Goal: Task Accomplishment & Management: Use online tool/utility

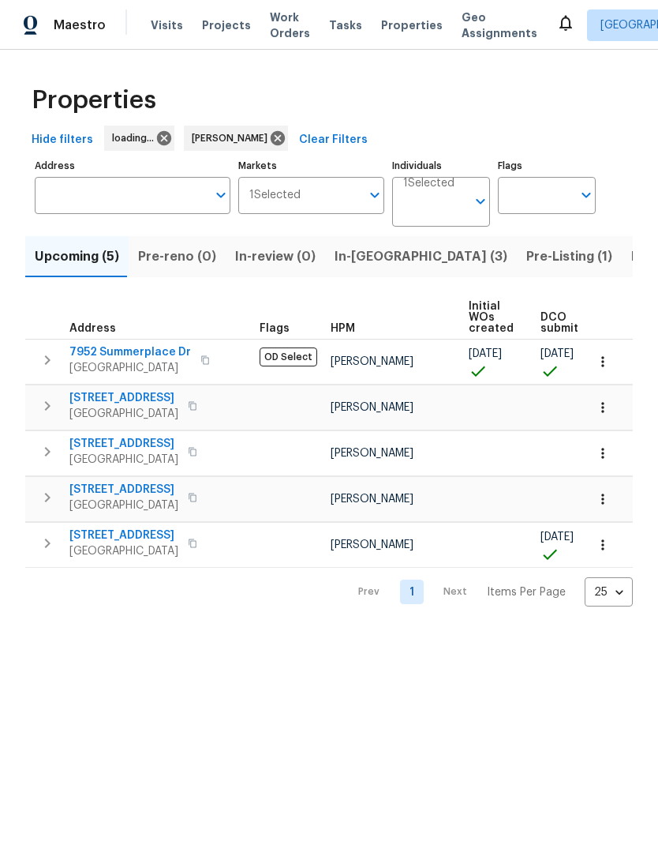
click at [365, 263] on span "In-[GEOGRAPHIC_DATA] (3)" at bounding box center [421, 257] width 173 height 22
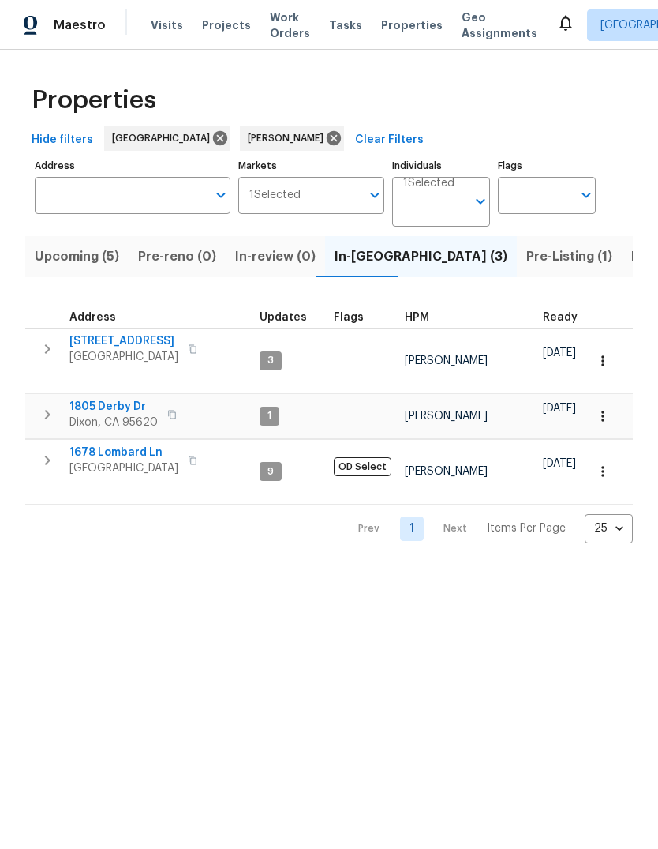
click at [43, 451] on icon "button" at bounding box center [47, 460] width 19 height 19
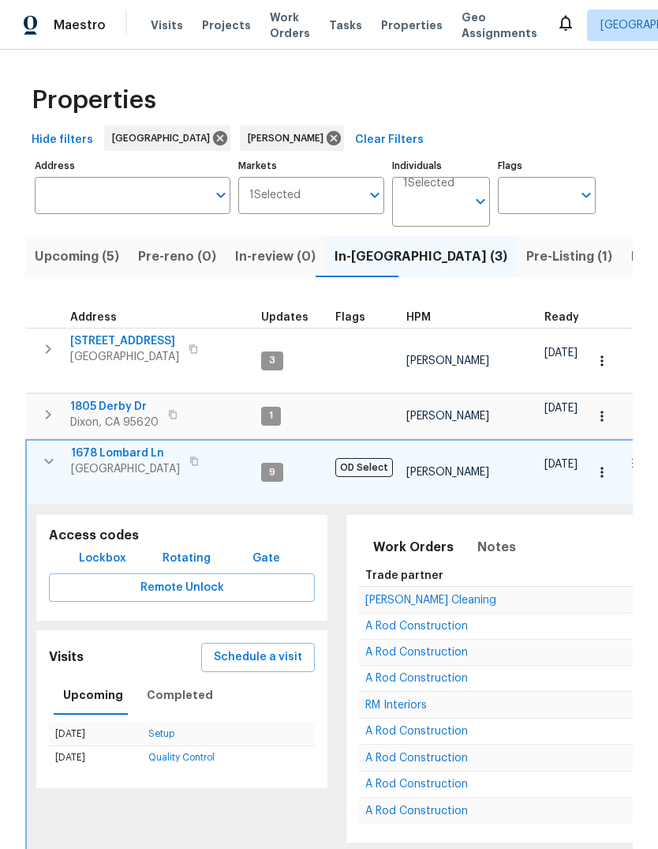
click at [279, 647] on span "Schedule a visit" at bounding box center [258, 657] width 88 height 20
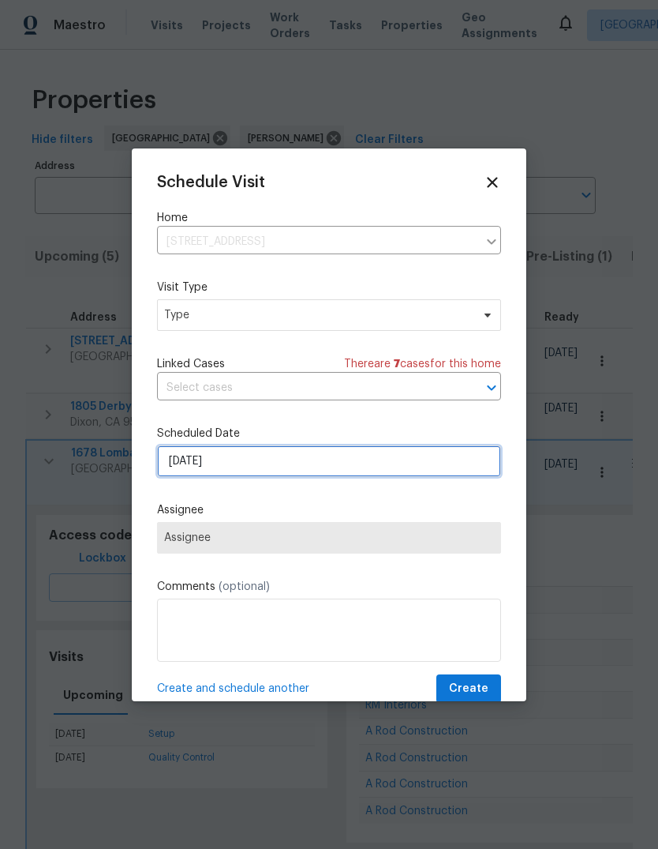
click at [362, 472] on input "[DATE]" at bounding box center [329, 461] width 344 height 32
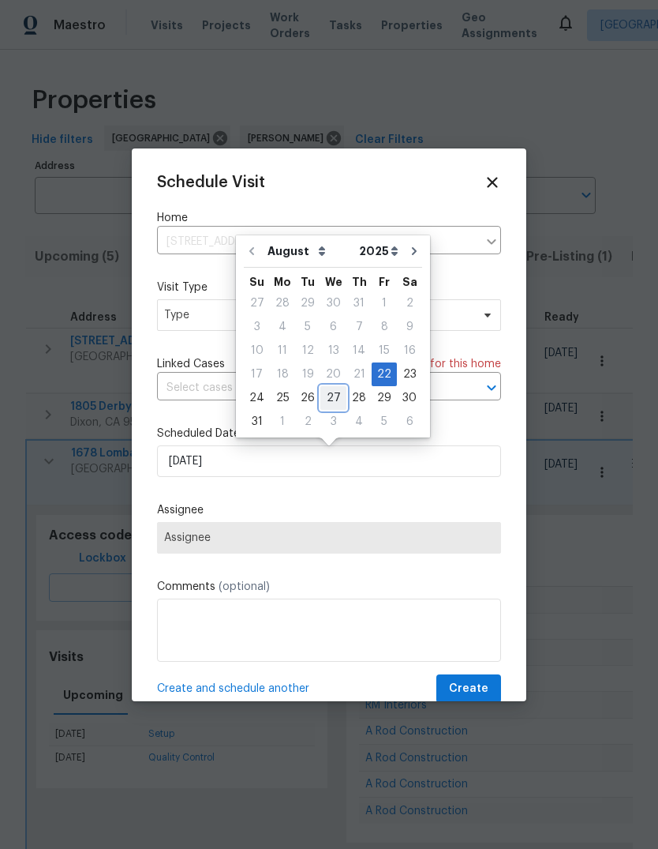
click at [329, 395] on div "27" at bounding box center [334, 398] width 26 height 22
type input "8/27/2025"
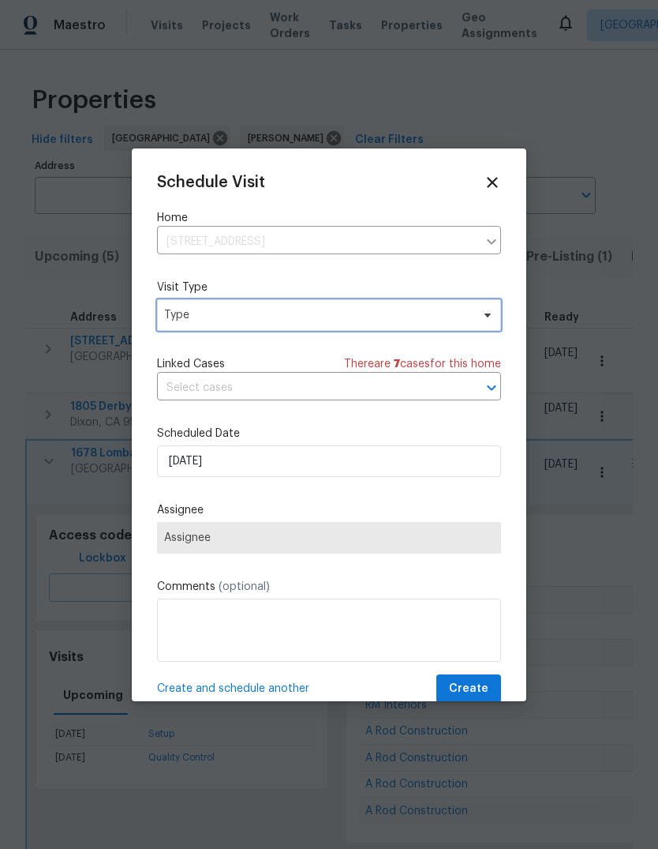
click at [328, 307] on span "Type" at bounding box center [329, 315] width 344 height 32
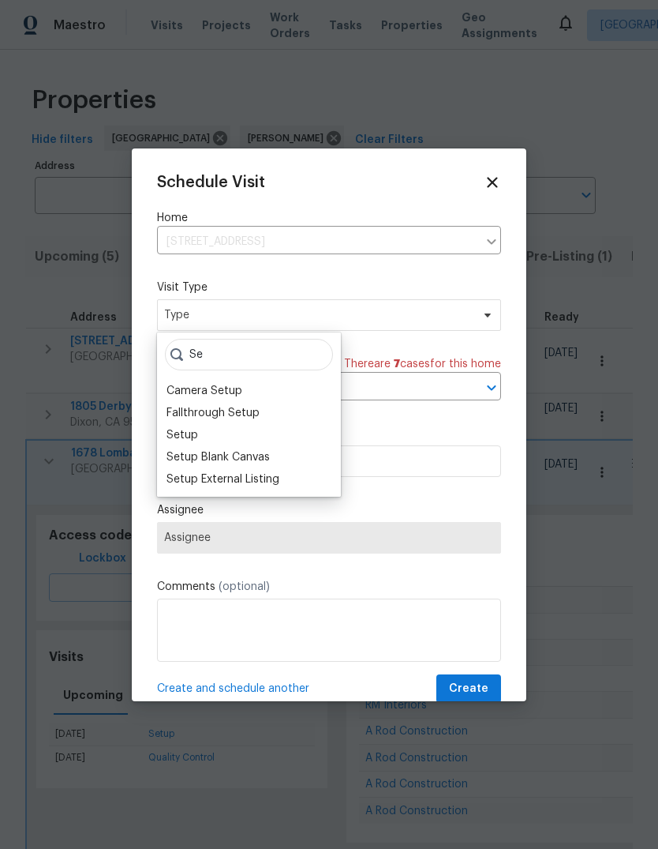
type input "S"
type input "Set"
click at [268, 401] on div "Camera Setup" at bounding box center [249, 391] width 174 height 22
click at [265, 411] on div "Fallthrough Setup" at bounding box center [249, 413] width 174 height 22
click at [171, 408] on div "Fallthrough Setup" at bounding box center [213, 413] width 93 height 16
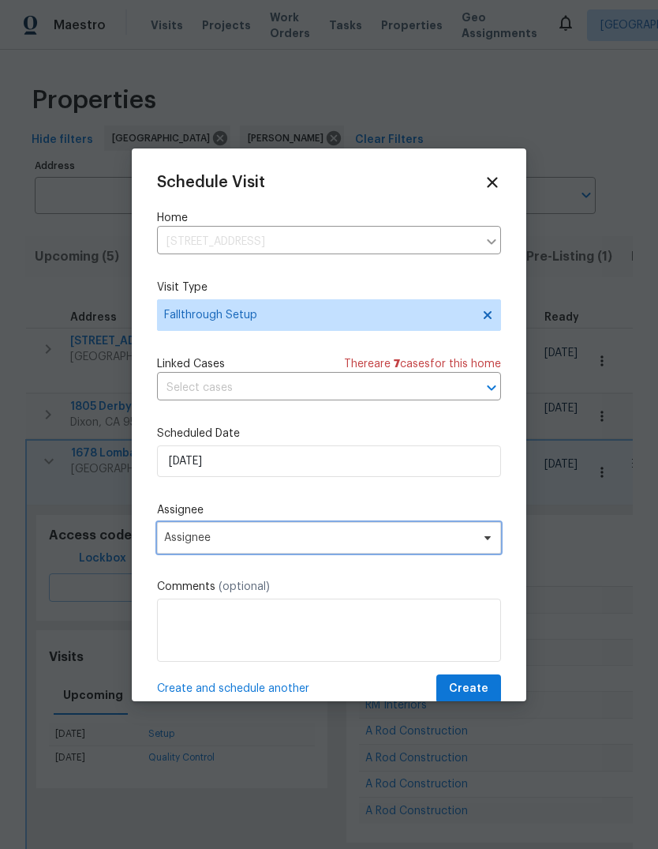
click at [484, 550] on span "Assignee" at bounding box center [329, 538] width 344 height 32
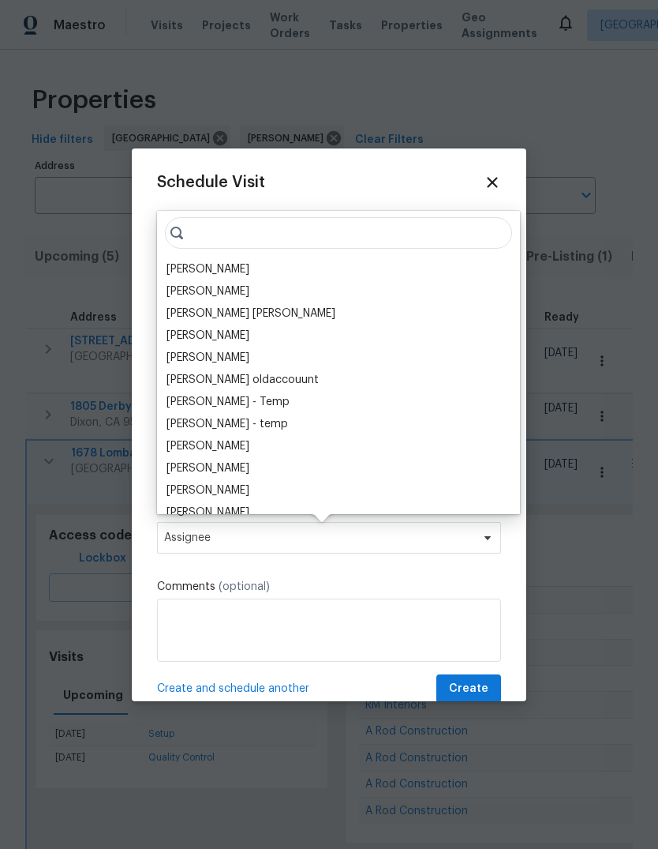
click at [268, 263] on div "[PERSON_NAME]" at bounding box center [339, 269] width 354 height 22
click at [163, 262] on div "[PERSON_NAME]" at bounding box center [339, 269] width 354 height 22
click at [211, 263] on div "[PERSON_NAME]" at bounding box center [208, 269] width 83 height 16
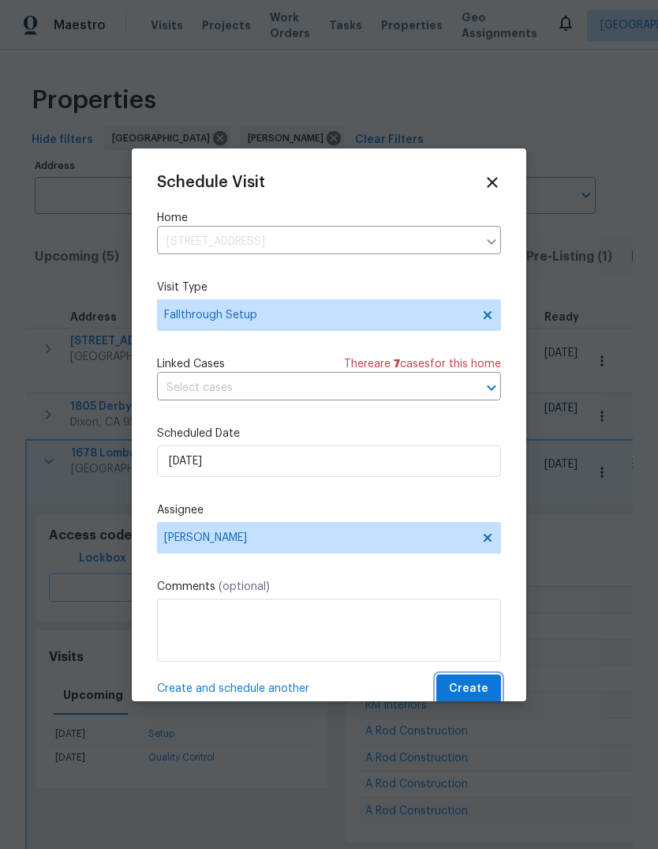
click at [482, 690] on span "Create" at bounding box center [468, 689] width 39 height 20
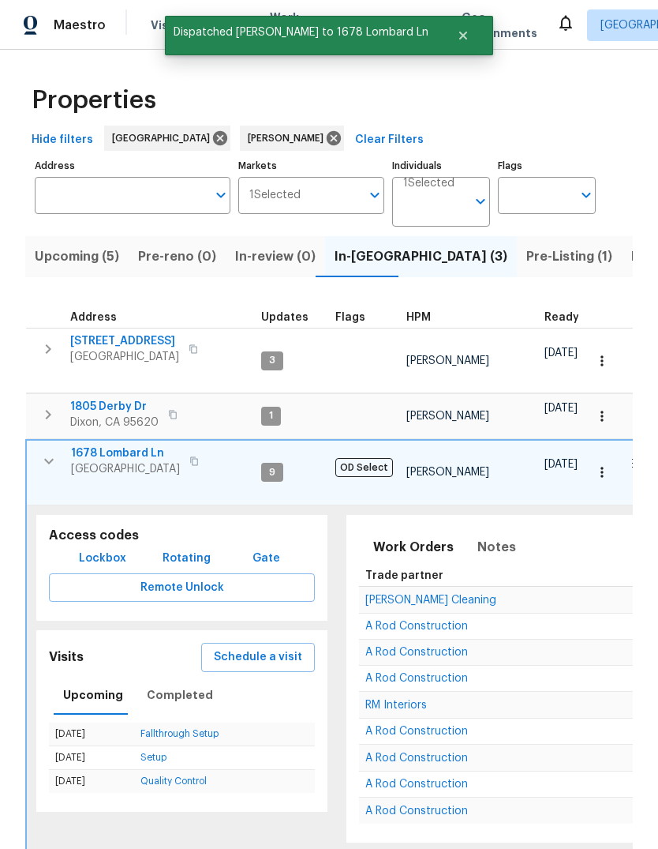
click at [42, 452] on icon "button" at bounding box center [48, 461] width 19 height 19
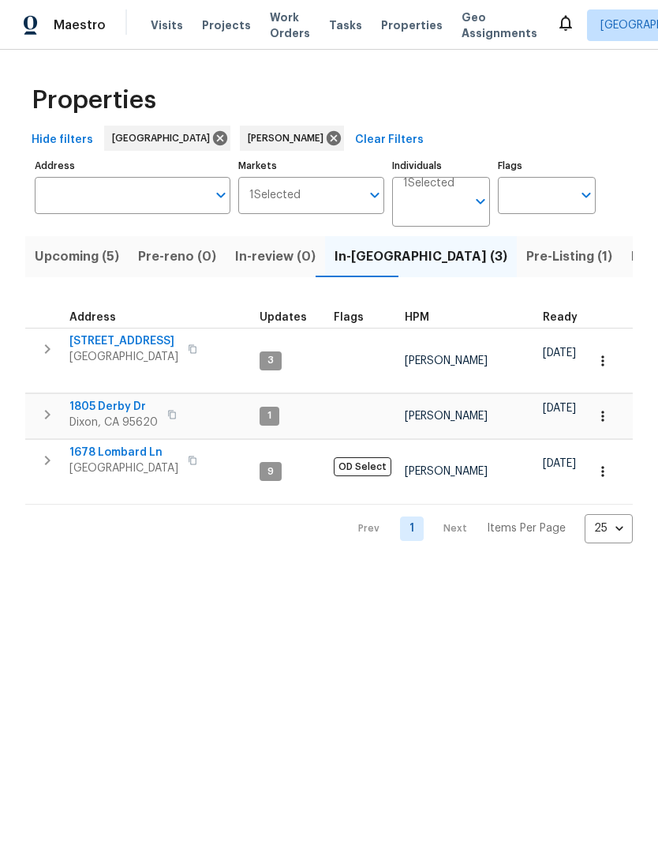
click at [102, 344] on span "4612 Silvies Way" at bounding box center [123, 341] width 109 height 16
click at [156, 18] on span "Visits" at bounding box center [167, 25] width 32 height 16
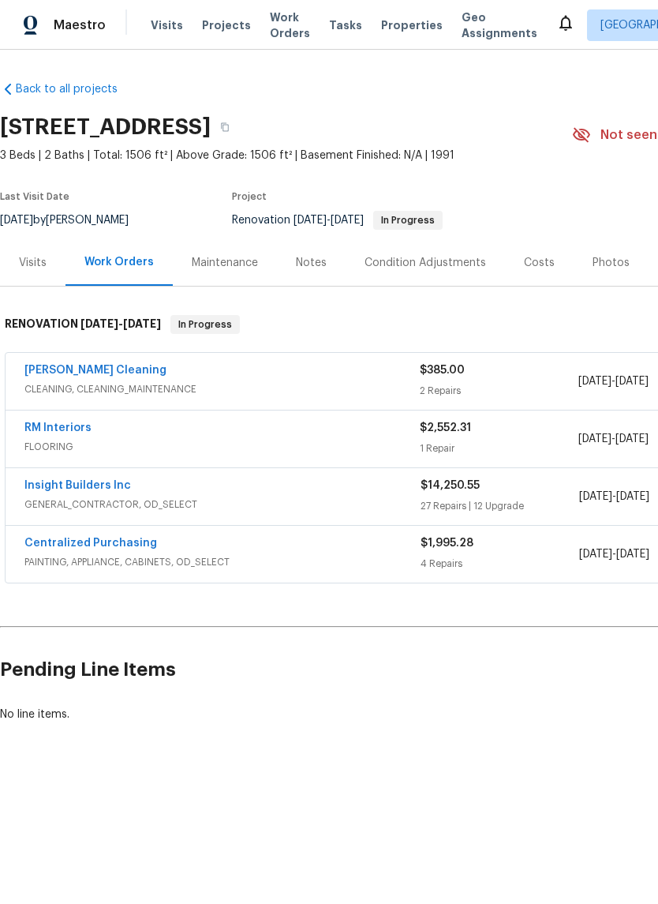
click at [33, 417] on div "RM Interiors FLOORING $2,552.31 1 Repair 8/15/2025 - 8/25/2025 Vendor Accepted" at bounding box center [446, 439] width 881 height 57
click at [45, 426] on link "RM Interiors" at bounding box center [57, 427] width 67 height 11
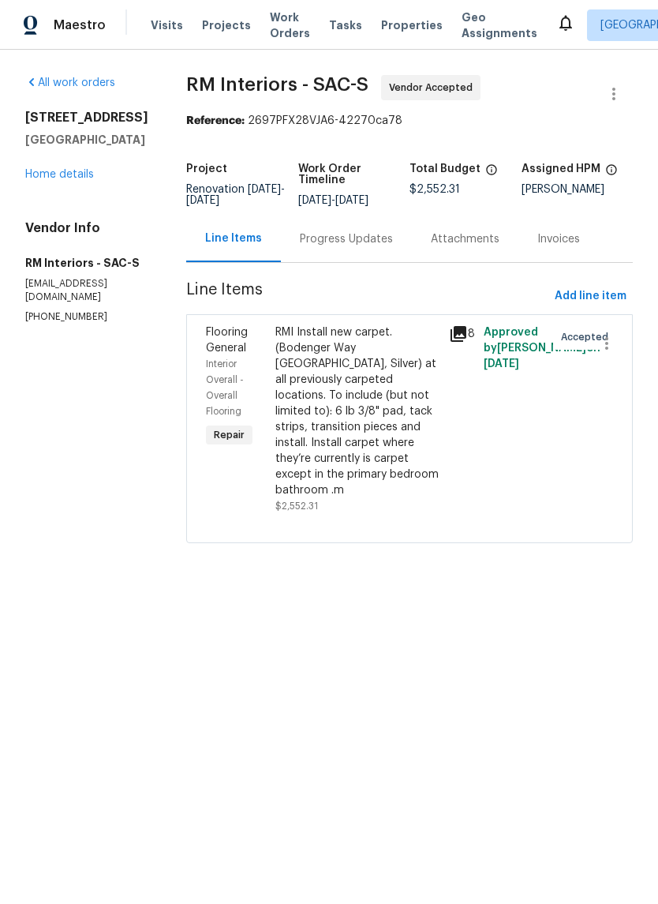
click at [383, 246] on div "Progress Updates" at bounding box center [346, 239] width 93 height 16
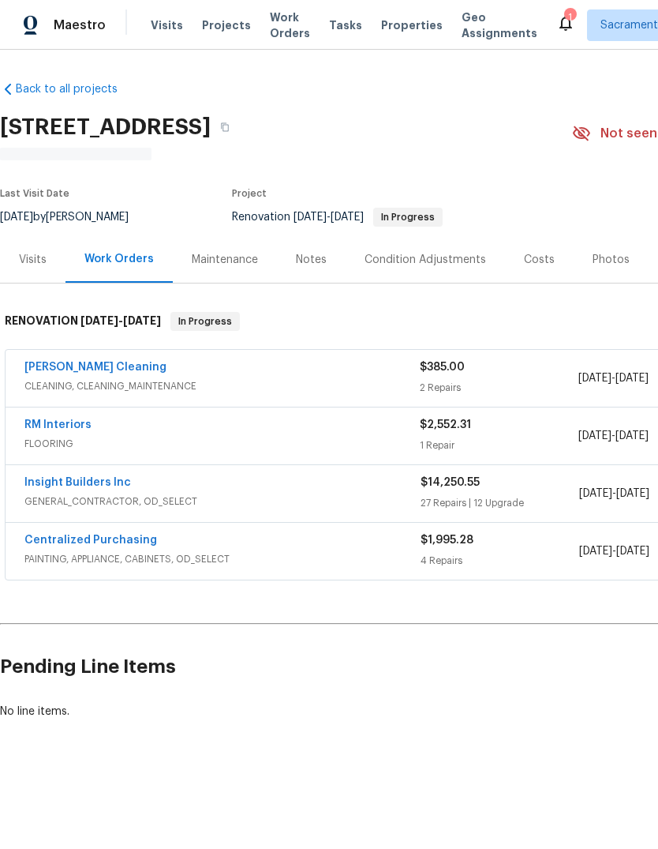
click at [48, 366] on link "[PERSON_NAME] Cleaning" at bounding box center [95, 367] width 142 height 11
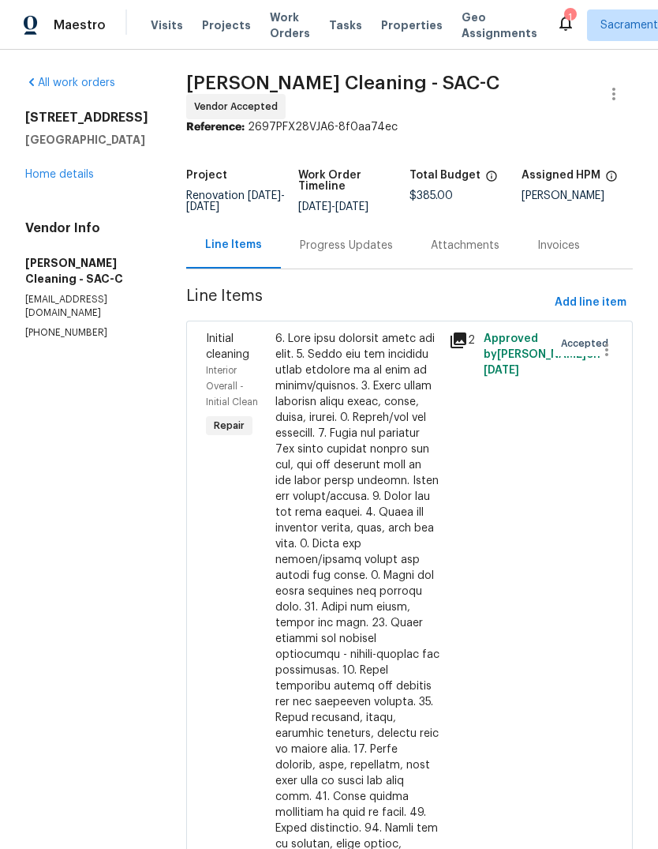
click at [361, 250] on div "Progress Updates" at bounding box center [346, 246] width 93 height 16
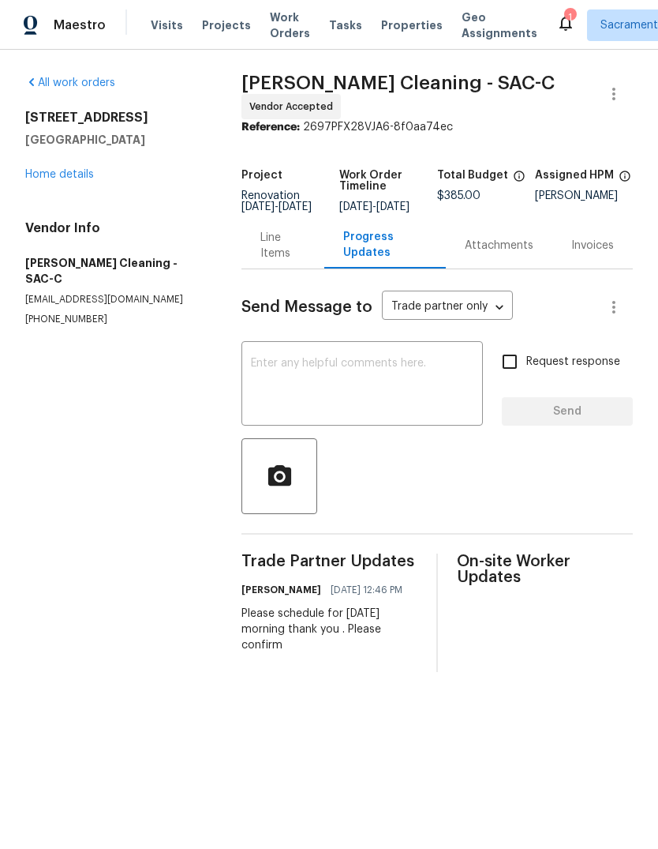
click at [290, 374] on textarea at bounding box center [362, 385] width 223 height 55
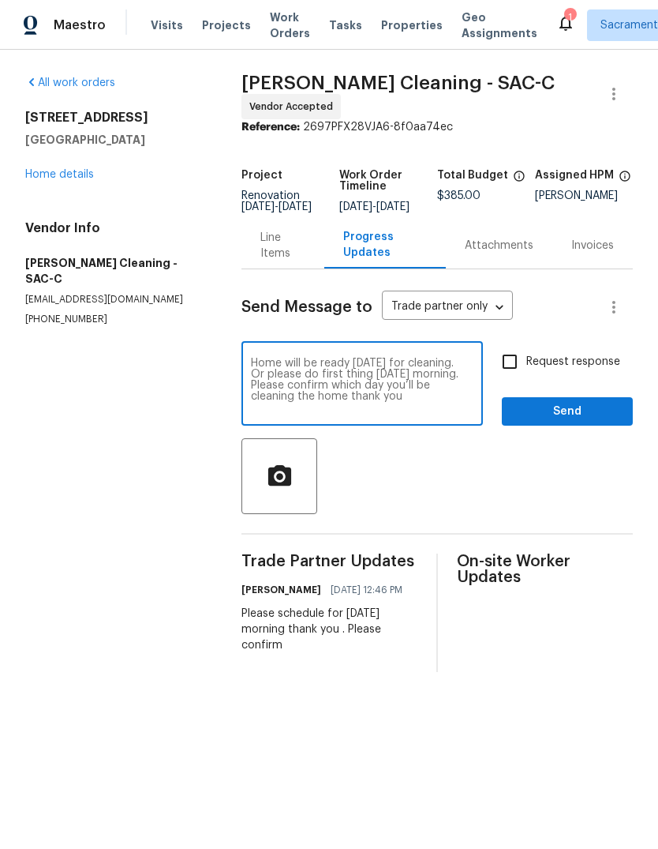
type textarea "Home will be ready tomorrow for cleaning. Or please do first thing Monday morni…"
click at [507, 359] on input "Request response" at bounding box center [509, 361] width 33 height 33
checkbox input "true"
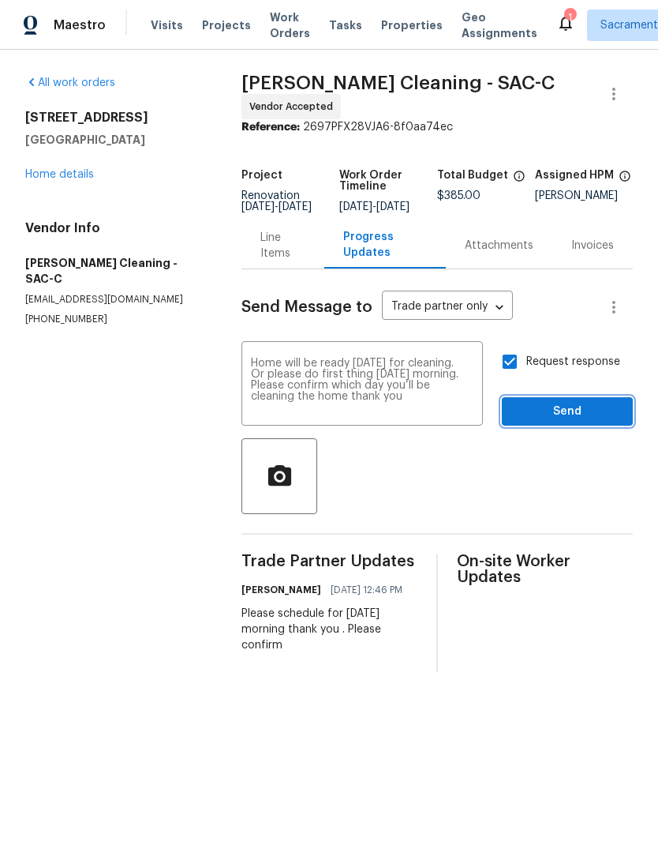
click at [562, 403] on button "Send" at bounding box center [567, 411] width 131 height 29
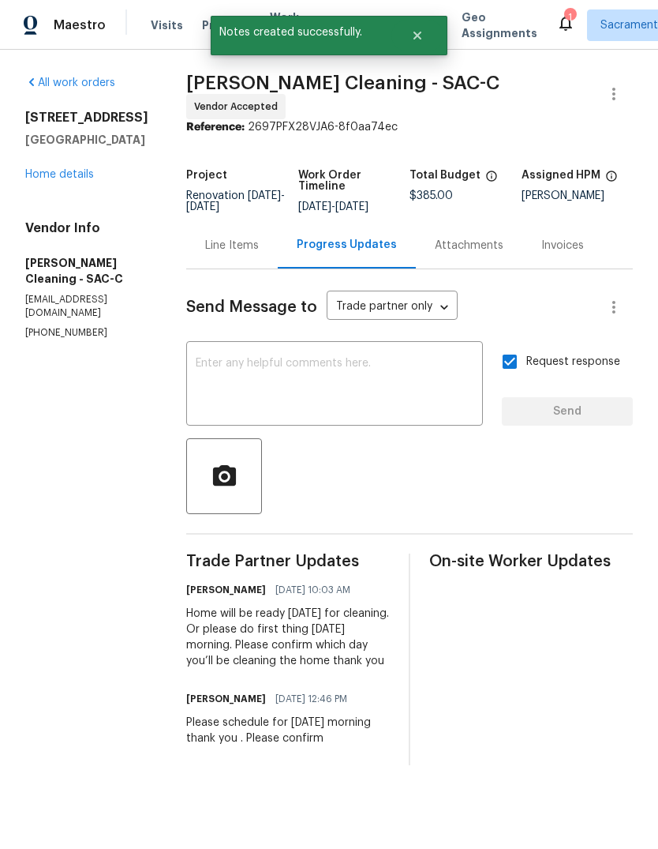
click at [29, 179] on link "Home details" at bounding box center [59, 174] width 69 height 11
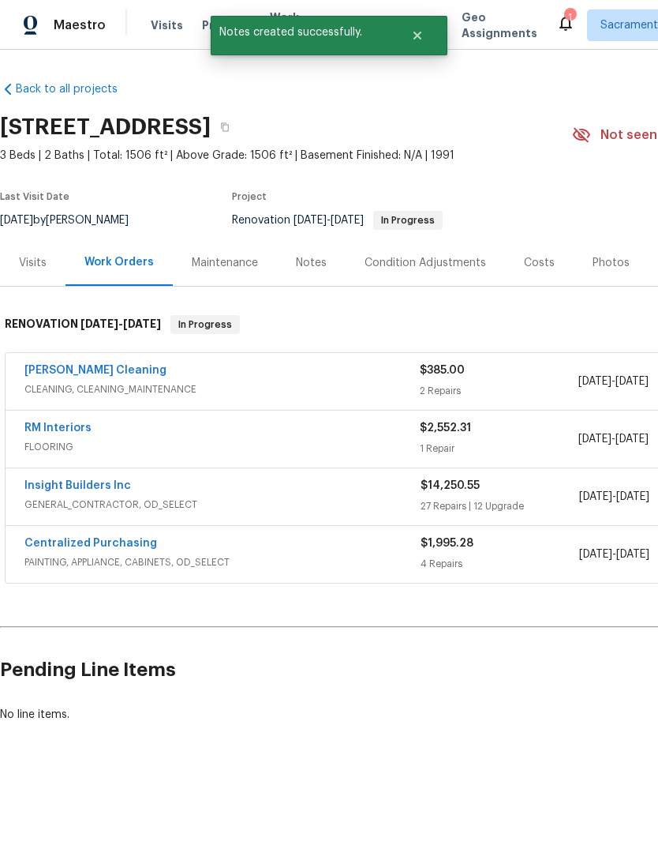
click at [307, 261] on div "Notes" at bounding box center [311, 263] width 31 height 16
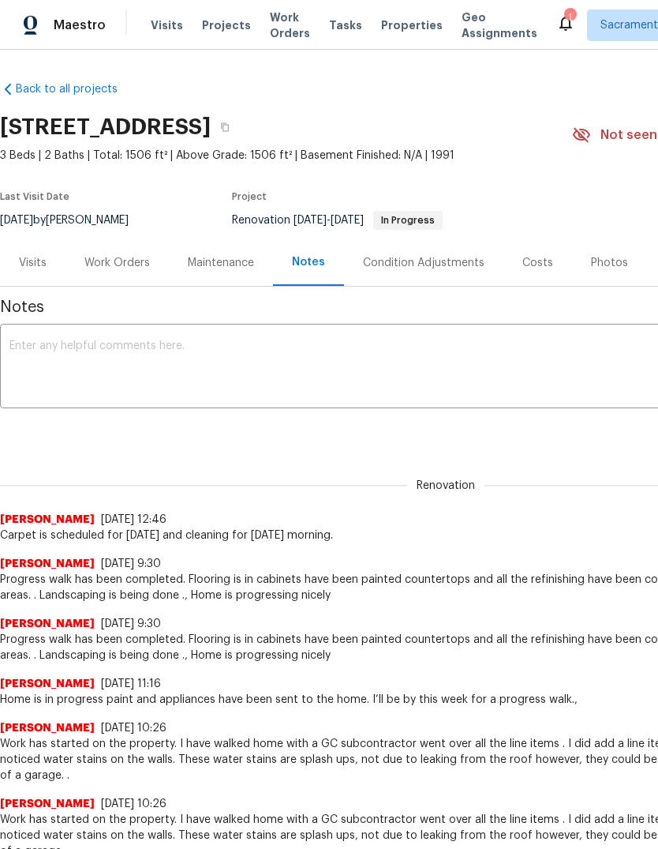
click at [64, 348] on textarea at bounding box center [445, 367] width 873 height 55
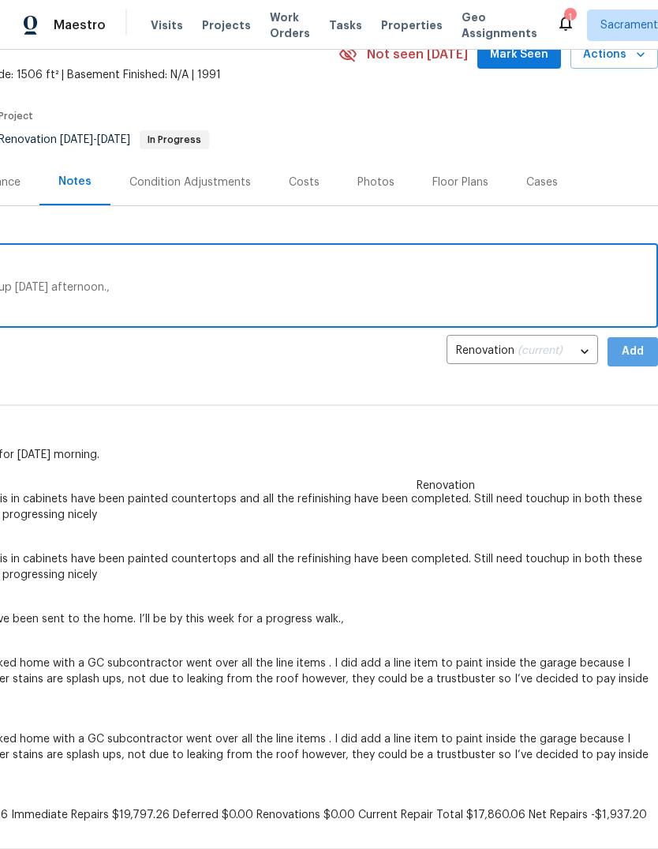
scroll to position [81, 234]
type textarea "Carpet is going in today. Cleaning will be Saturday or Monday morning Hope to Q…"
click at [628, 354] on span "Add" at bounding box center [633, 352] width 25 height 20
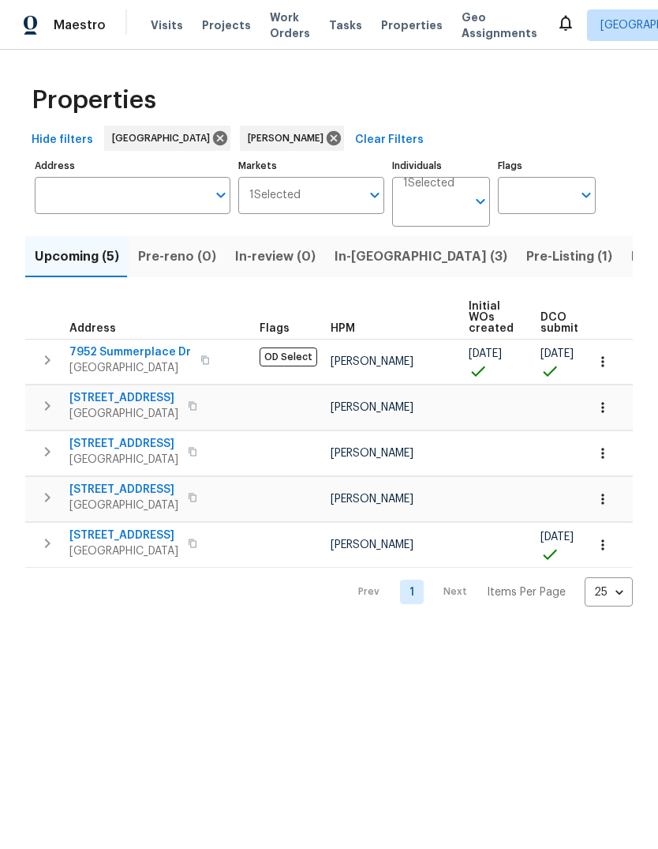
click at [355, 254] on span "In-reno (3)" at bounding box center [421, 257] width 173 height 22
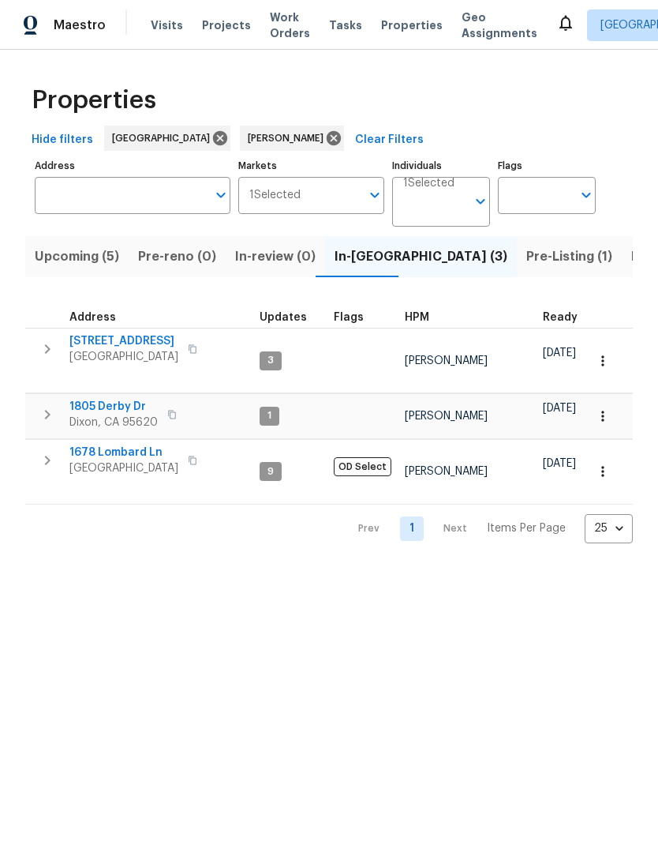
click at [156, 18] on span "Visits" at bounding box center [167, 25] width 32 height 16
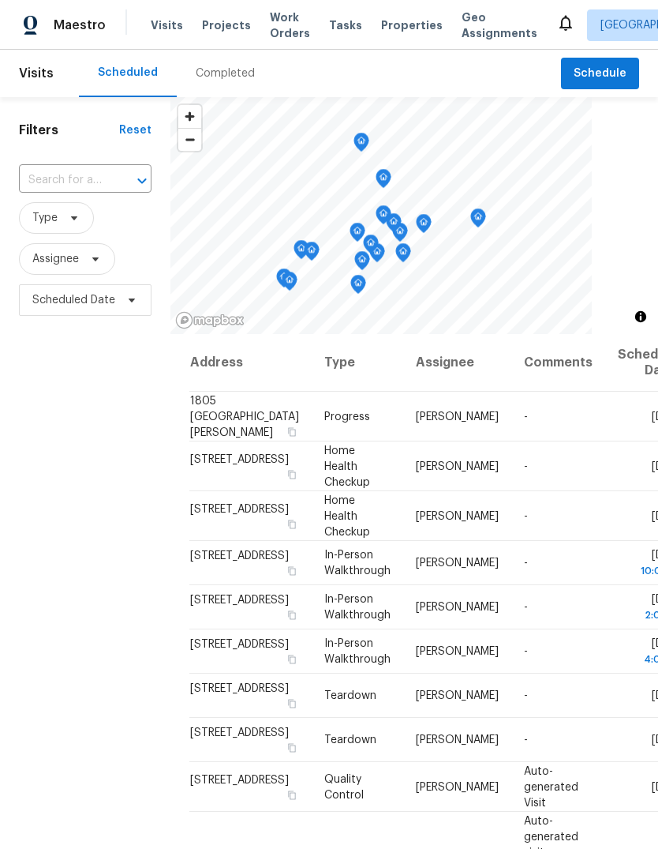
click at [92, 178] on input "text" at bounding box center [63, 180] width 88 height 24
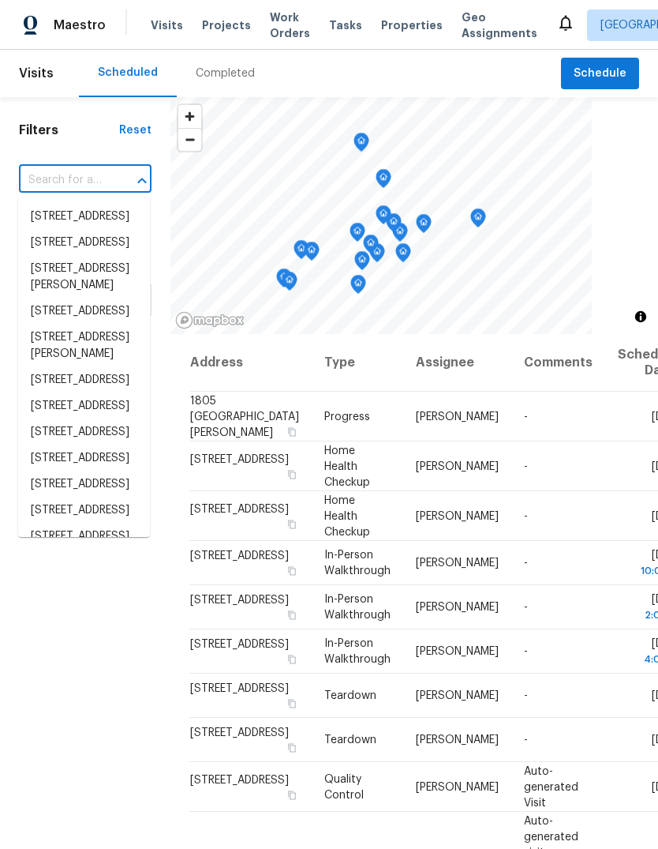
click at [90, 170] on input "text" at bounding box center [63, 180] width 88 height 24
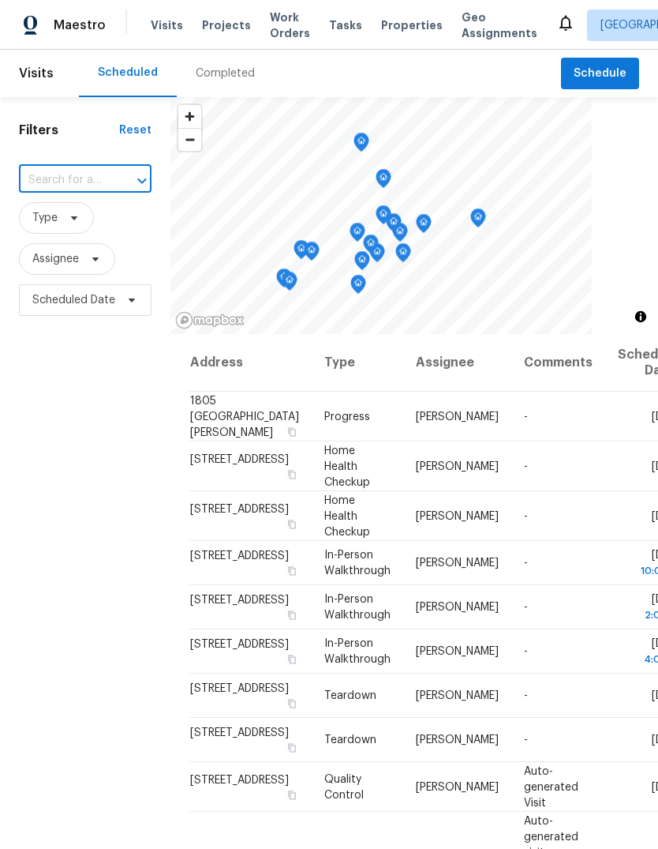
paste input "1805 Derby Dr, Dixon, CA 95620"
type input "1805 Derby Dr, Dixon, CA 95620"
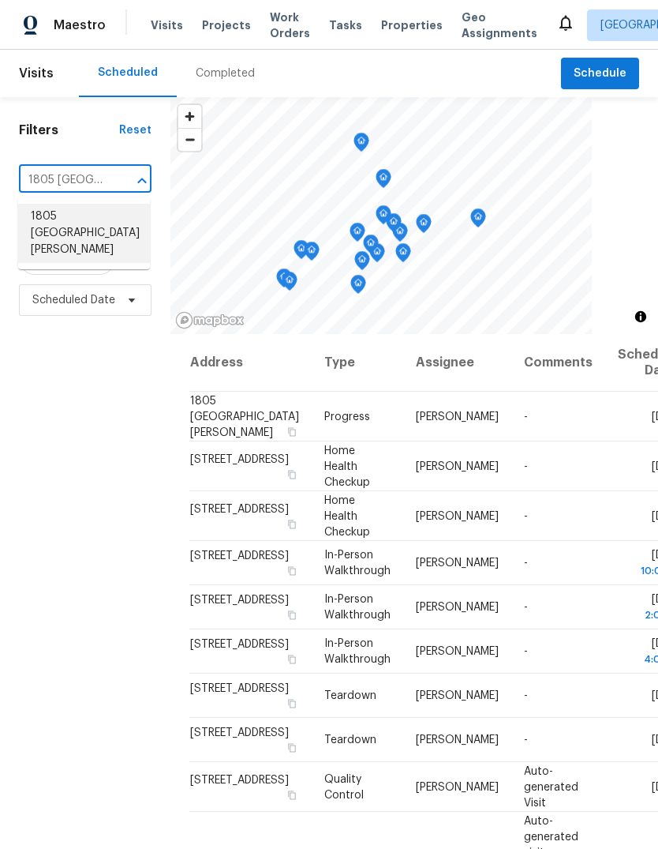
click at [54, 208] on li "1805 Derby Dr, Dixon, CA 95620" at bounding box center [84, 233] width 132 height 59
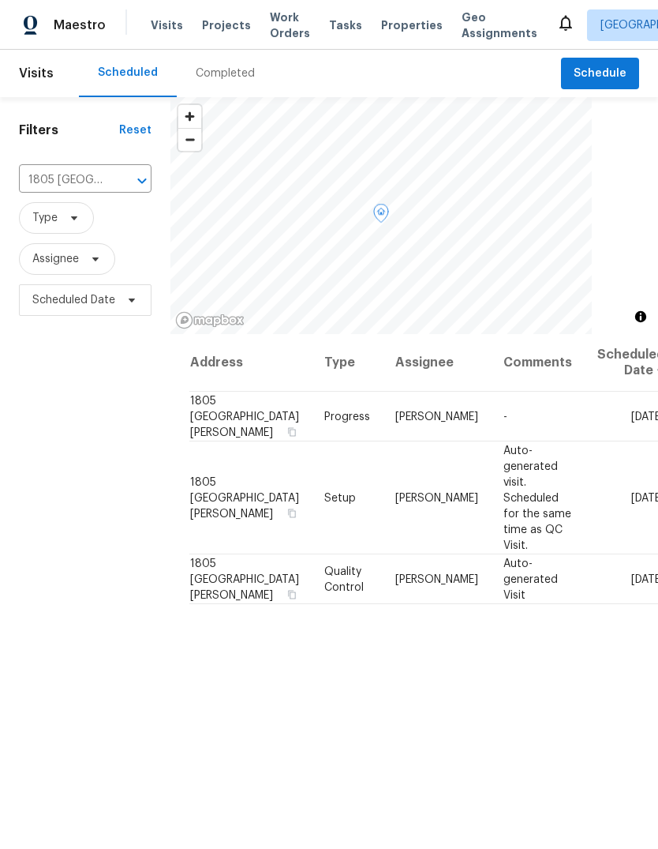
click at [0, 0] on icon at bounding box center [0, 0] width 0 height 0
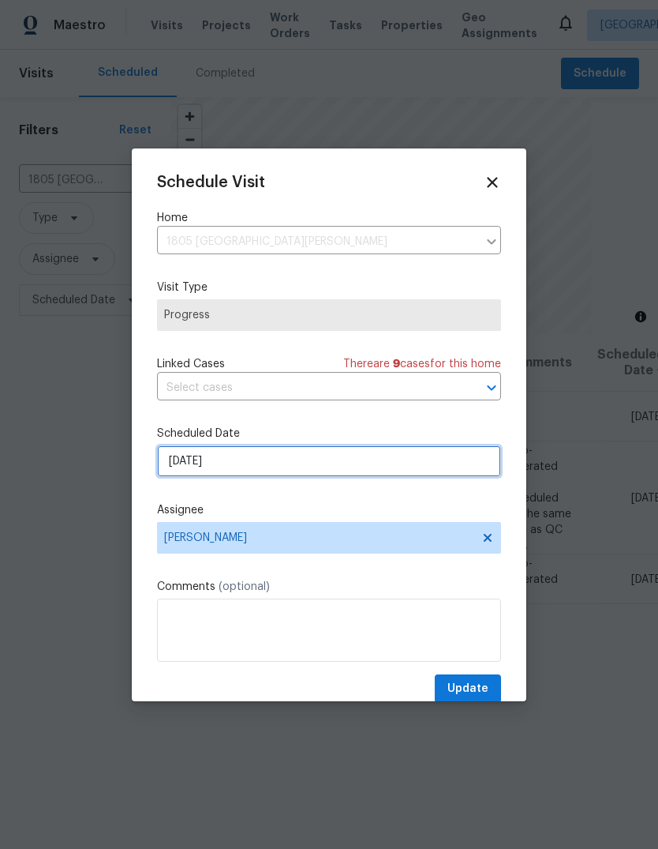
click at [423, 468] on input "8/22/2025" at bounding box center [329, 461] width 344 height 32
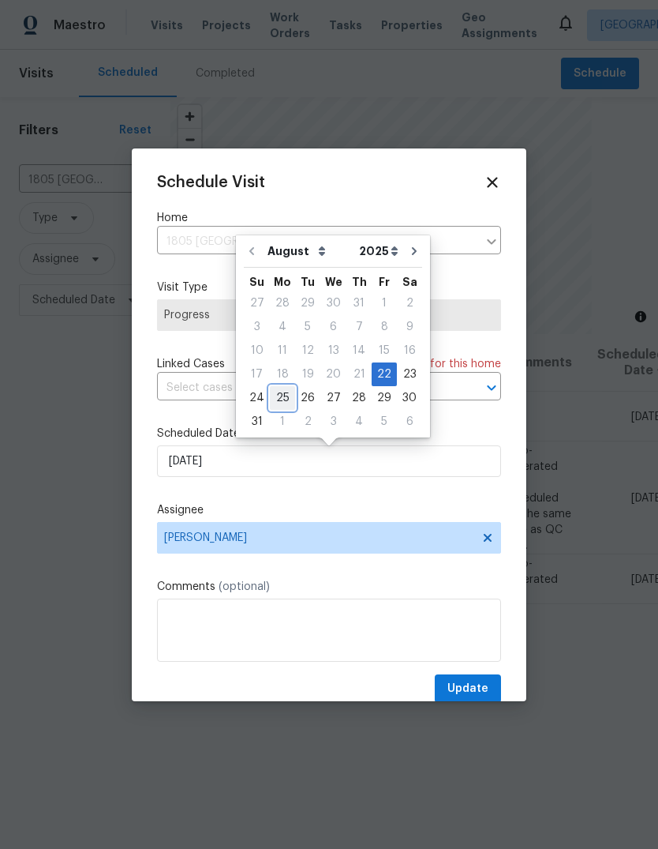
click at [285, 396] on div "25" at bounding box center [282, 398] width 25 height 22
type input "8/25/2025"
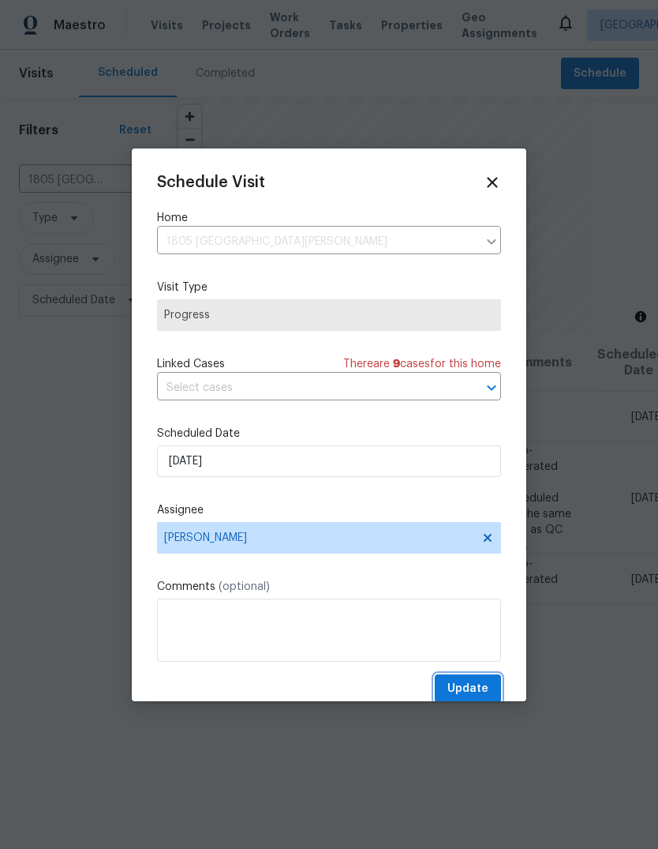
click at [465, 683] on span "Update" at bounding box center [468, 689] width 41 height 20
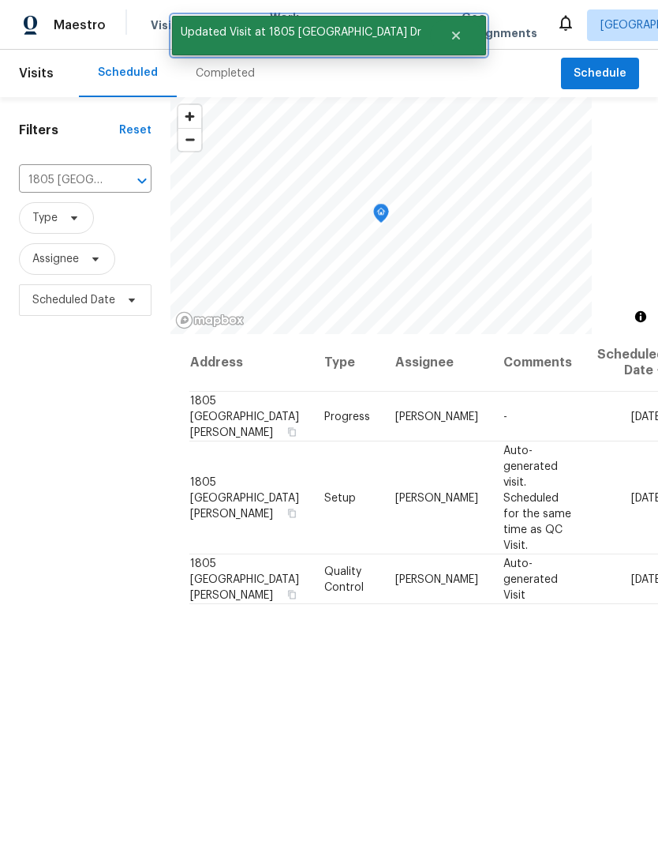
click at [452, 35] on icon "Close" at bounding box center [456, 36] width 8 height 8
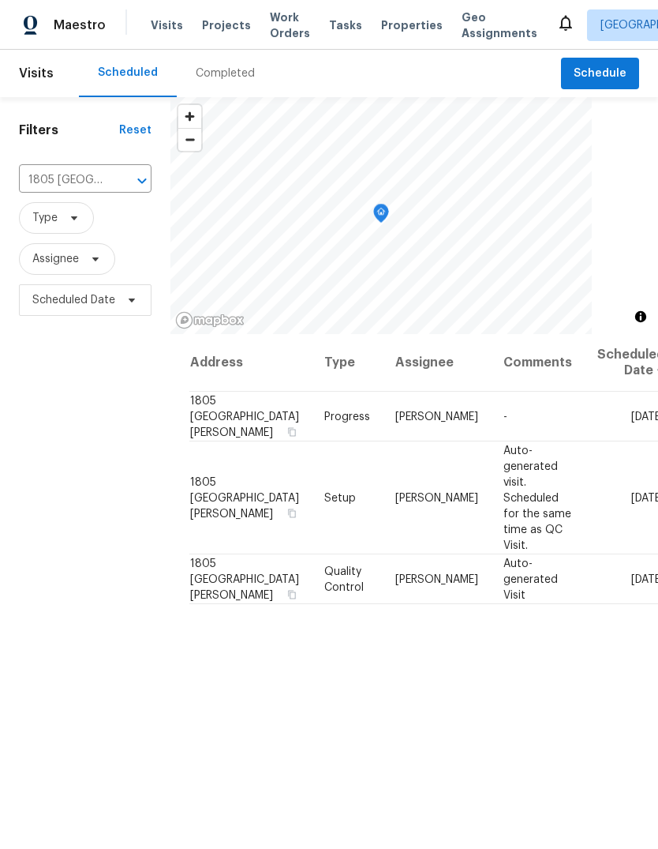
click at [162, 19] on span "Visits" at bounding box center [167, 25] width 32 height 16
click at [164, 26] on span "Visits" at bounding box center [167, 25] width 32 height 16
click at [157, 24] on span "Visits" at bounding box center [167, 25] width 32 height 16
click at [107, 180] on input "1805 Derby Dr, Dixon, CA 95620" at bounding box center [63, 180] width 88 height 24
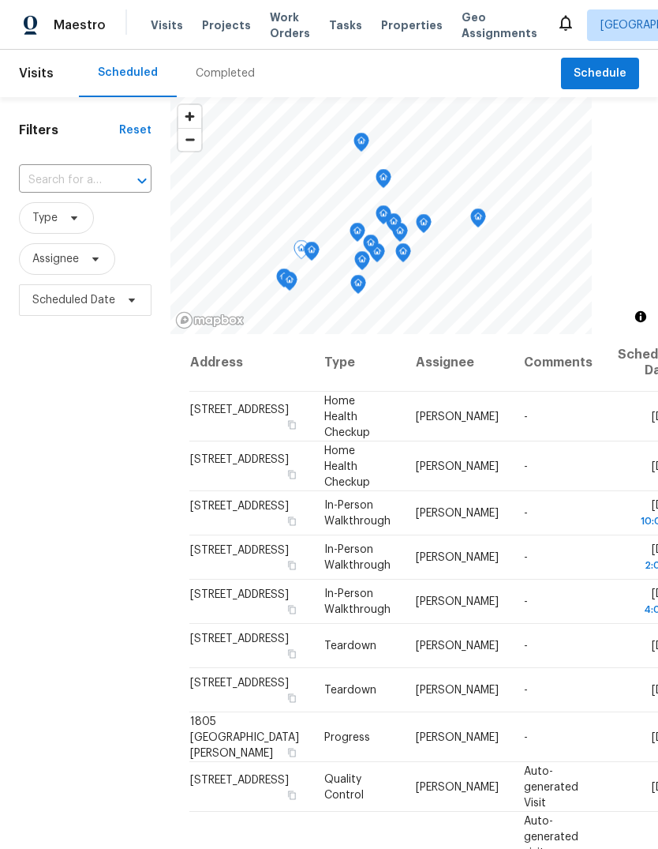
click at [0, 0] on span at bounding box center [0, 0] width 0 height 0
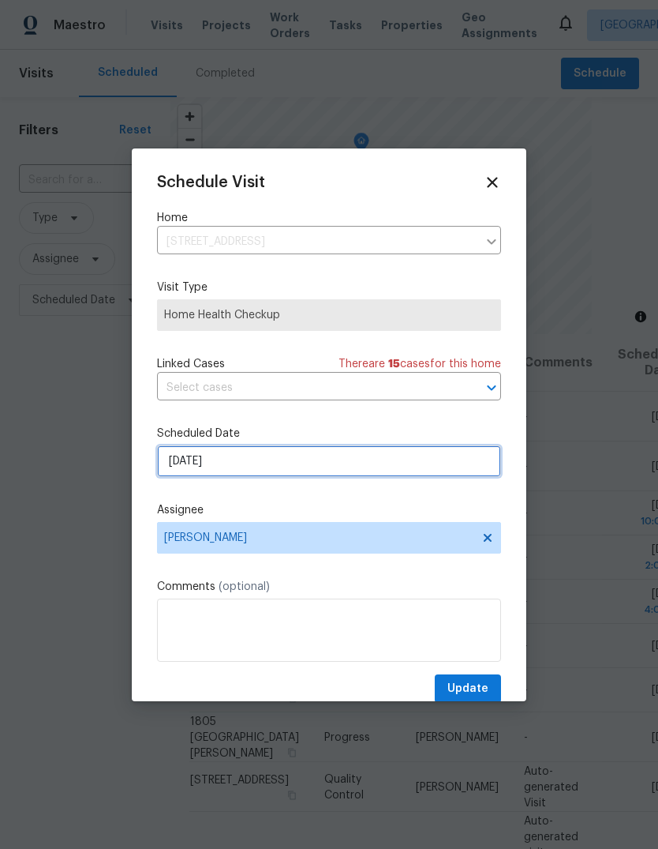
click at [317, 462] on input "8/22/2025" at bounding box center [329, 461] width 344 height 32
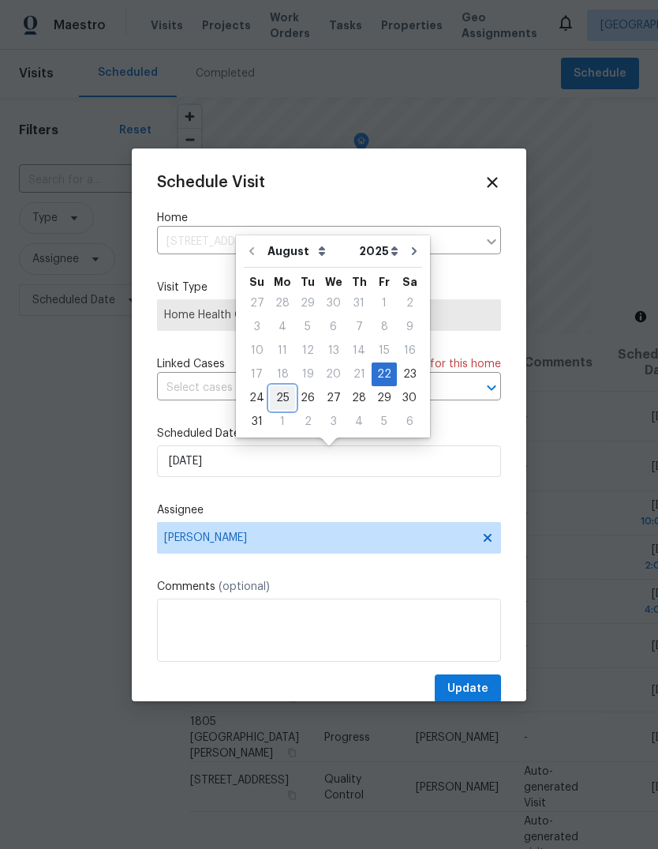
click at [281, 396] on div "25" at bounding box center [282, 398] width 25 height 22
type input "8/25/2025"
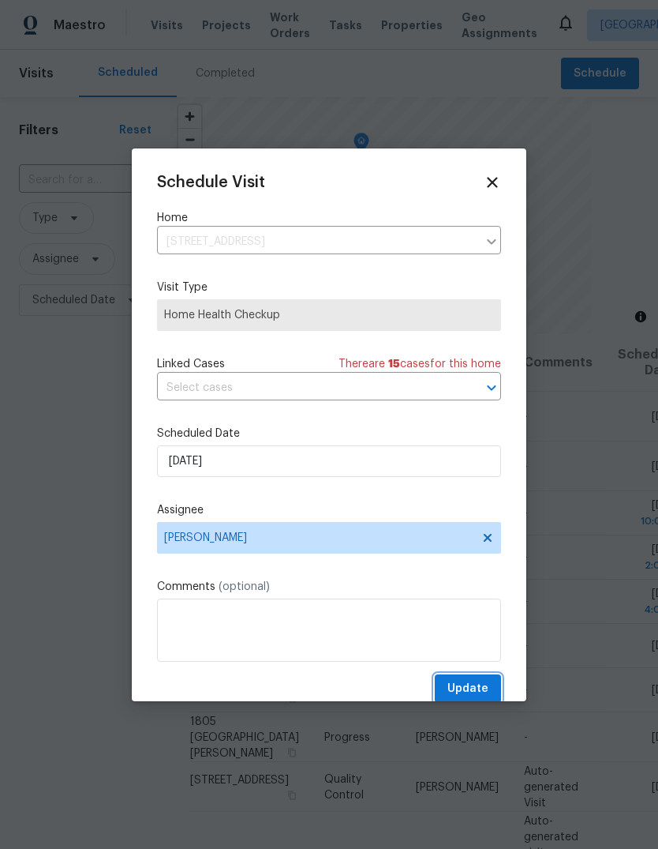
click at [476, 677] on button "Update" at bounding box center [468, 688] width 66 height 29
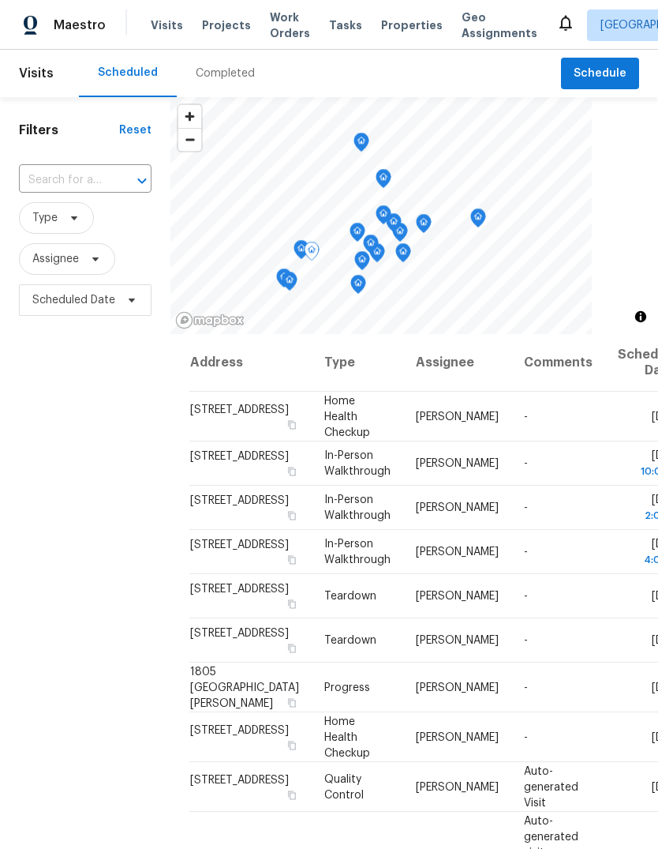
click at [0, 0] on icon at bounding box center [0, 0] width 0 height 0
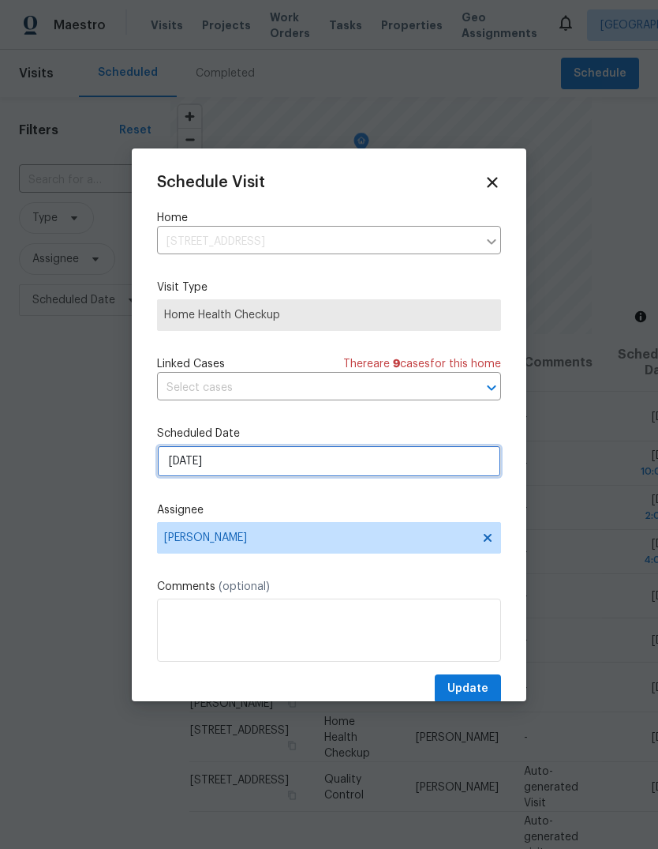
click at [365, 468] on input "8/22/2025" at bounding box center [329, 461] width 344 height 32
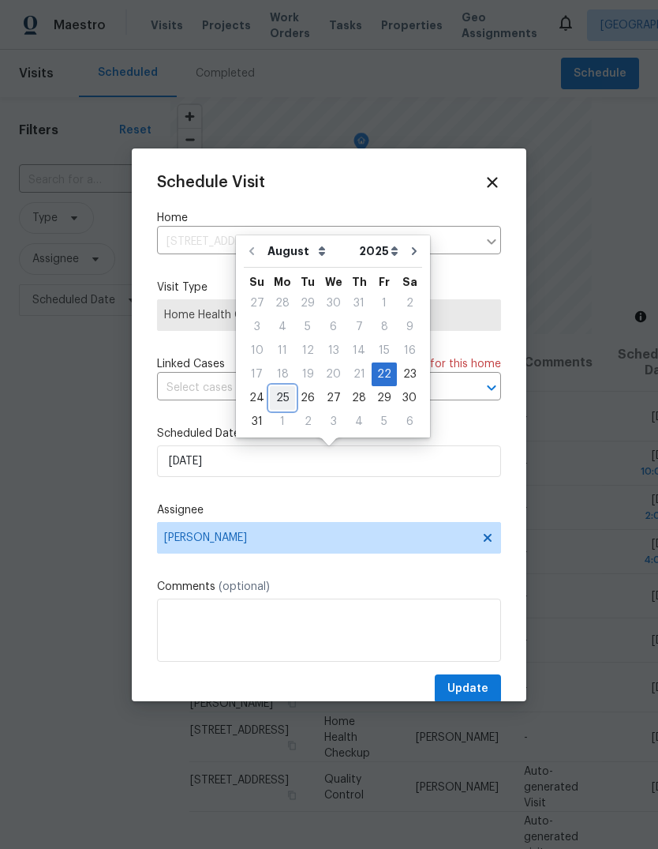
click at [276, 399] on div "25" at bounding box center [282, 398] width 25 height 22
type input "8/25/2025"
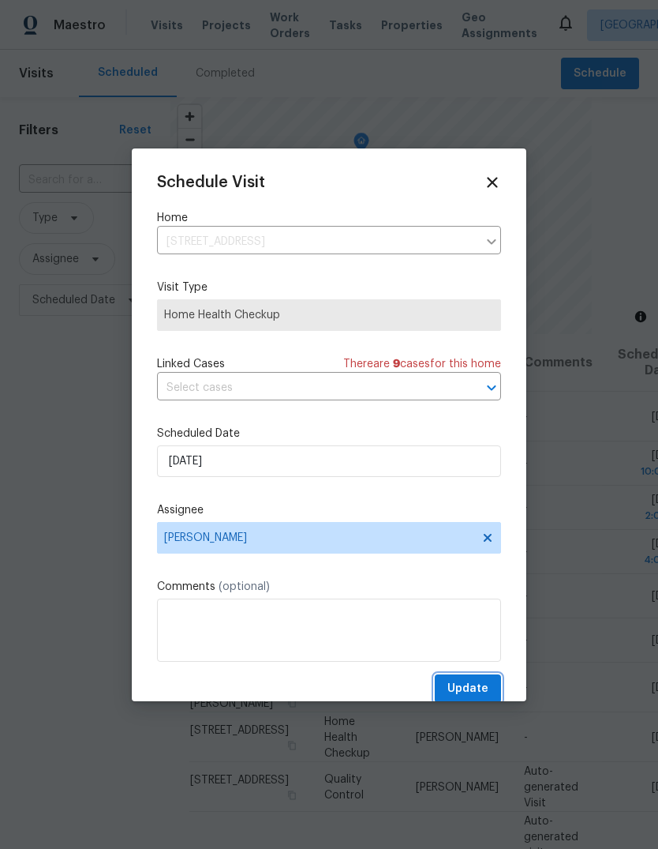
click at [477, 684] on span "Update" at bounding box center [468, 689] width 41 height 20
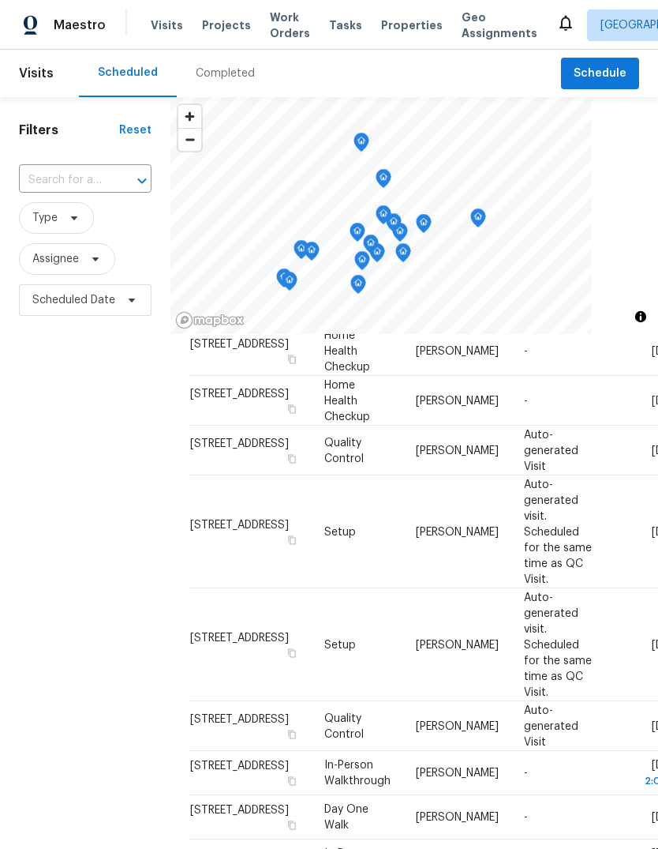
scroll to position [336, 0]
click at [0, 0] on icon at bounding box center [0, 0] width 0 height 0
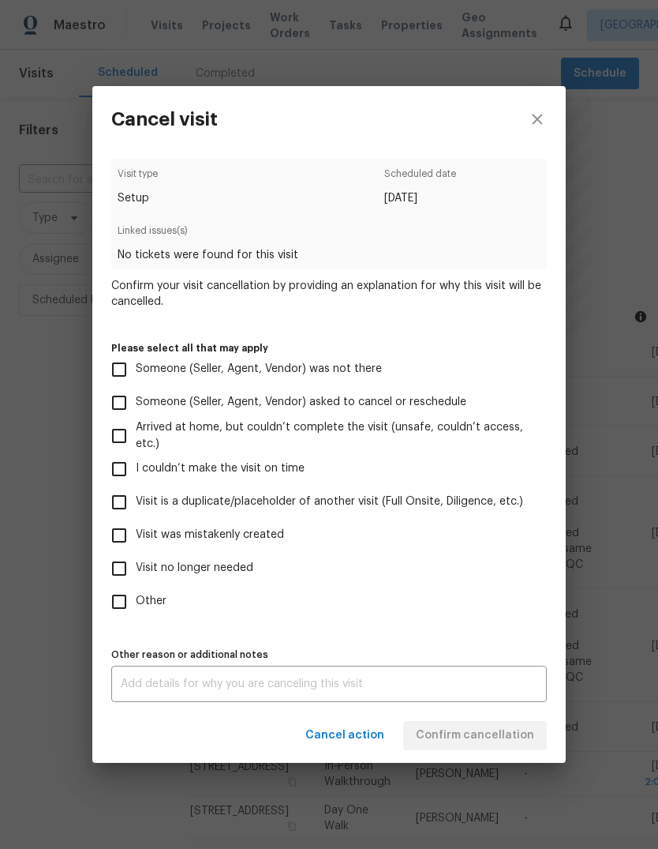
click at [114, 576] on input "Visit no longer needed" at bounding box center [119, 568] width 33 height 33
checkbox input "true"
click at [124, 686] on textarea at bounding box center [329, 683] width 417 height 11
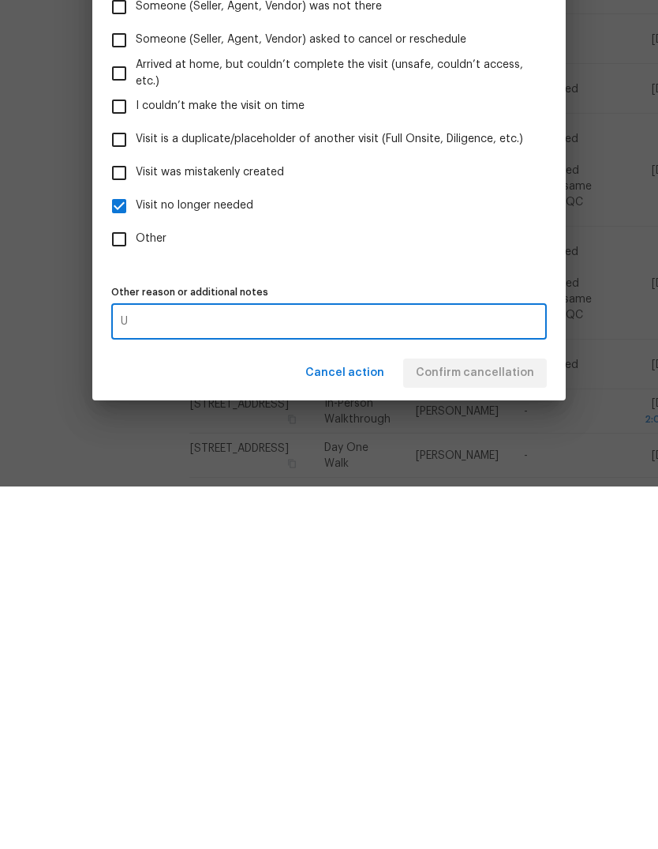
scroll to position [59, 0]
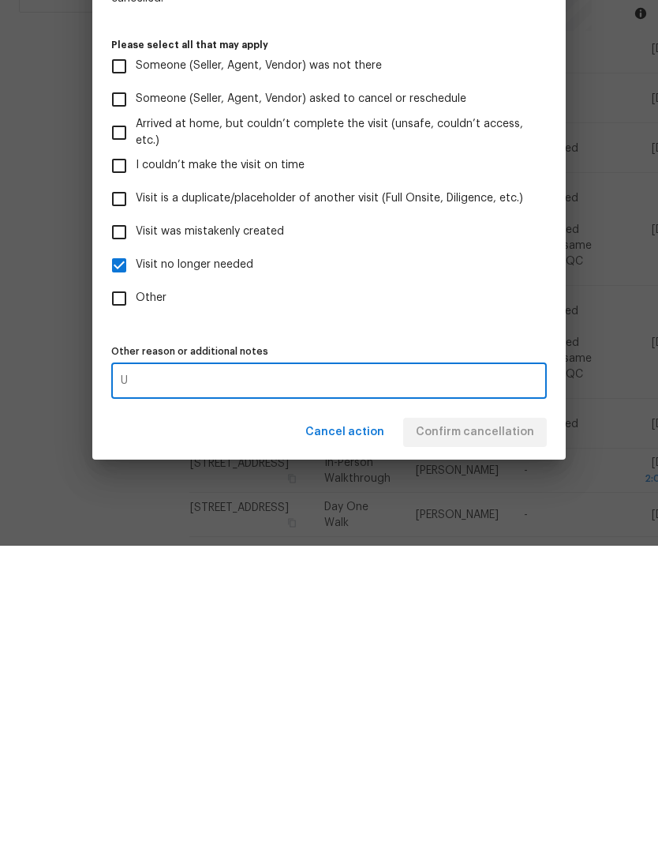
type textarea "U"
click at [457, 585] on label "Other" at bounding box center [319, 601] width 432 height 33
click at [136, 585] on input "Other" at bounding box center [119, 601] width 33 height 33
checkbox input "true"
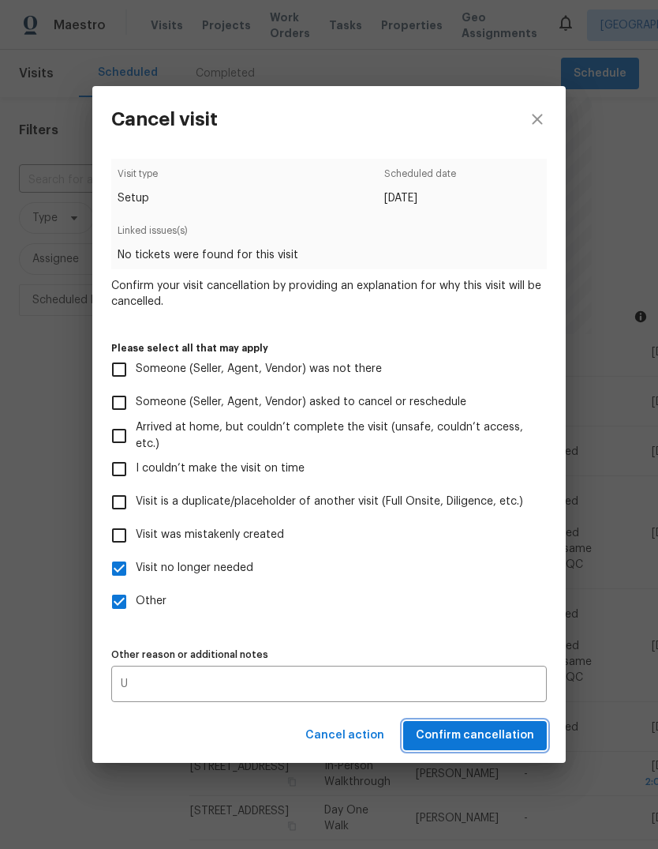
click at [505, 739] on span "Confirm cancellation" at bounding box center [475, 736] width 118 height 20
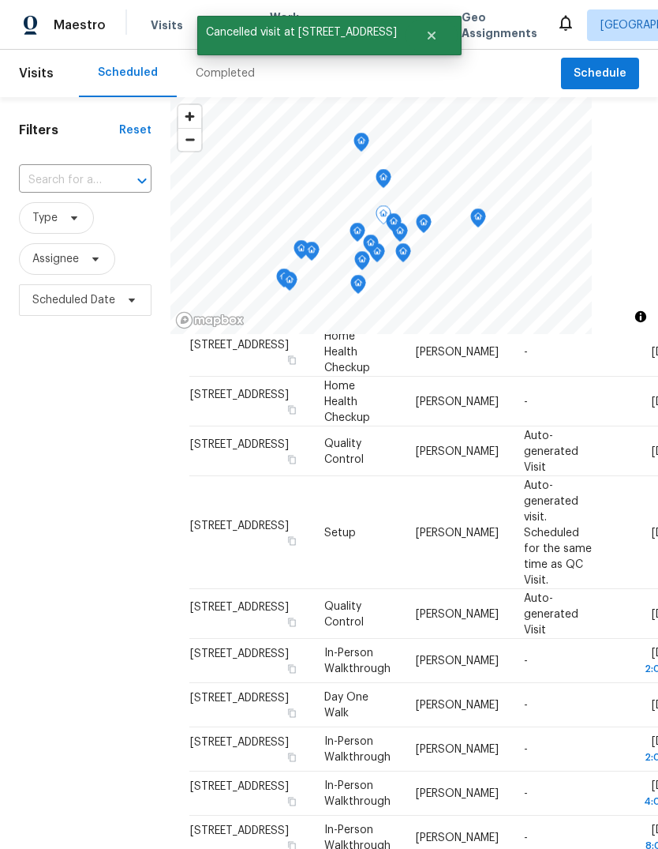
click at [0, 0] on span at bounding box center [0, 0] width 0 height 0
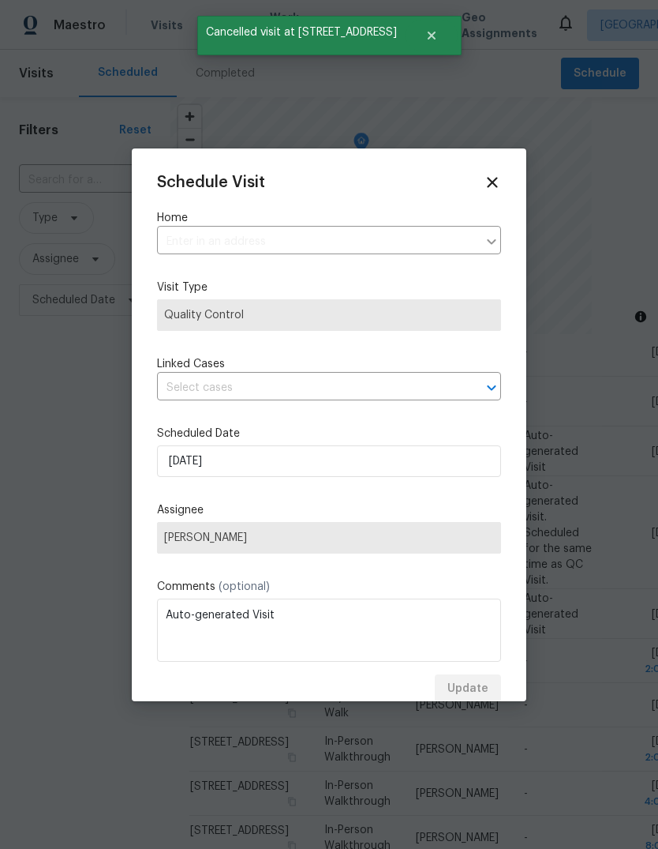
type input "7952 Summerplace Dr, Citrus Heights, CA 95621"
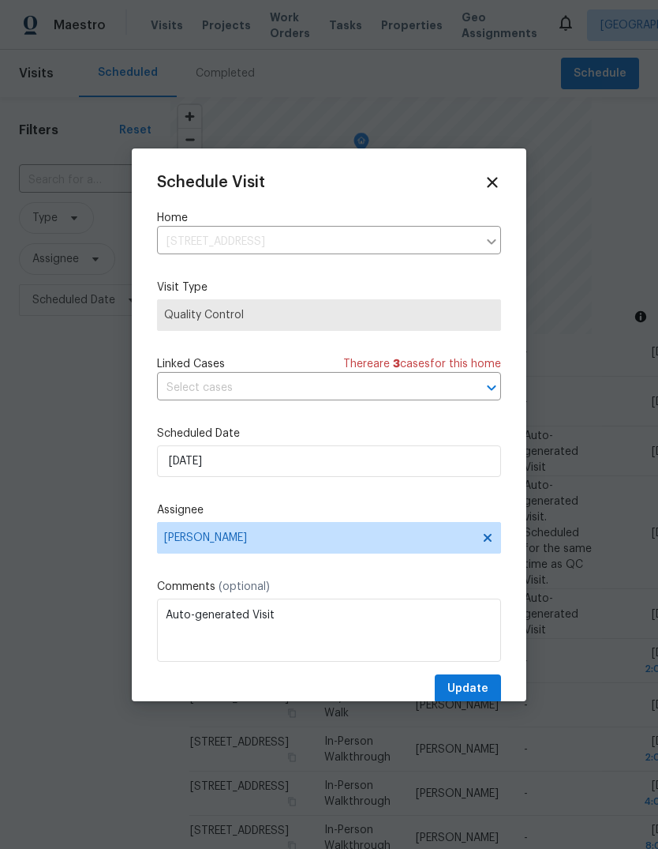
click at [498, 178] on icon at bounding box center [492, 182] width 17 height 17
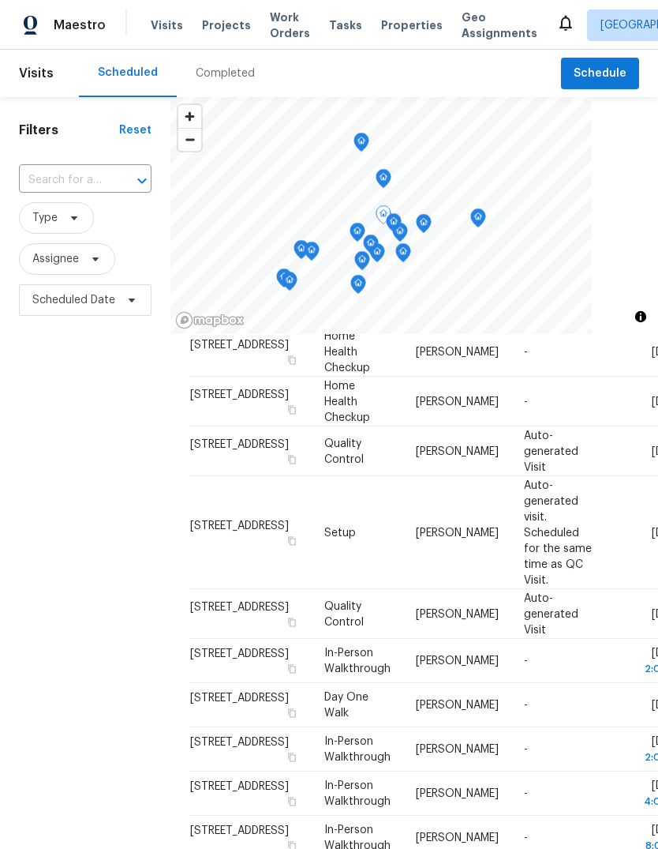
click at [0, 0] on icon at bounding box center [0, 0] width 0 height 0
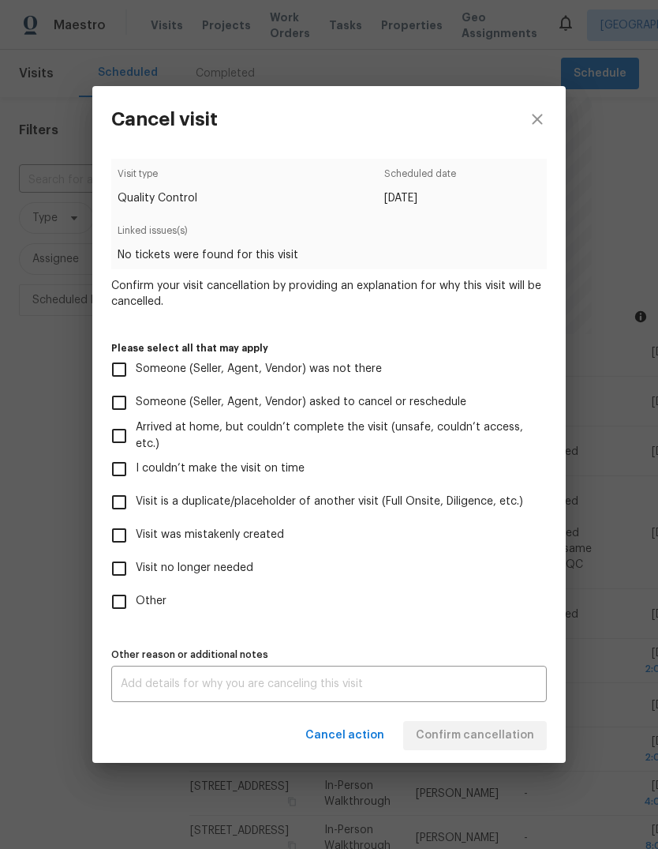
click at [106, 606] on input "Other" at bounding box center [119, 601] width 33 height 33
checkbox input "true"
click at [122, 697] on div "x Other reason or additional notes" at bounding box center [329, 684] width 436 height 36
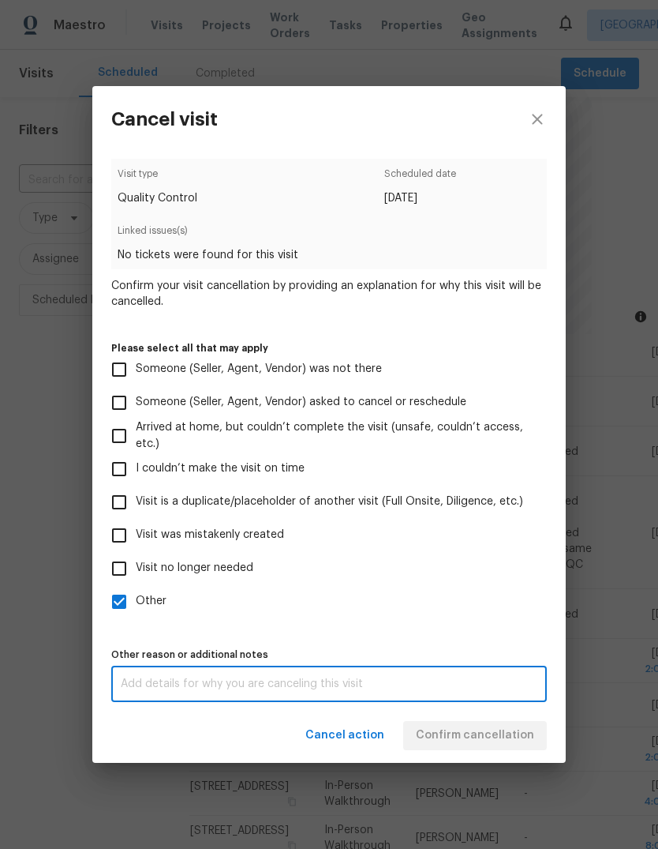
scroll to position [59, 0]
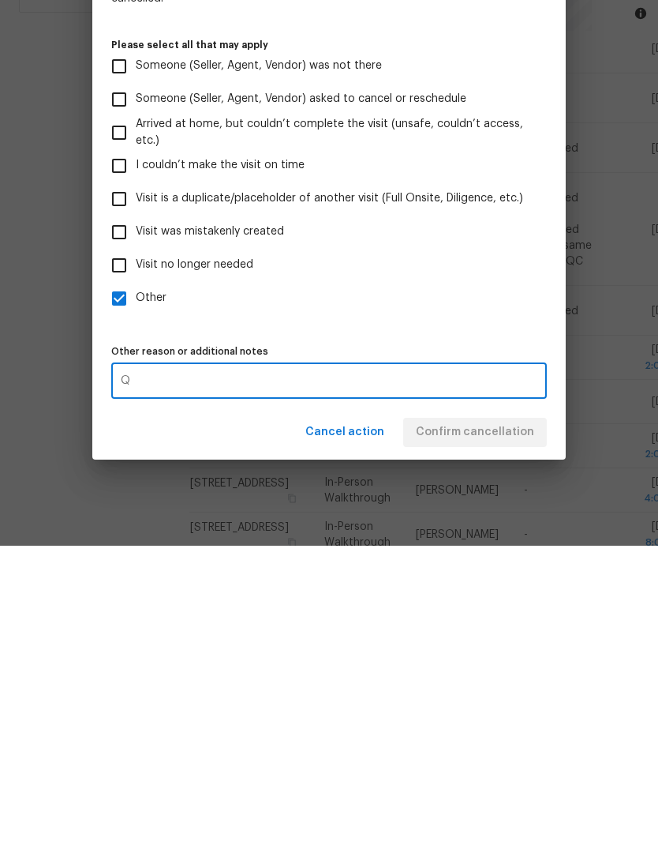
type textarea "Q"
click at [495, 585] on label "Other" at bounding box center [319, 601] width 432 height 33
click at [136, 585] on input "Other" at bounding box center [119, 601] width 33 height 33
checkbox input "false"
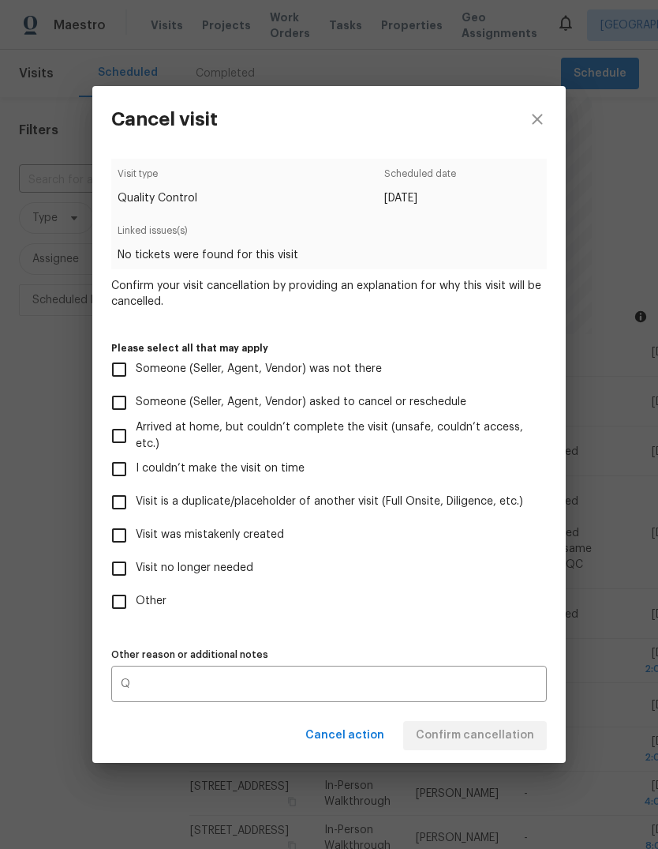
click at [476, 522] on label "Visit was mistakenly created" at bounding box center [319, 535] width 432 height 33
click at [136, 522] on input "Visit was mistakenly created" at bounding box center [119, 535] width 33 height 33
checkbox input "true"
click at [501, 729] on span "Confirm cancellation" at bounding box center [475, 736] width 118 height 20
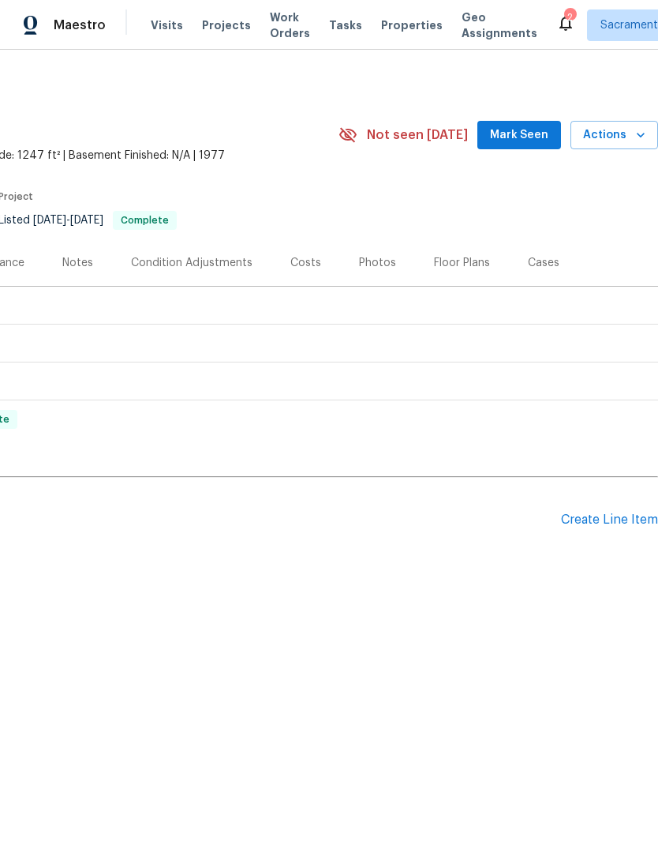
scroll to position [0, 234]
click at [557, 13] on icon at bounding box center [566, 22] width 19 height 19
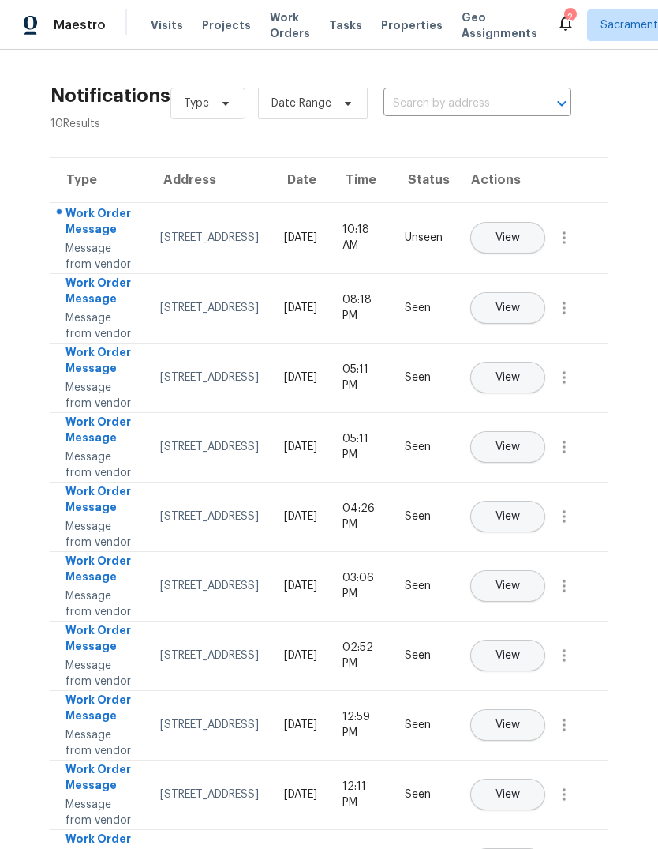
click at [520, 232] on span "View" at bounding box center [508, 238] width 24 height 12
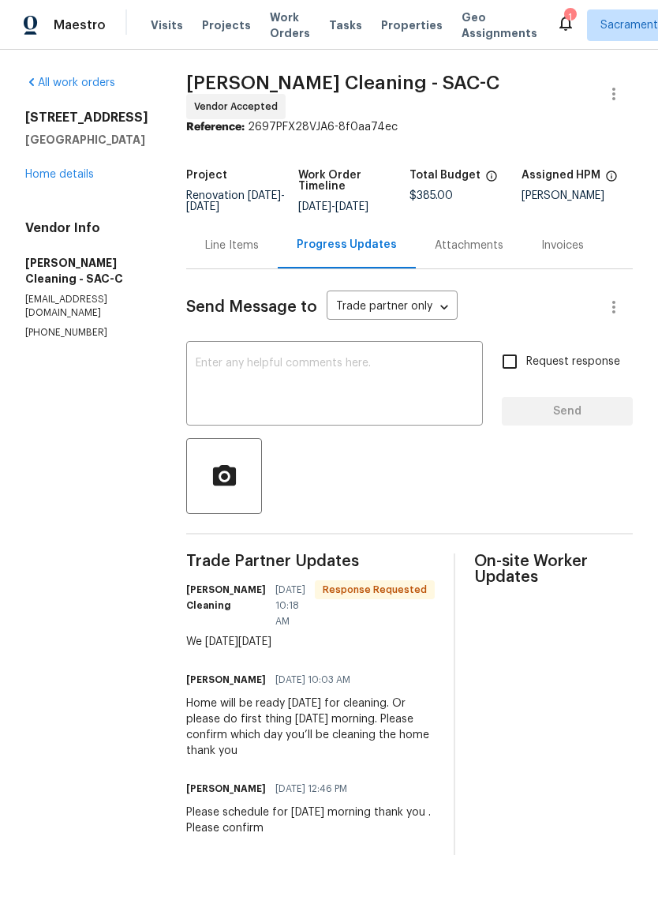
click at [268, 382] on textarea at bounding box center [335, 385] width 278 height 55
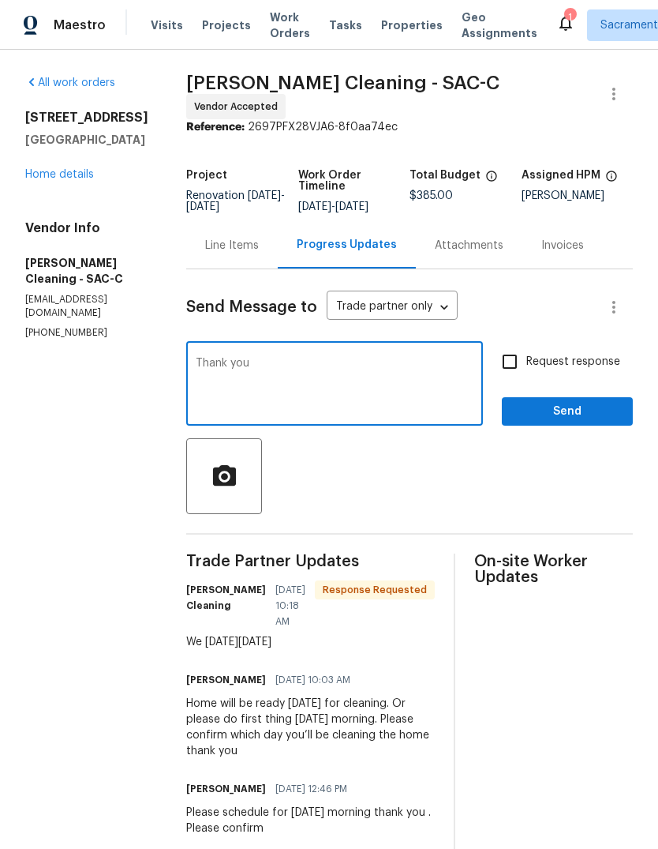
type textarea "Thank you"
click at [559, 418] on span "Send" at bounding box center [568, 412] width 106 height 20
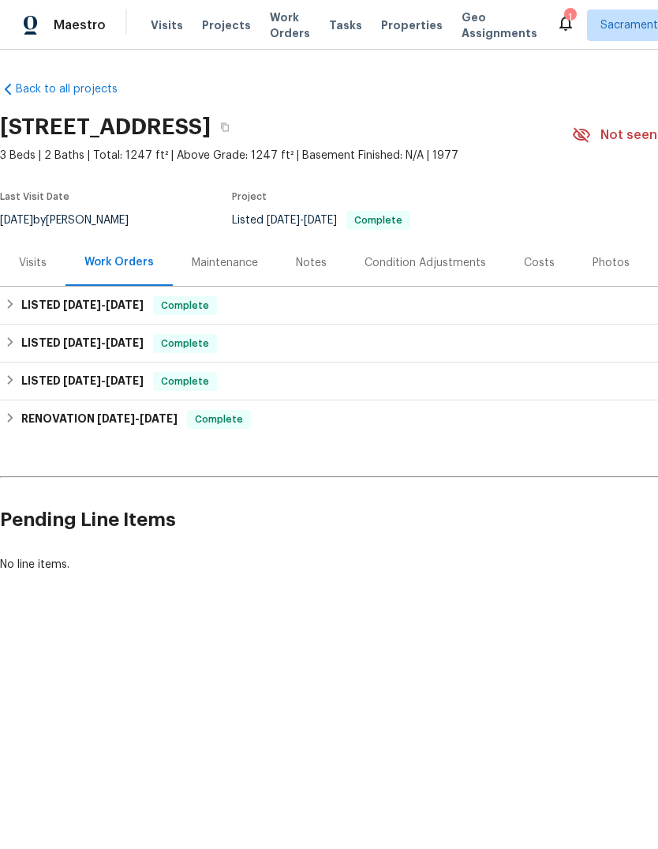
click at [321, 270] on div "Notes" at bounding box center [311, 263] width 31 height 16
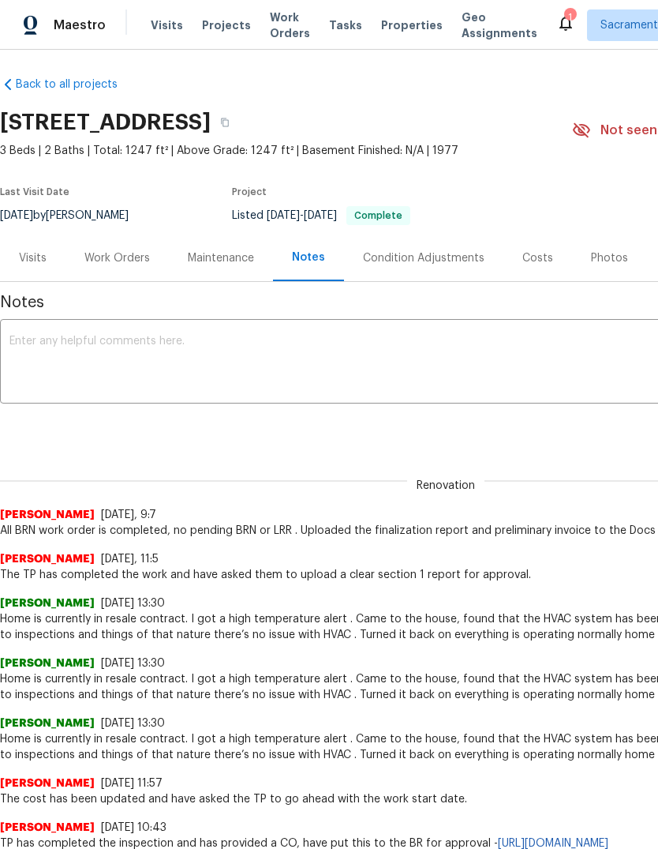
scroll to position [4, 0]
click at [122, 257] on div "Work Orders" at bounding box center [117, 259] width 66 height 16
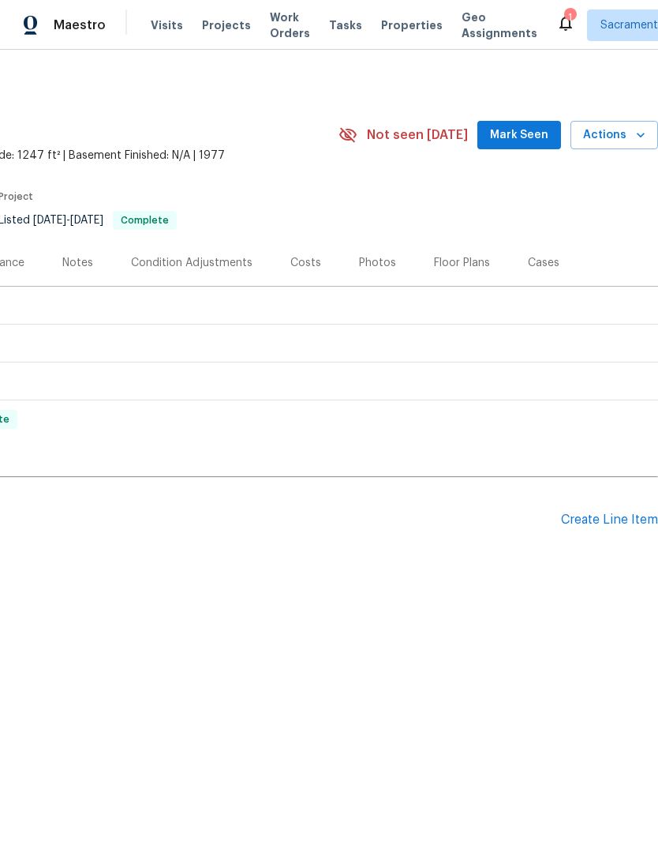
scroll to position [0, 234]
click at [613, 519] on div "Create Line Item" at bounding box center [609, 519] width 97 height 15
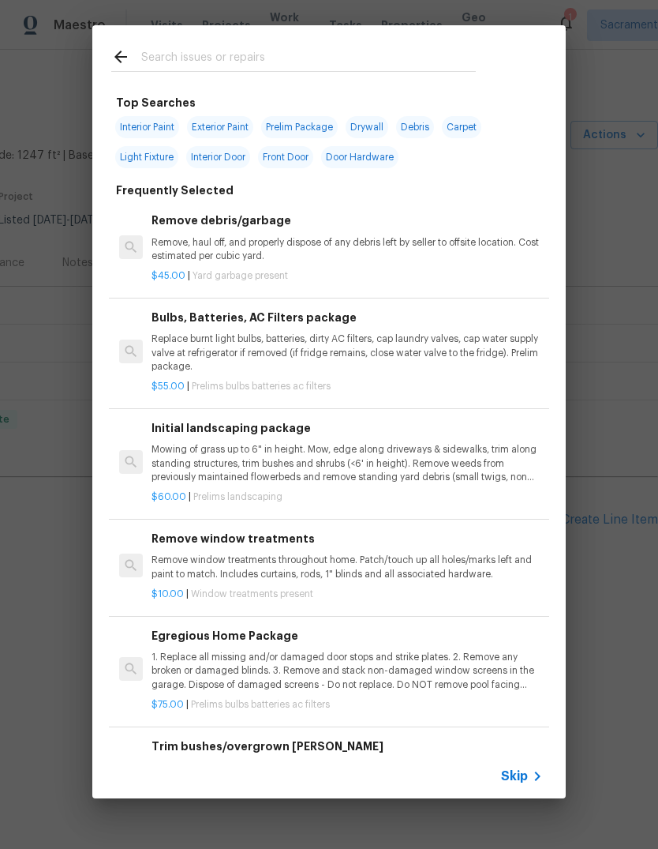
click at [204, 69] on input "text" at bounding box center [308, 59] width 335 height 24
type input "Hvac"
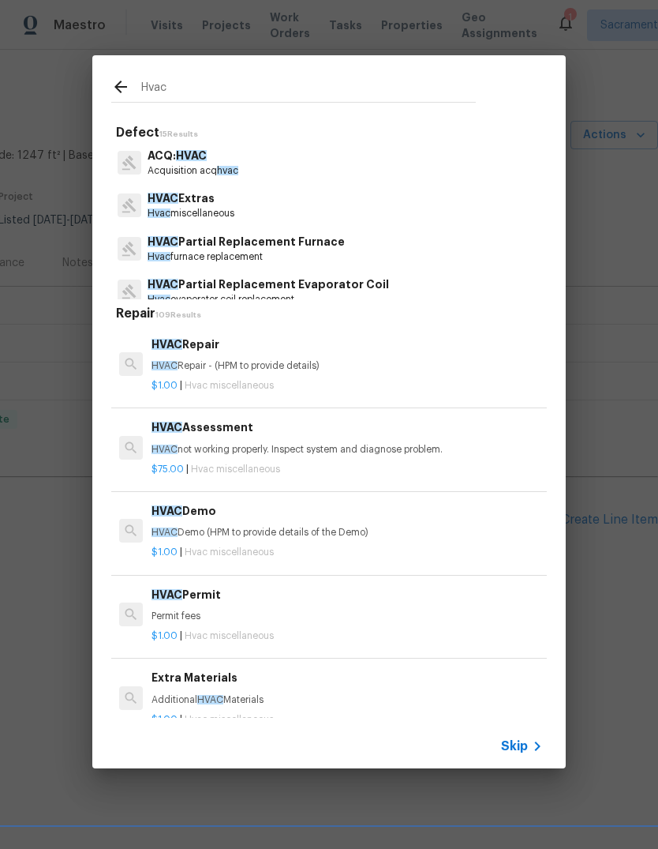
click at [313, 355] on div "HVAC Repair HVAC Repair - (HPM to provide details)" at bounding box center [348, 355] width 392 height 38
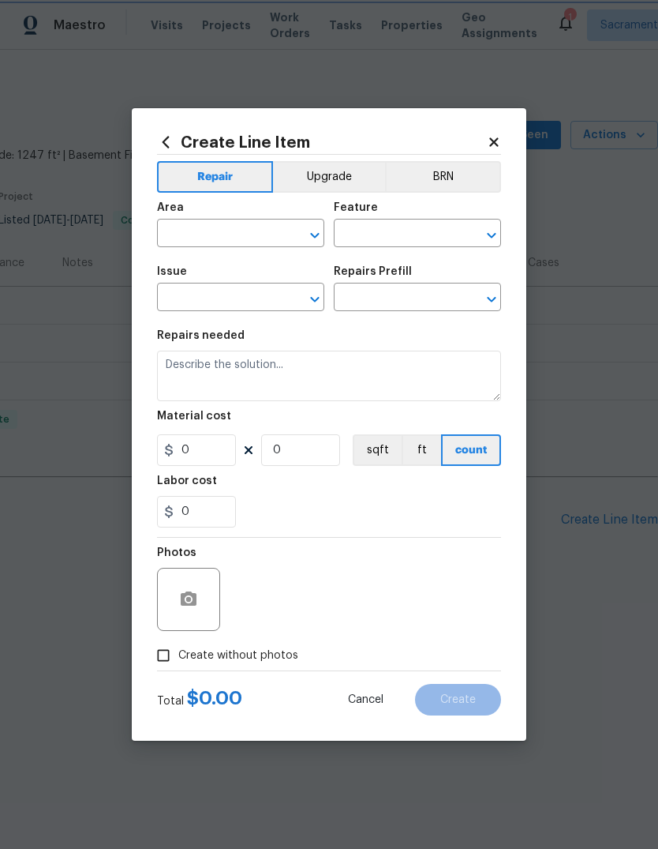
type input "HVAC"
type input "HVAC Extras"
type input "HVAC Repair $1.00"
type textarea "HVAC Repair - (HPM to provide details)"
type input "1"
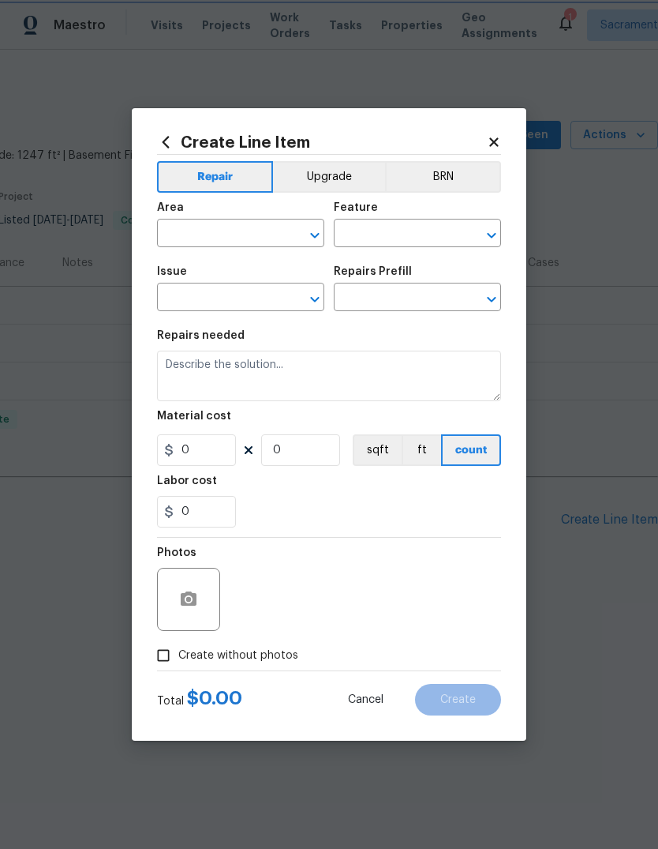
type input "1"
click at [313, 351] on div "Repairs needed" at bounding box center [329, 340] width 344 height 21
click at [324, 236] on button "Open" at bounding box center [315, 235] width 22 height 22
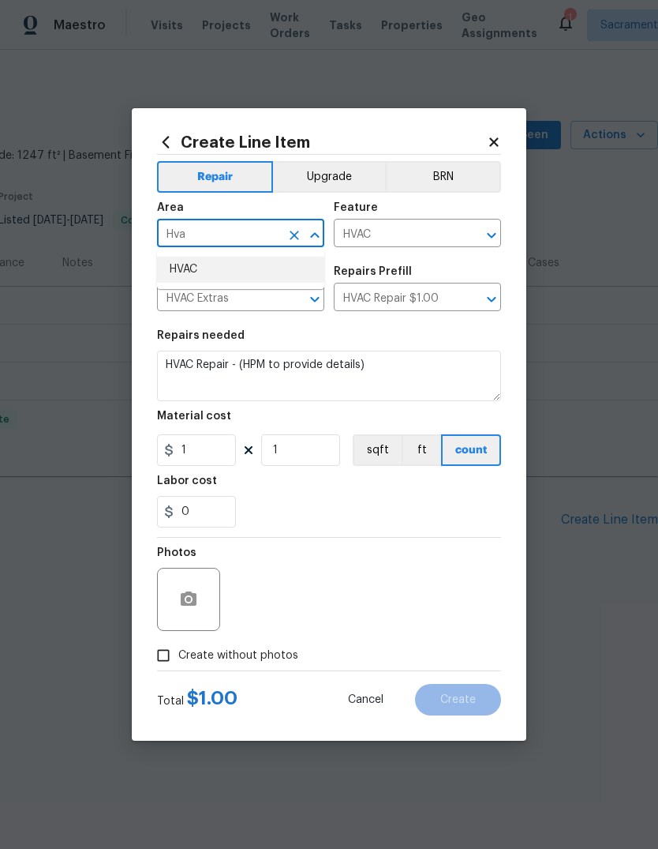
click at [243, 267] on li "HVAC" at bounding box center [240, 270] width 167 height 26
type input "HVAC"
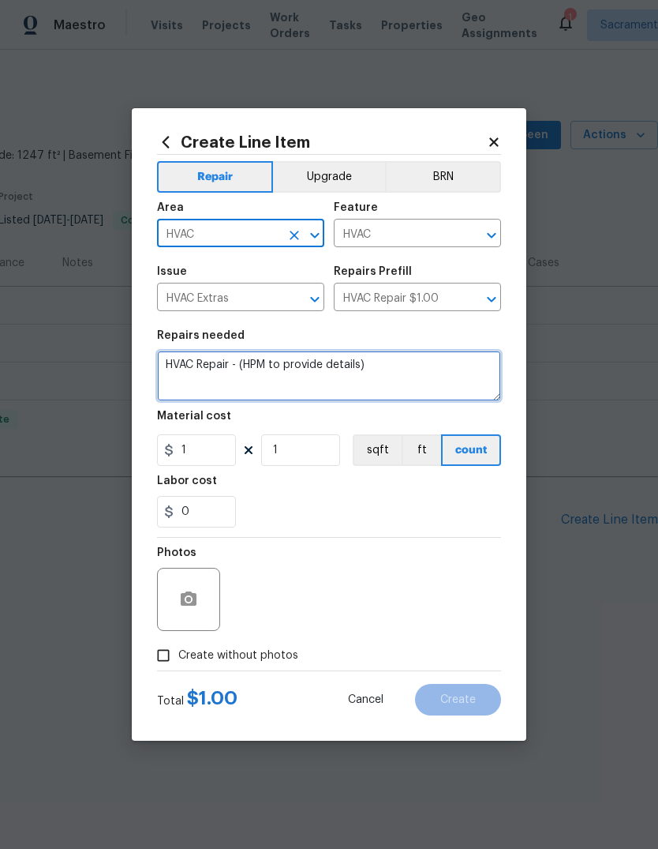
click at [397, 370] on textarea "HVAC Repair - (HPM to provide details)" at bounding box center [329, 376] width 344 height 51
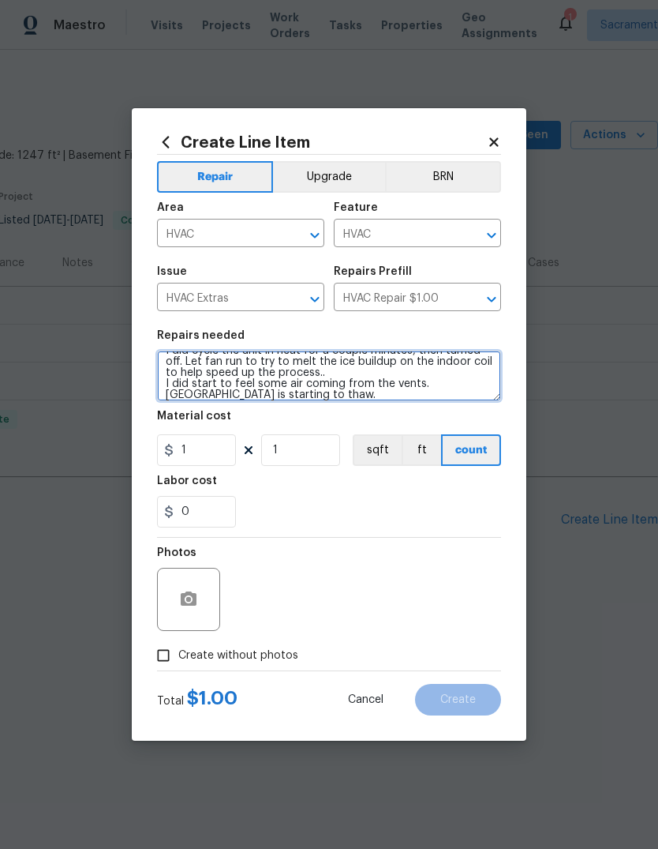
scroll to position [125, 0]
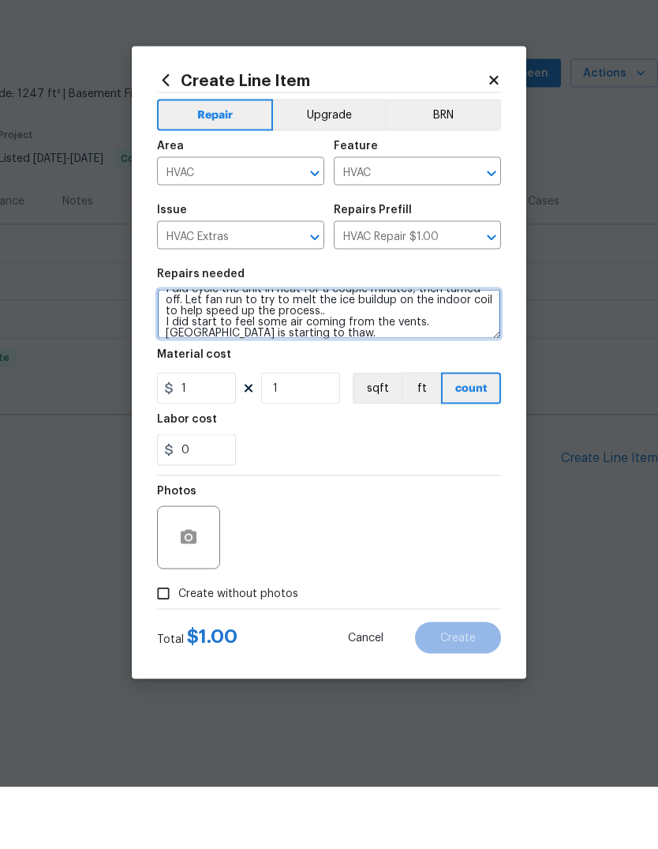
type textarea "HVAC Repair - I found indoor coil frozen over due to indoor blower fan not oper…"
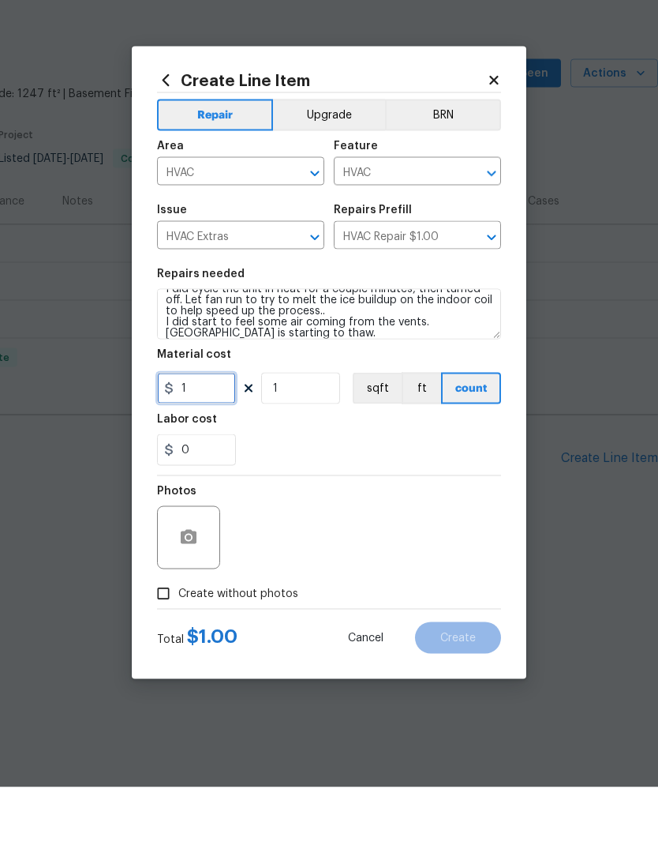
click at [216, 434] on input "1" at bounding box center [196, 450] width 79 height 32
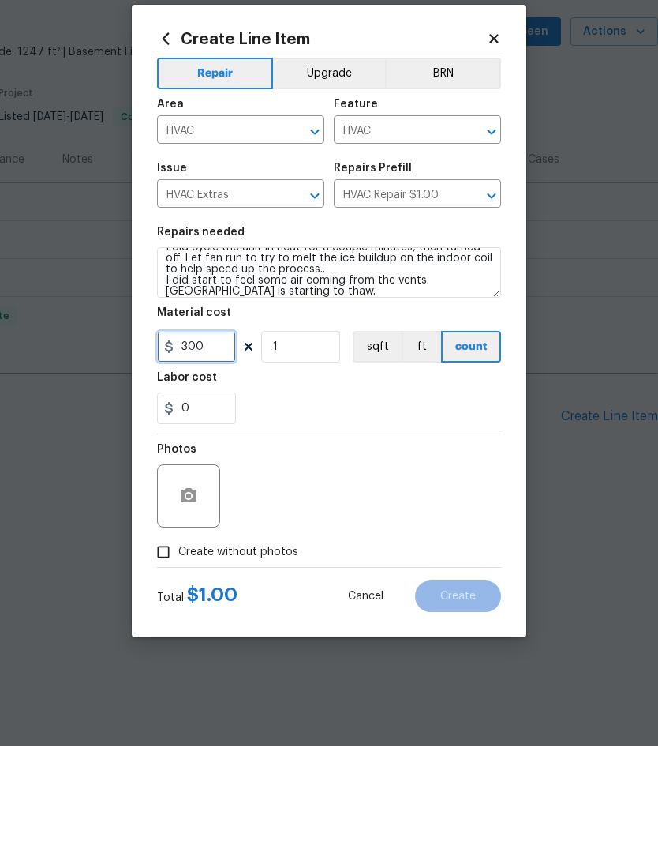
type input "300"
click at [189, 597] on circle "button" at bounding box center [188, 599] width 5 height 5
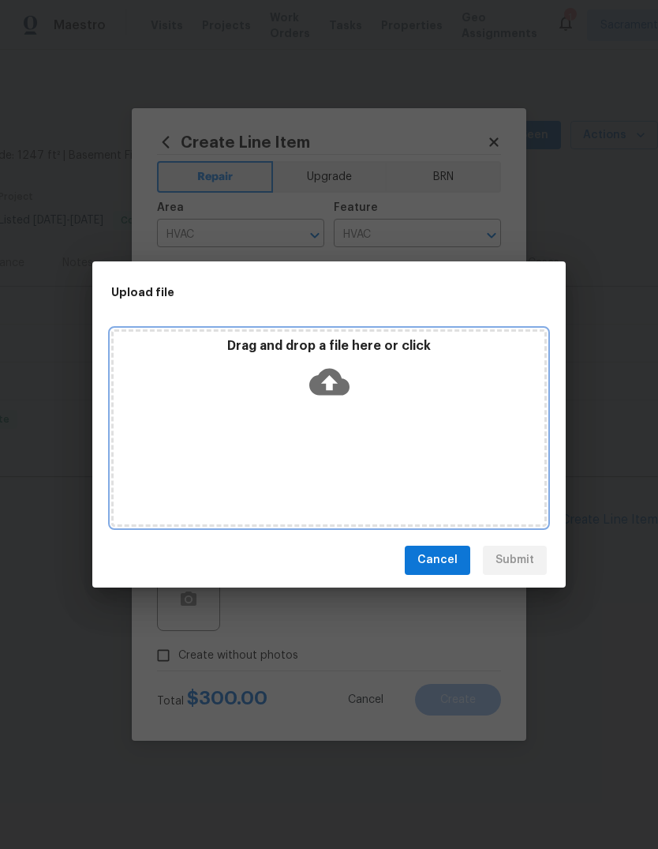
click at [328, 381] on icon at bounding box center [329, 382] width 40 height 40
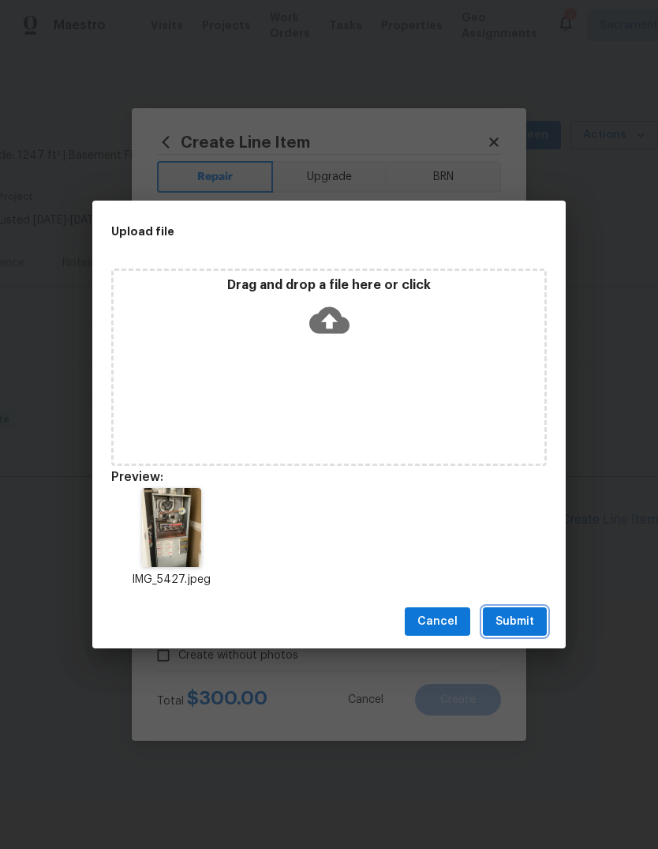
click at [524, 632] on button "Submit" at bounding box center [515, 621] width 64 height 29
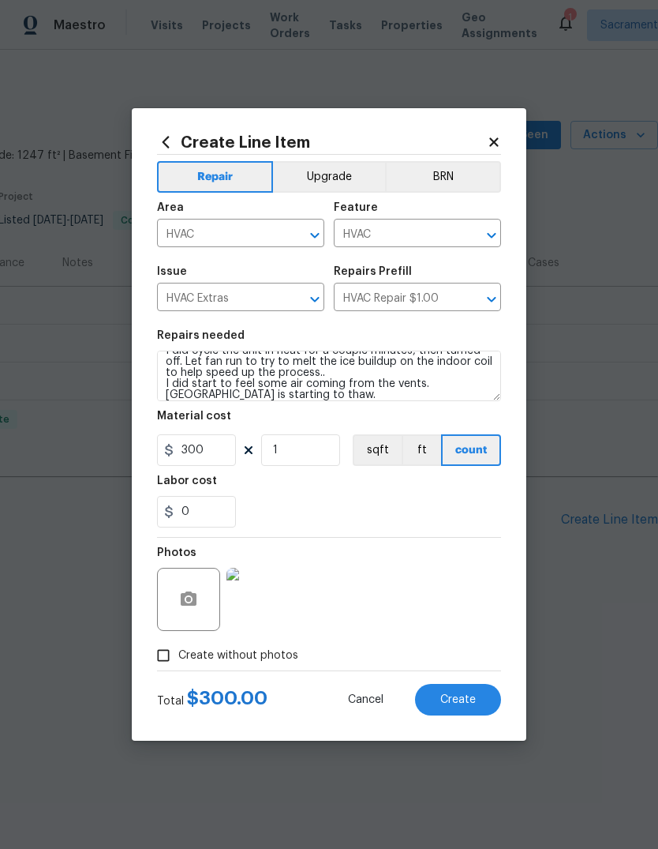
click at [468, 711] on button "Create" at bounding box center [458, 700] width 86 height 32
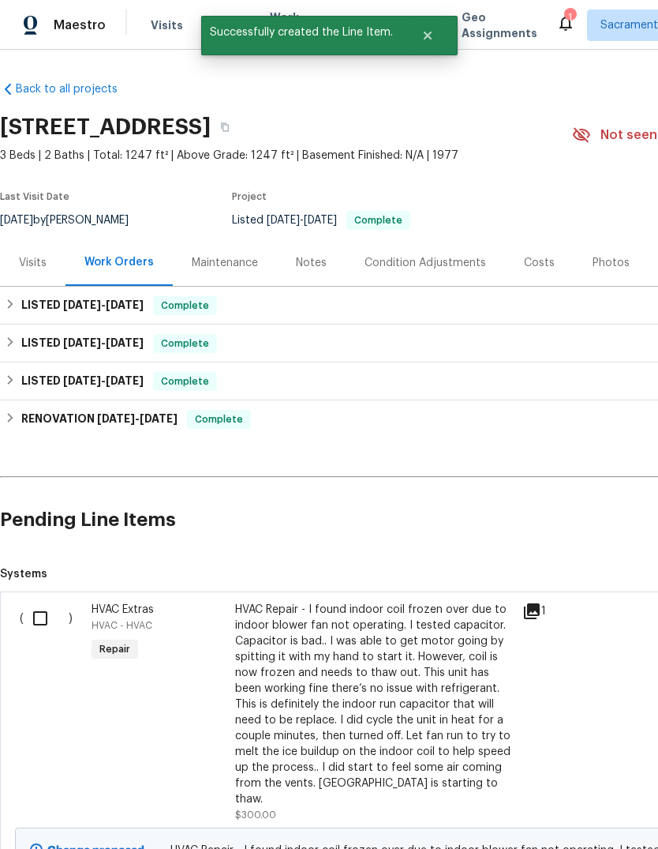
scroll to position [0, 0]
click at [442, 697] on div "HVAC Repair - I found indoor coil frozen over due to indoor blower fan not oper…" at bounding box center [374, 704] width 278 height 205
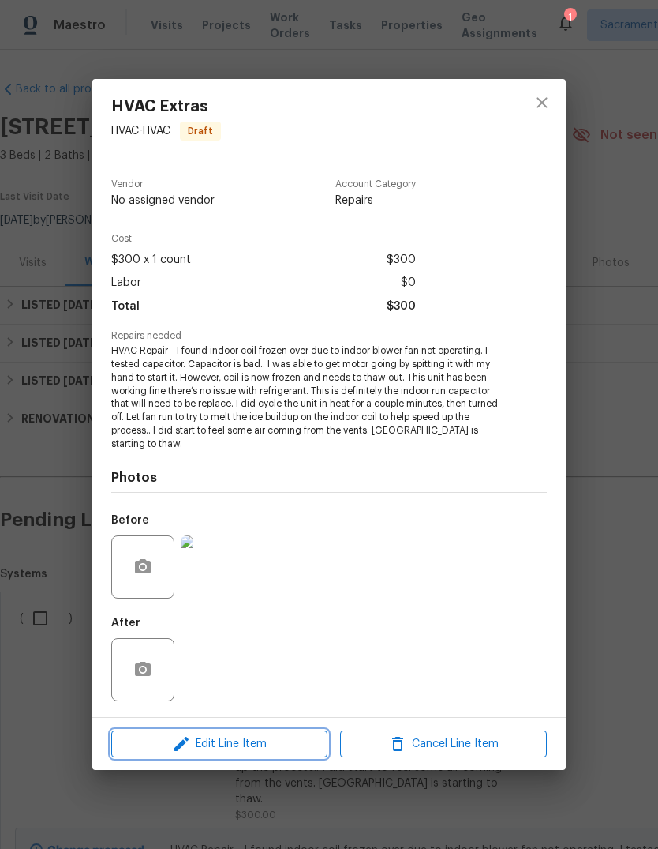
click at [261, 745] on span "Edit Line Item" at bounding box center [219, 744] width 207 height 20
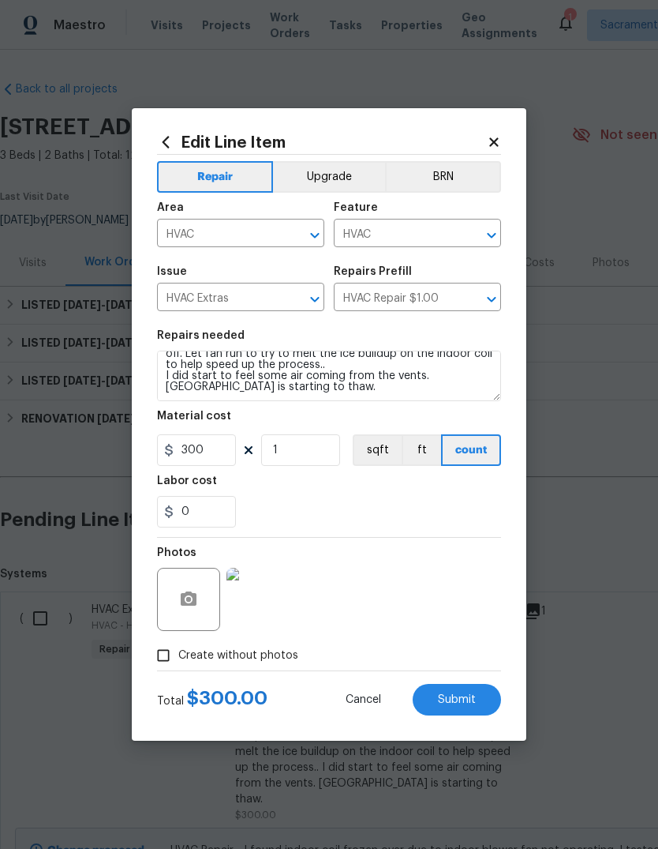
scroll to position [133, 0]
click at [320, 398] on textarea "HVAC Repair - I found indoor coil frozen over due to indoor blower fan not oper…" at bounding box center [329, 376] width 344 height 51
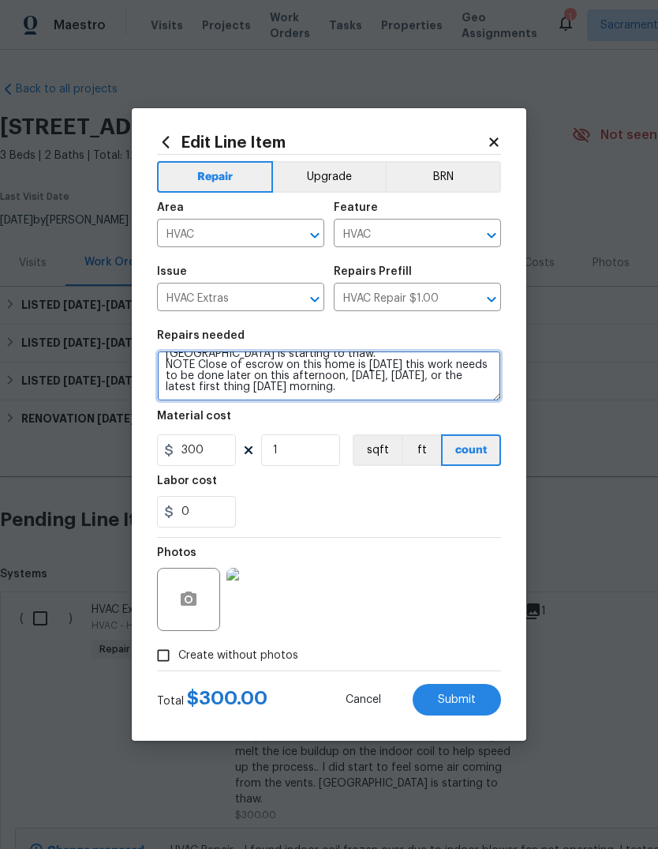
scroll to position [166, 0]
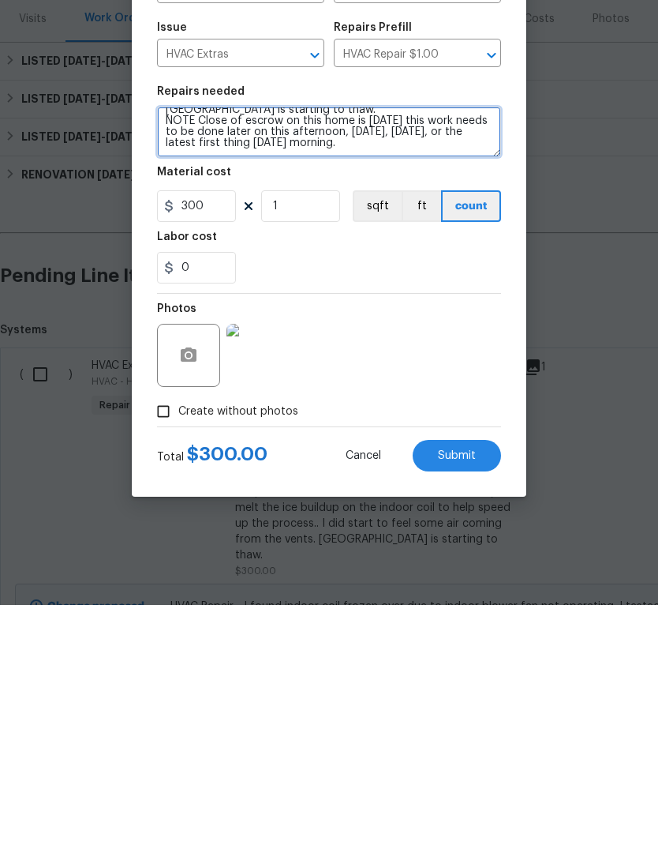
type textarea "HVAC Repair - I found indoor coil frozen over due to indoor blower fan not oper…"
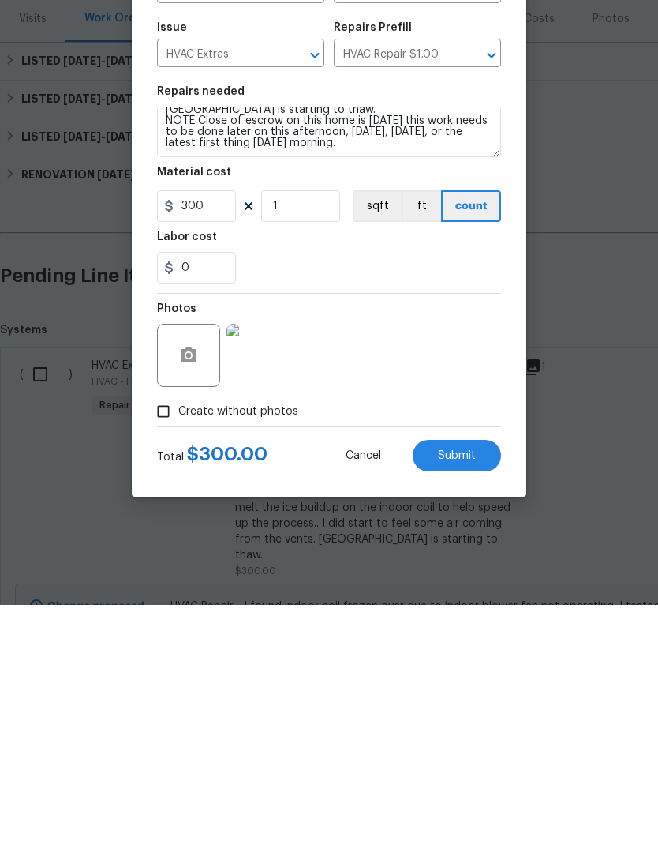
click at [463, 684] on button "Submit" at bounding box center [457, 700] width 88 height 32
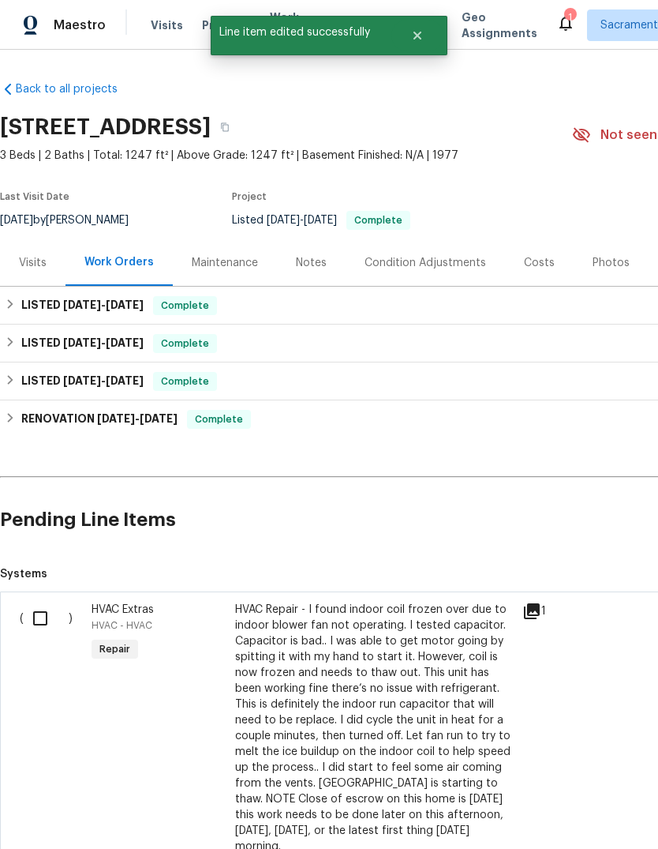
click at [46, 602] on input "checkbox" at bounding box center [46, 618] width 45 height 33
checkbox input "true"
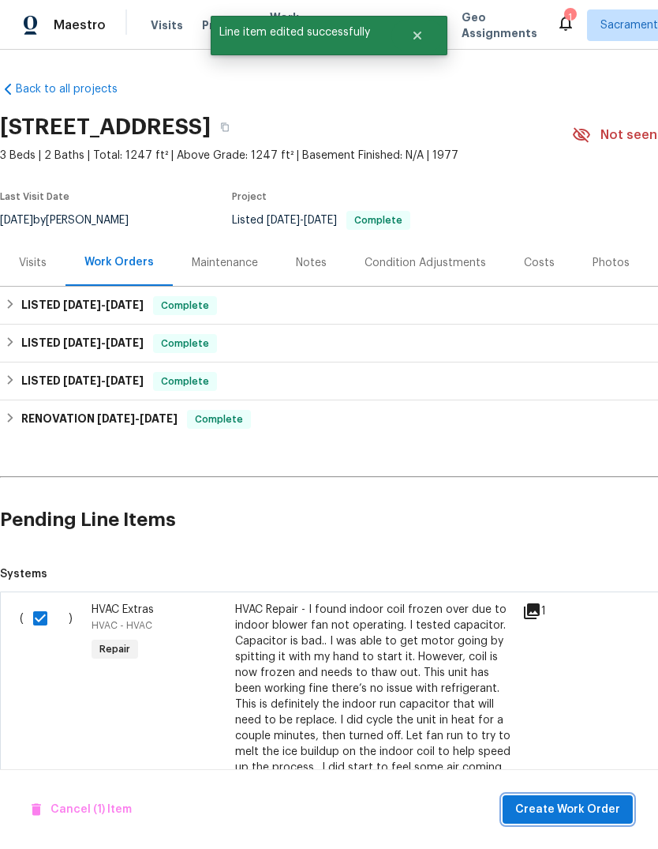
click at [594, 799] on button "Create Work Order" at bounding box center [568, 809] width 130 height 29
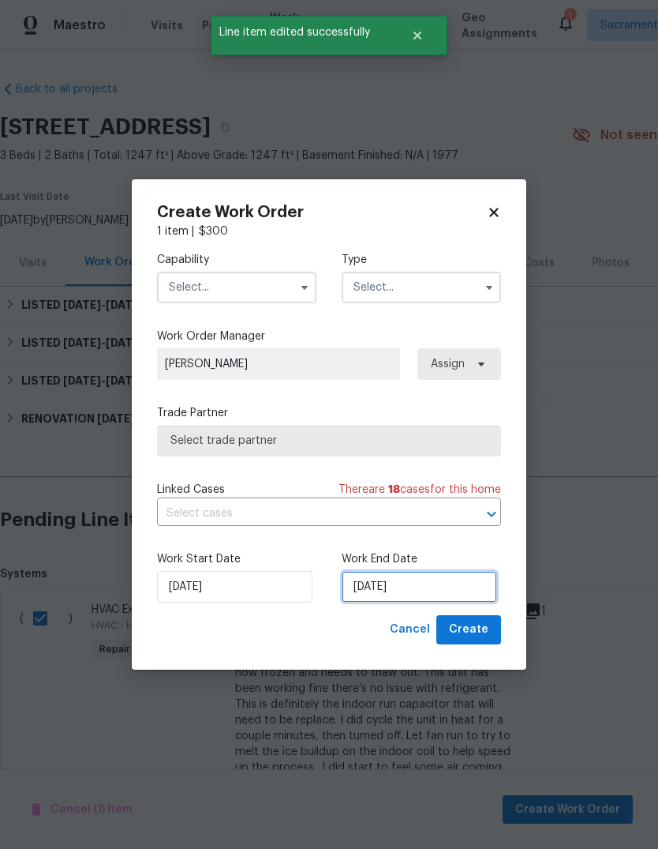
click at [442, 583] on input "8/22/2025" at bounding box center [420, 587] width 156 height 32
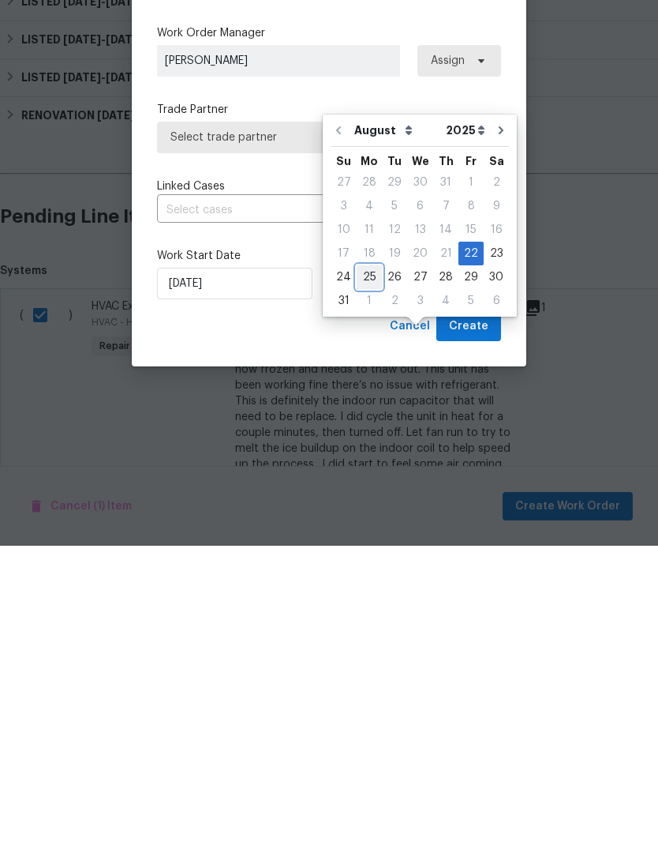
click at [366, 569] on div "25" at bounding box center [369, 580] width 25 height 22
type input "8/25/2025"
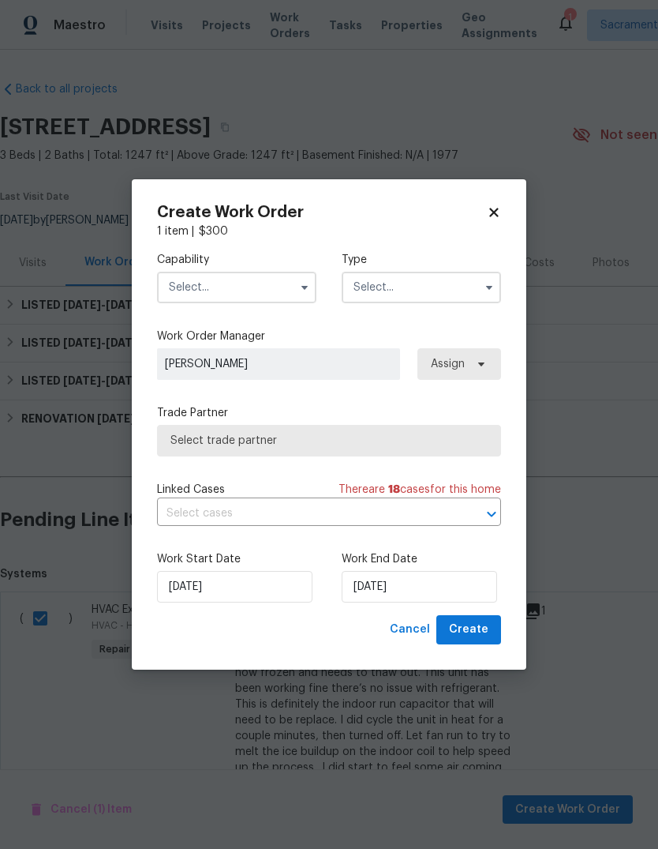
click at [290, 287] on input "text" at bounding box center [236, 288] width 159 height 32
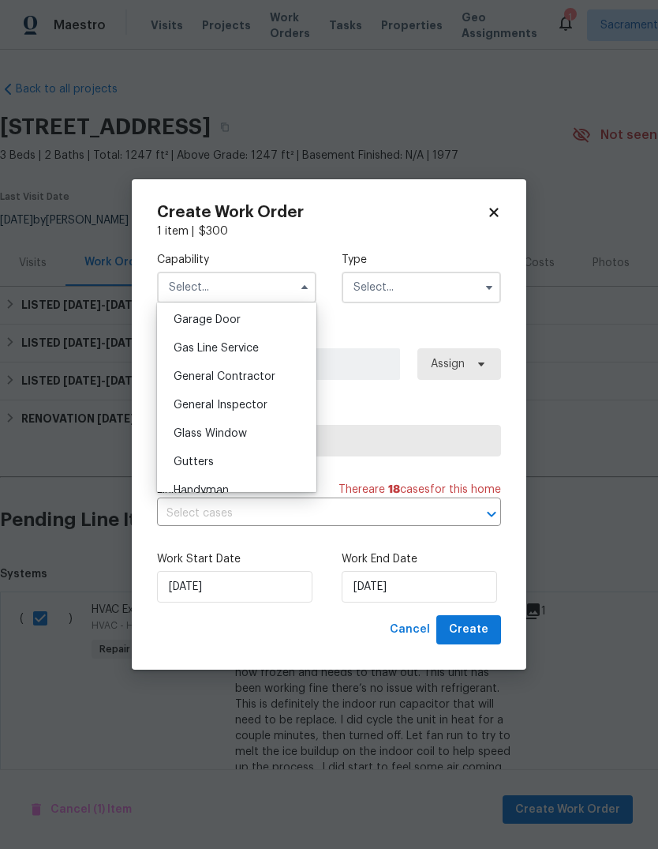
scroll to position [702, 0]
click at [272, 379] on div "General Contractor" at bounding box center [237, 373] width 152 height 28
type input "General Contractor"
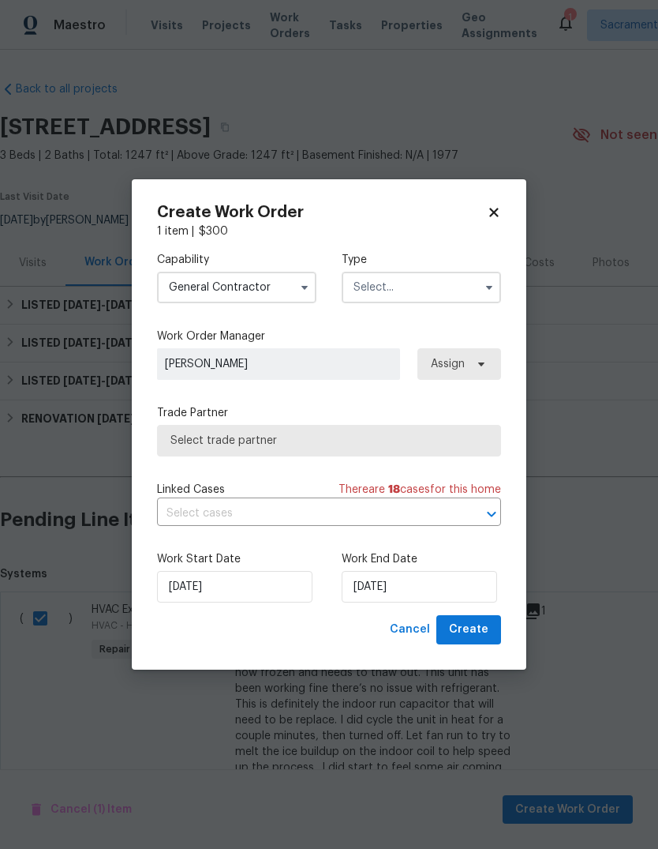
click at [445, 293] on input "text" at bounding box center [421, 288] width 159 height 32
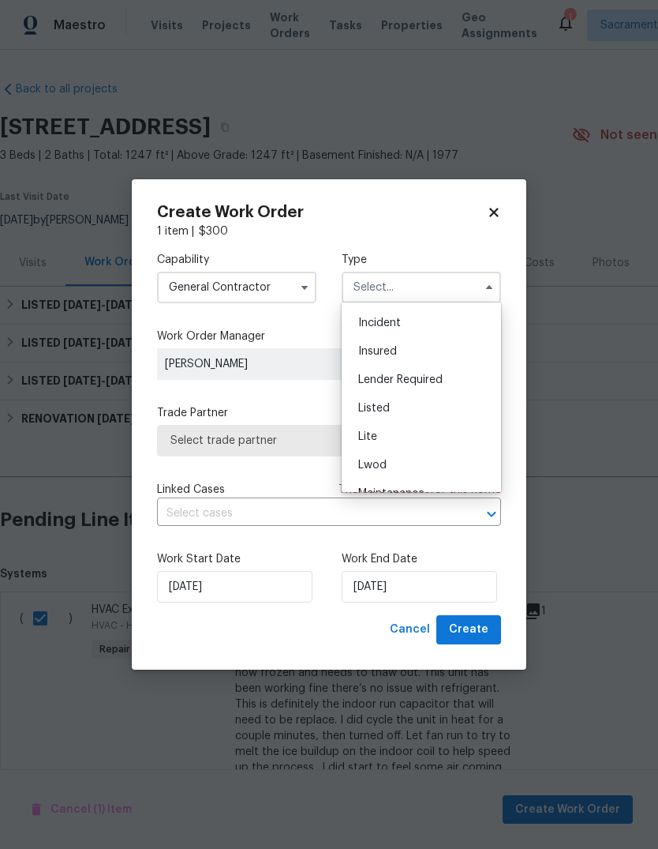
scroll to position [84, 0]
click at [413, 415] on div "Listed" at bounding box center [422, 406] width 152 height 28
type input "Listed"
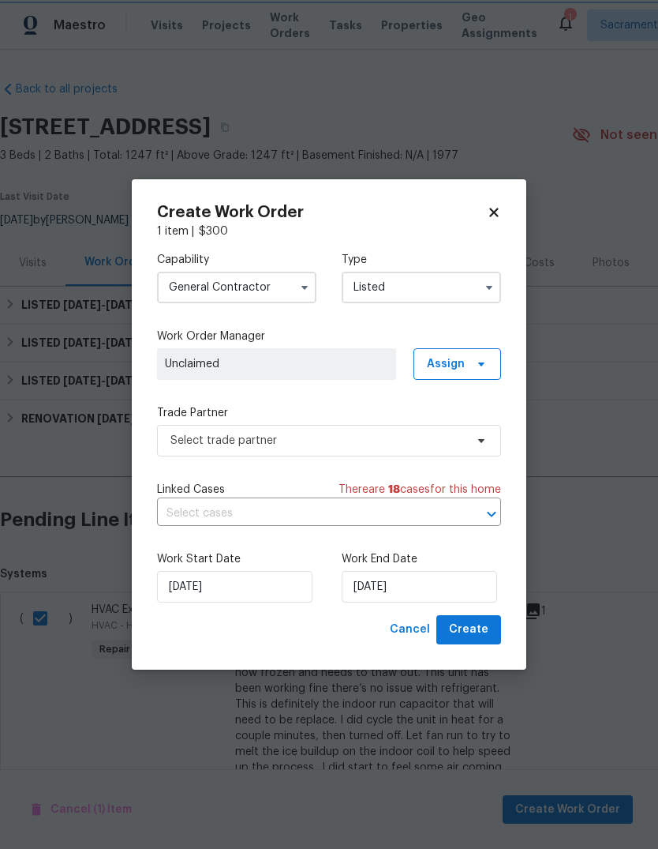
scroll to position [0, 0]
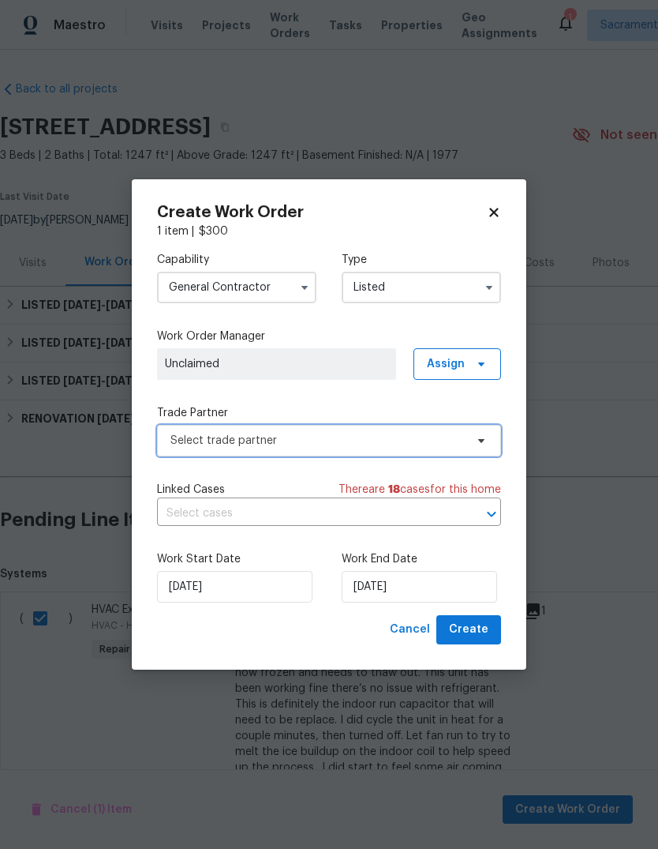
click at [430, 447] on span "Select trade partner" at bounding box center [318, 441] width 294 height 16
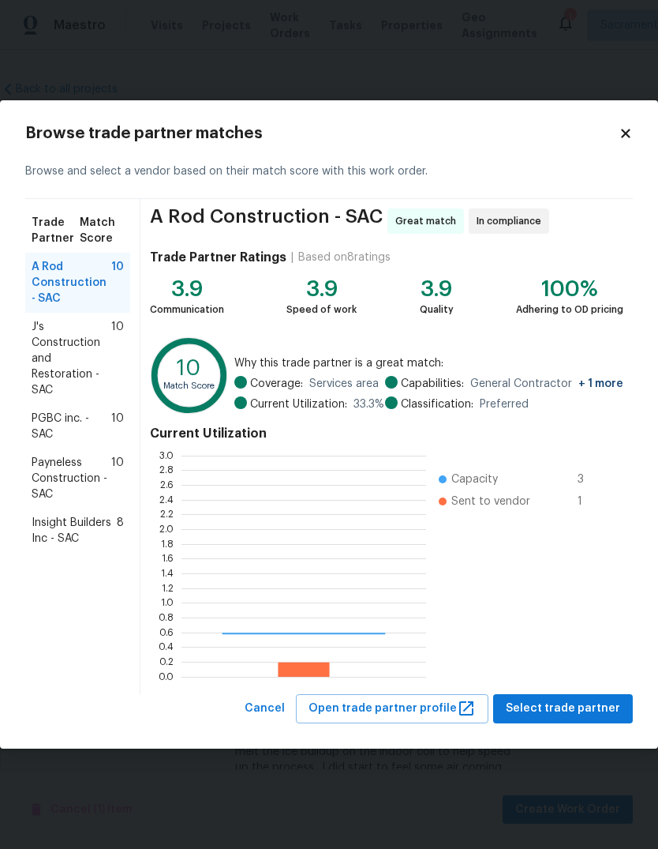
scroll to position [221, 245]
click at [47, 344] on span "J's Construction and Restoration - SAC" at bounding box center [72, 358] width 80 height 79
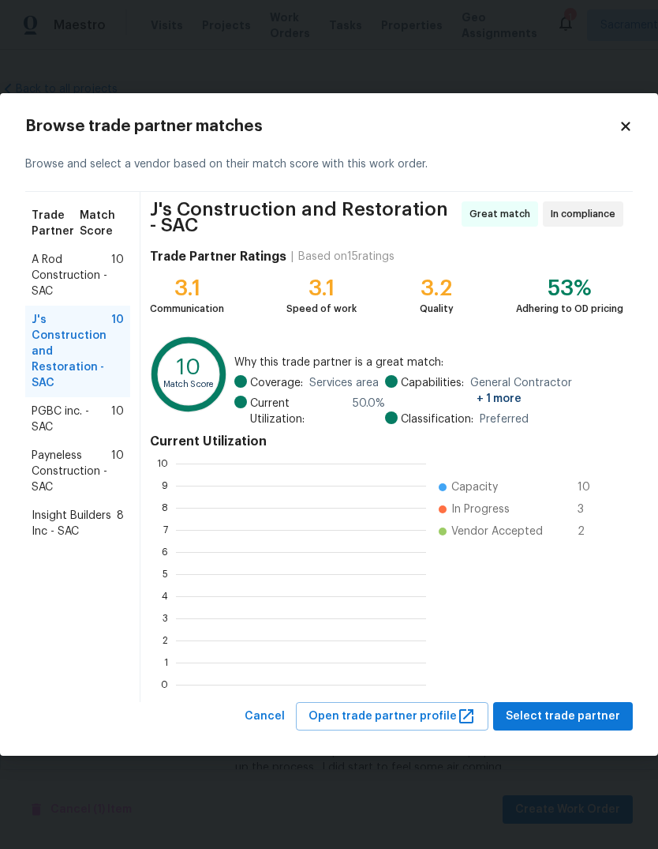
scroll to position [221, 250]
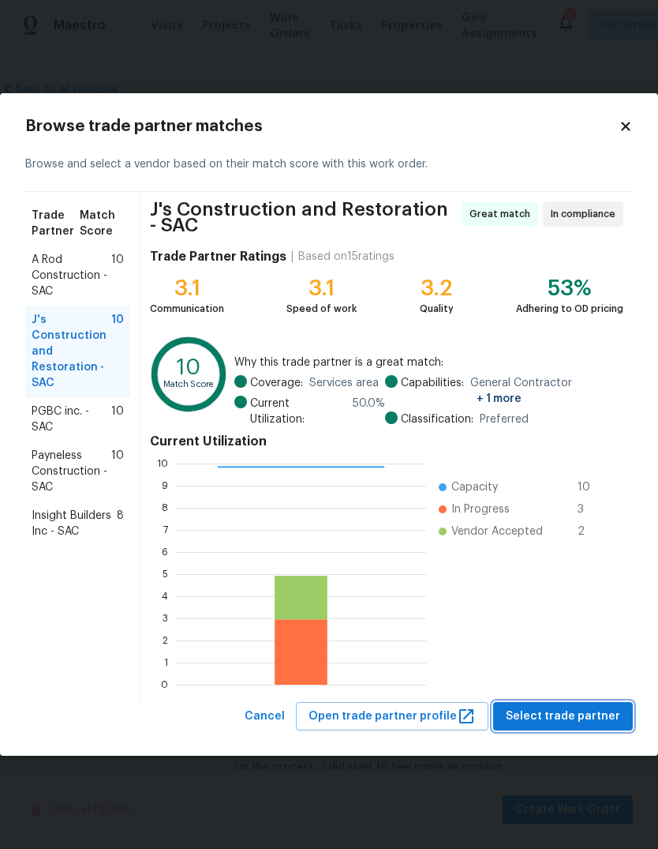
click at [576, 711] on span "Select trade partner" at bounding box center [563, 717] width 114 height 20
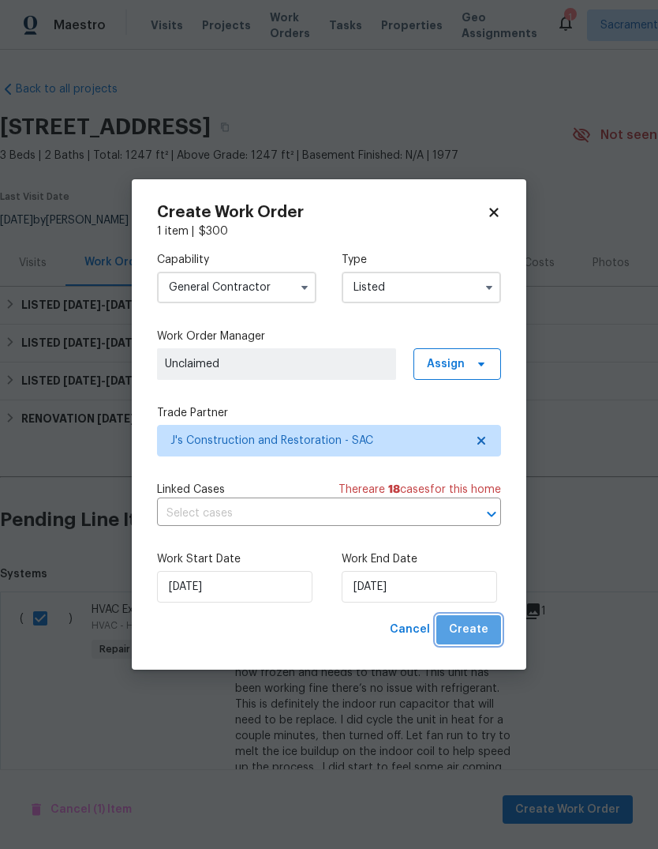
click at [480, 628] on span "Create" at bounding box center [468, 630] width 39 height 20
checkbox input "false"
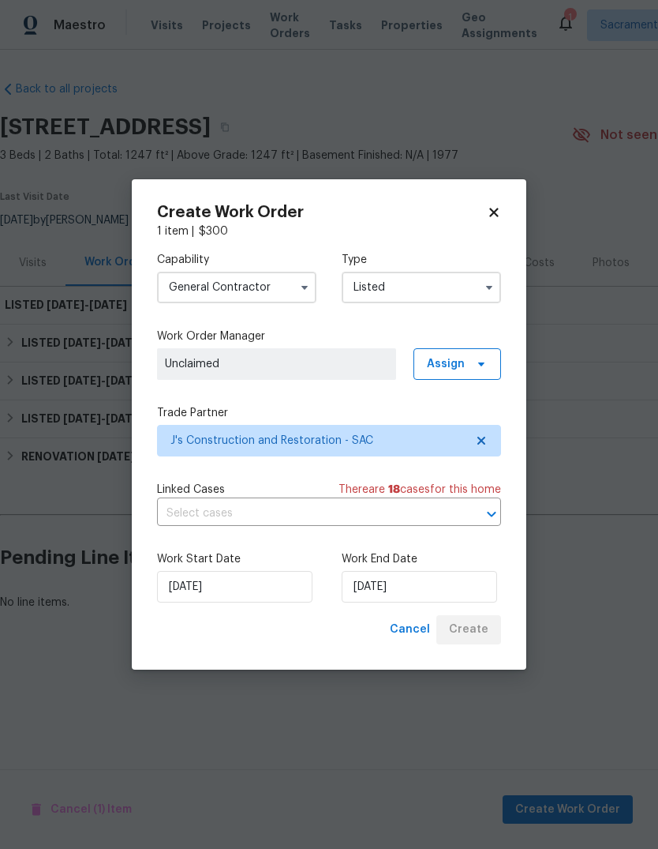
scroll to position [0, 0]
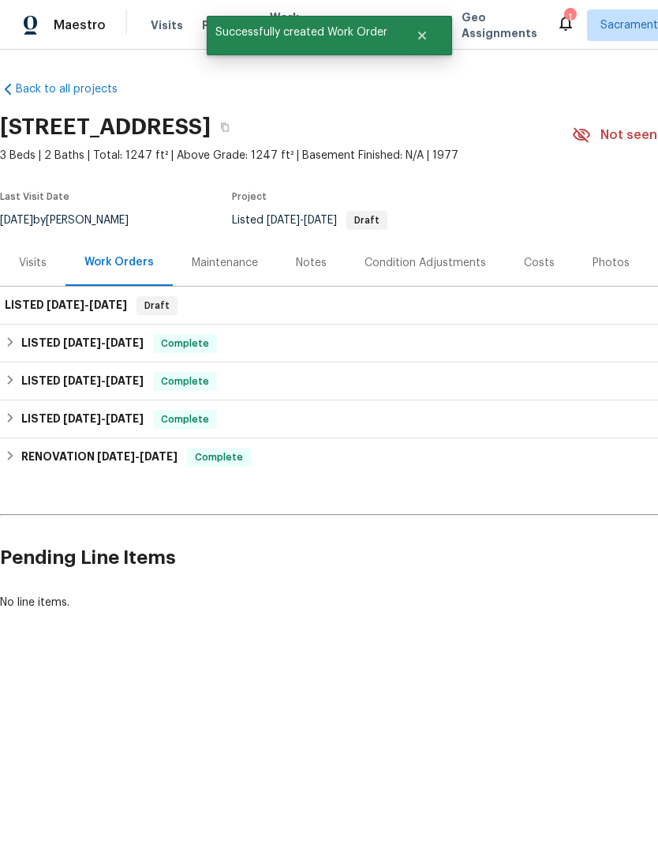
click at [319, 268] on div "Notes" at bounding box center [311, 263] width 31 height 16
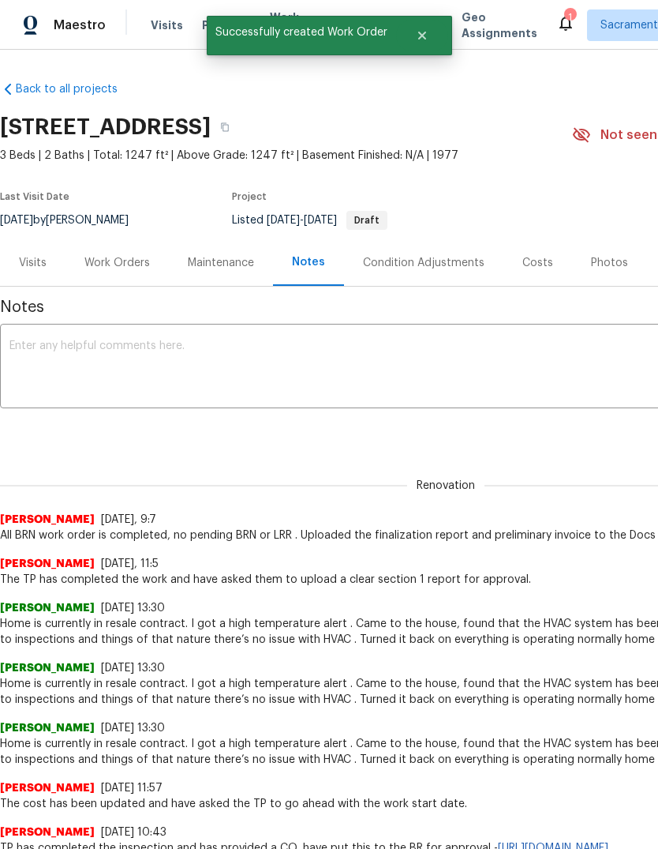
click at [64, 357] on textarea at bounding box center [445, 367] width 873 height 55
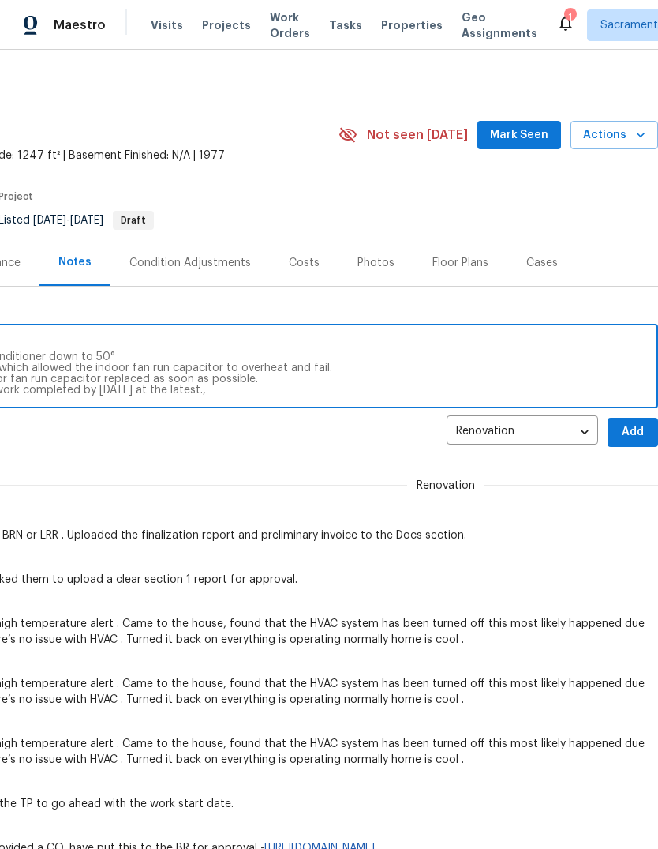
scroll to position [0, 234]
type textarea "I completed teardown today at property. I didn’t notice somebody turned the air…"
click at [633, 425] on span "Add" at bounding box center [633, 432] width 25 height 20
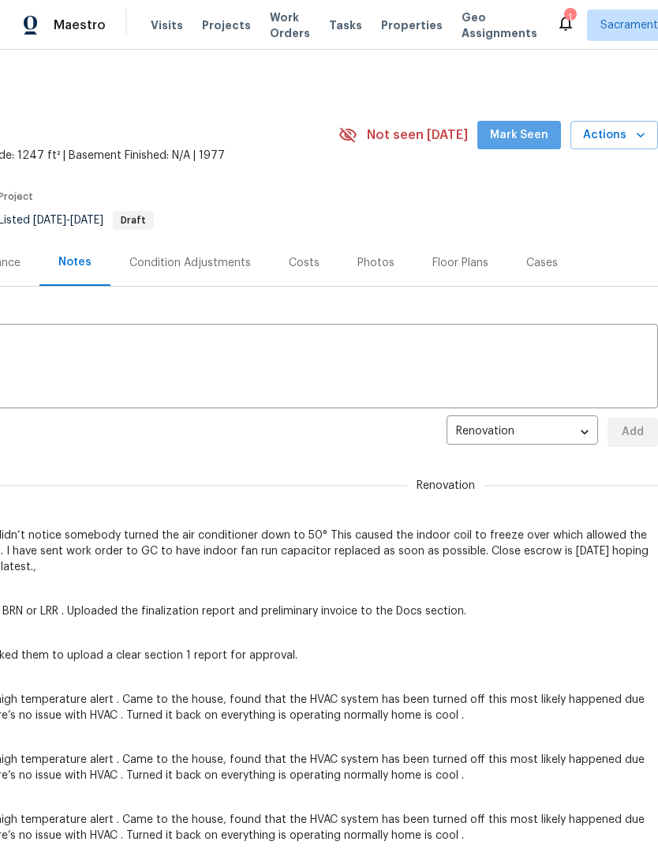
click at [542, 131] on span "Mark Seen" at bounding box center [519, 136] width 58 height 20
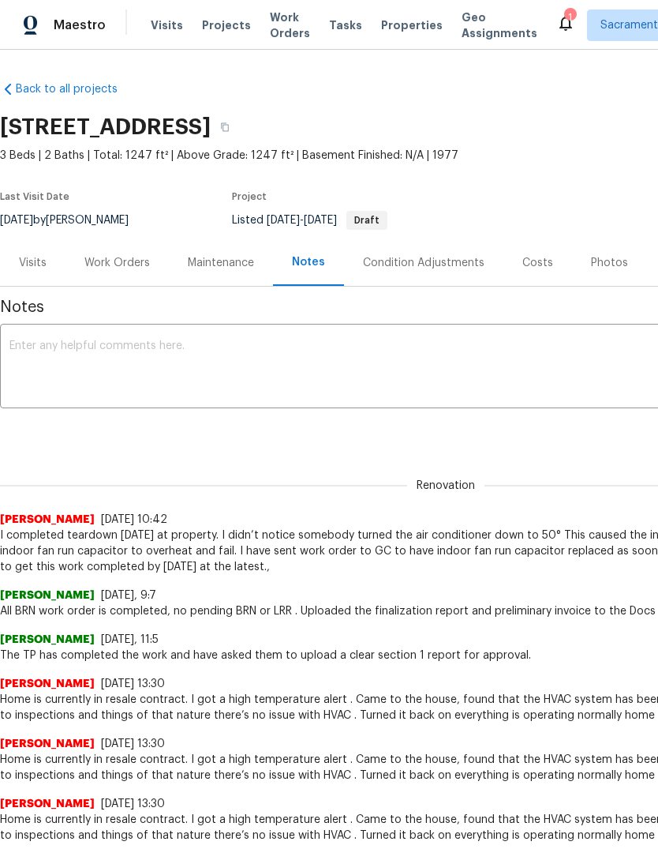
click at [129, 257] on div "Work Orders" at bounding box center [117, 263] width 66 height 16
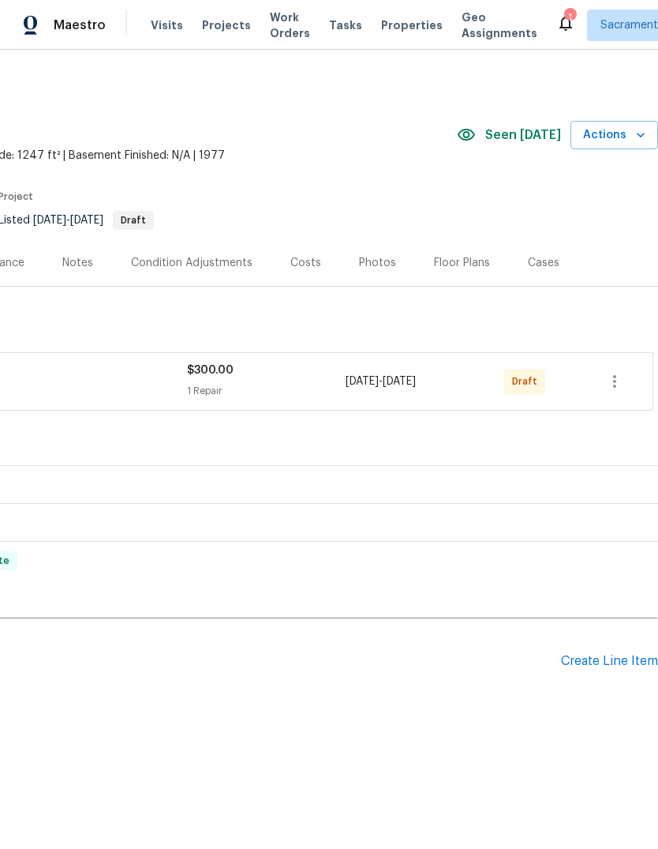
scroll to position [0, 234]
click at [623, 386] on icon "button" at bounding box center [615, 381] width 19 height 19
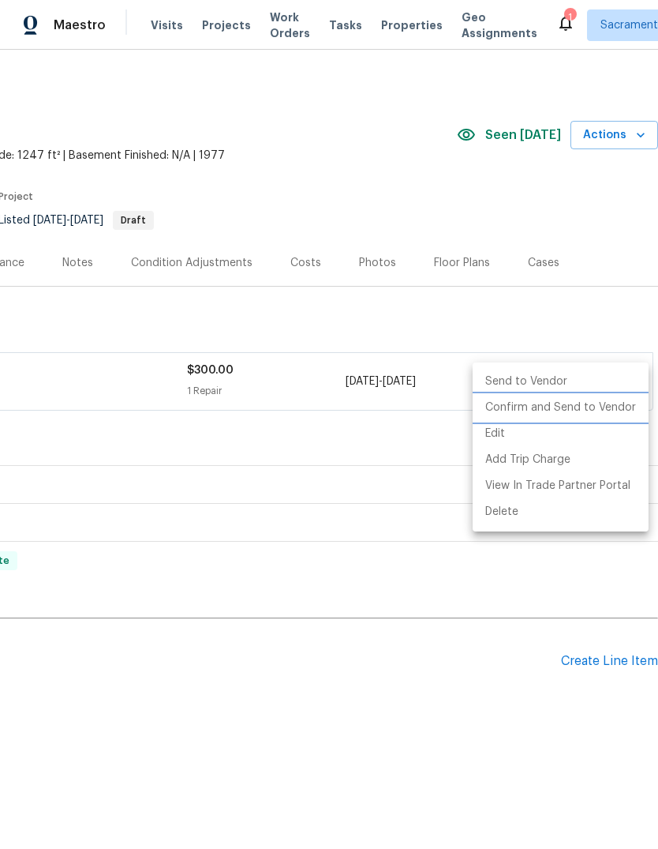
click at [568, 404] on li "Confirm and Send to Vendor" at bounding box center [561, 408] width 176 height 26
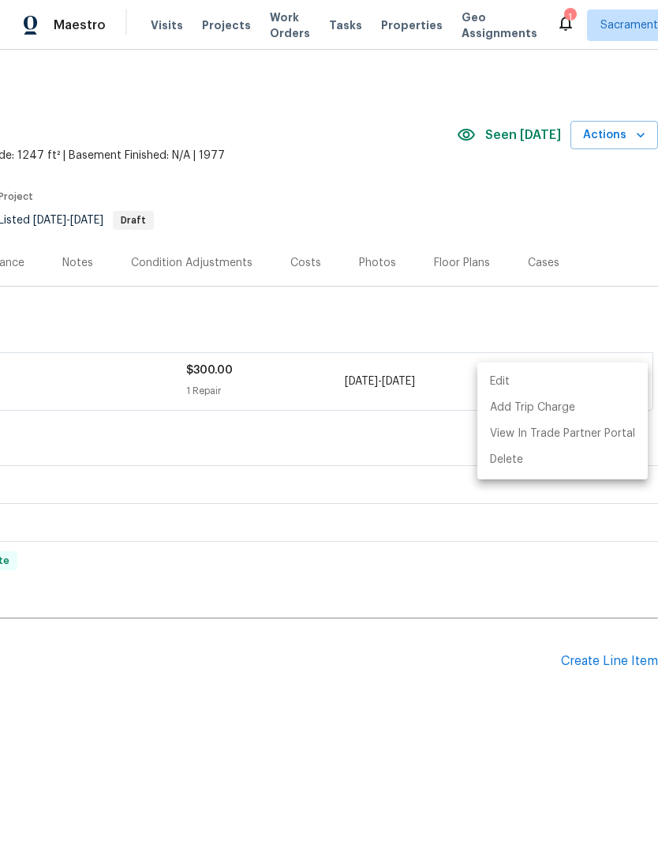
click at [513, 730] on div at bounding box center [329, 424] width 658 height 849
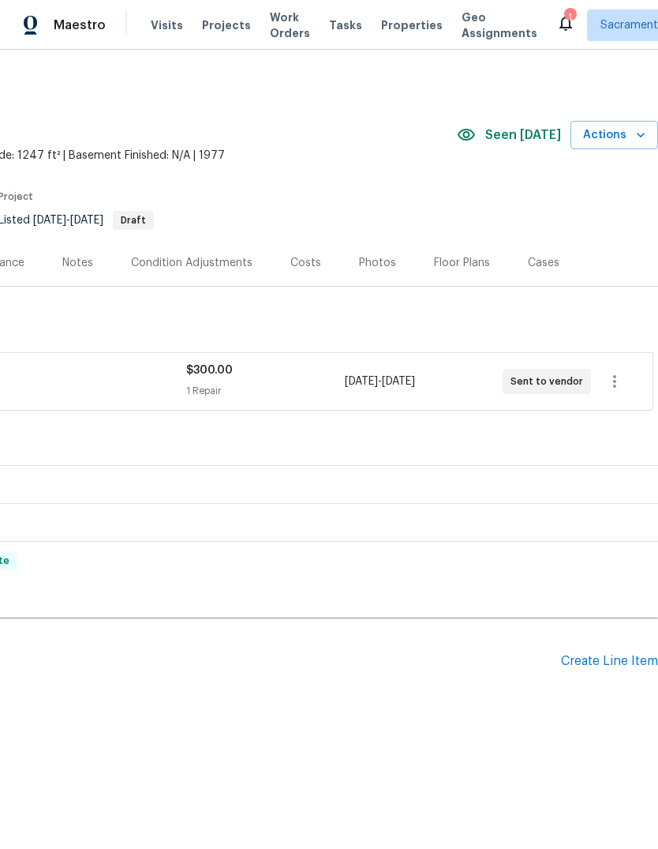
click at [565, 17] on div "1" at bounding box center [570, 17] width 11 height 16
click at [565, 14] on div "1" at bounding box center [570, 17] width 11 height 16
click at [557, 17] on icon at bounding box center [566, 22] width 19 height 19
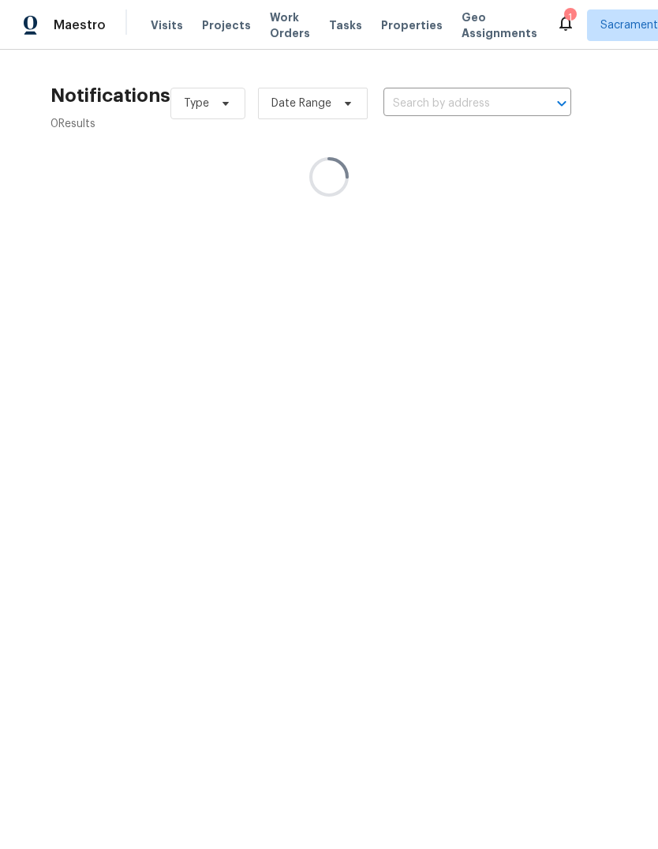
click at [557, 14] on icon at bounding box center [566, 22] width 19 height 19
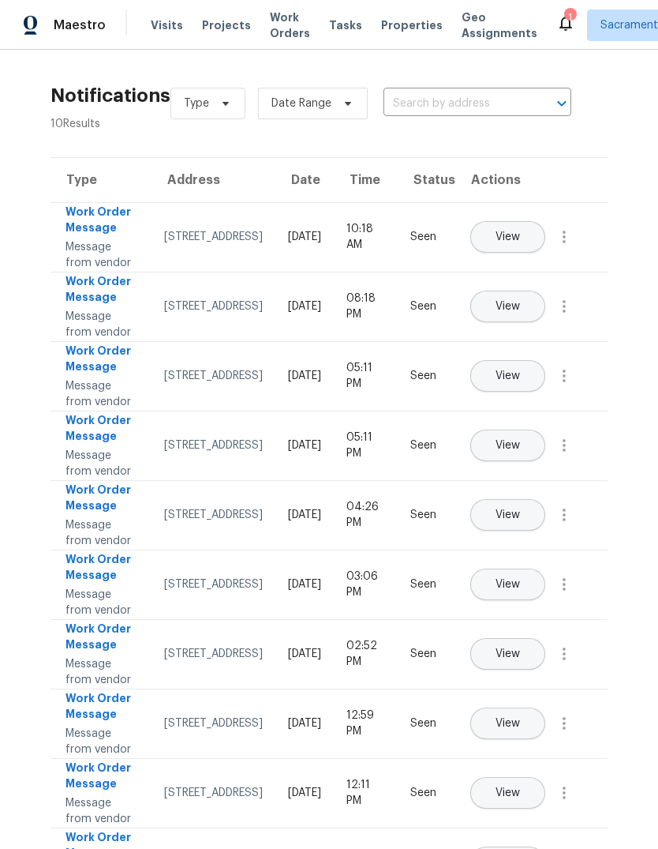
click at [330, 22] on span "Tasks" at bounding box center [345, 25] width 33 height 11
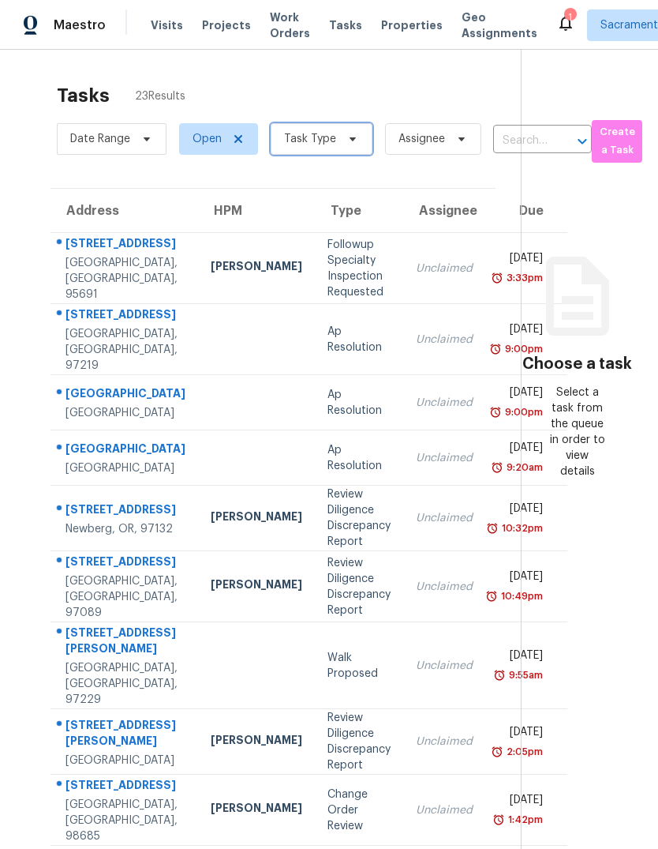
click at [352, 141] on icon at bounding box center [353, 139] width 6 height 4
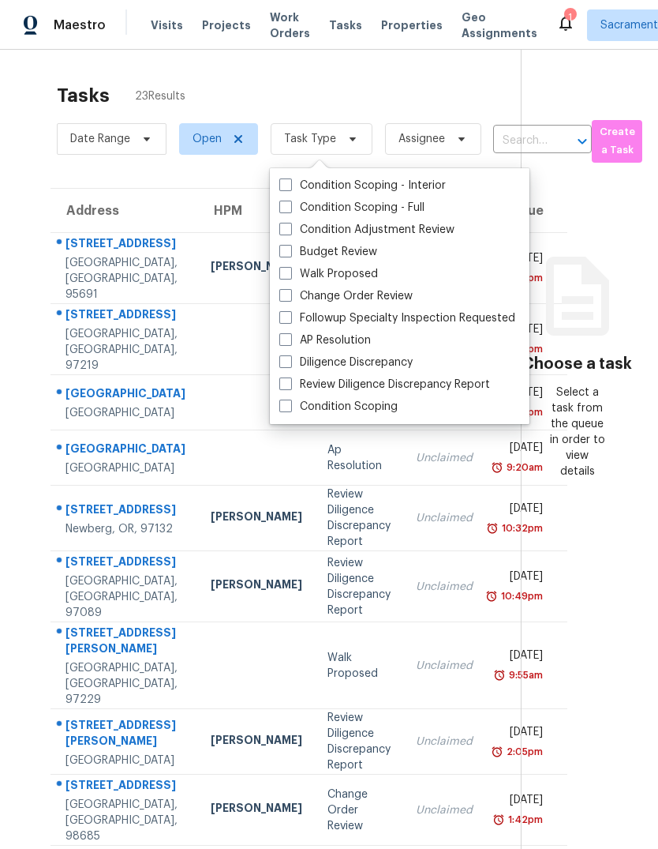
click at [300, 251] on label "Budget Review" at bounding box center [328, 252] width 98 height 16
click at [290, 251] on input "Budget Review" at bounding box center [284, 249] width 10 height 10
checkbox input "true"
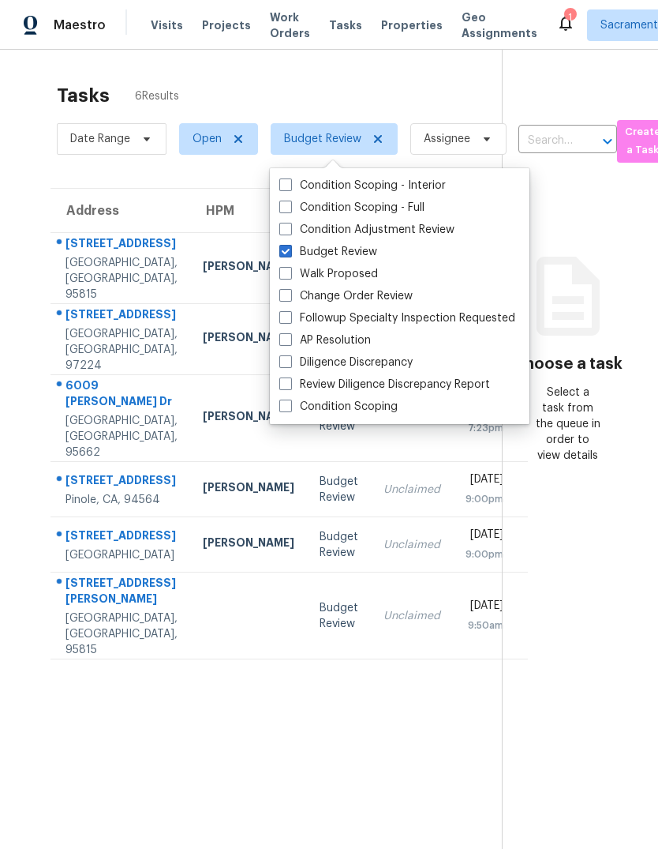
click at [594, 702] on section "Choose a task Select a task from the queue in order to view details" at bounding box center [567, 474] width 131 height 849
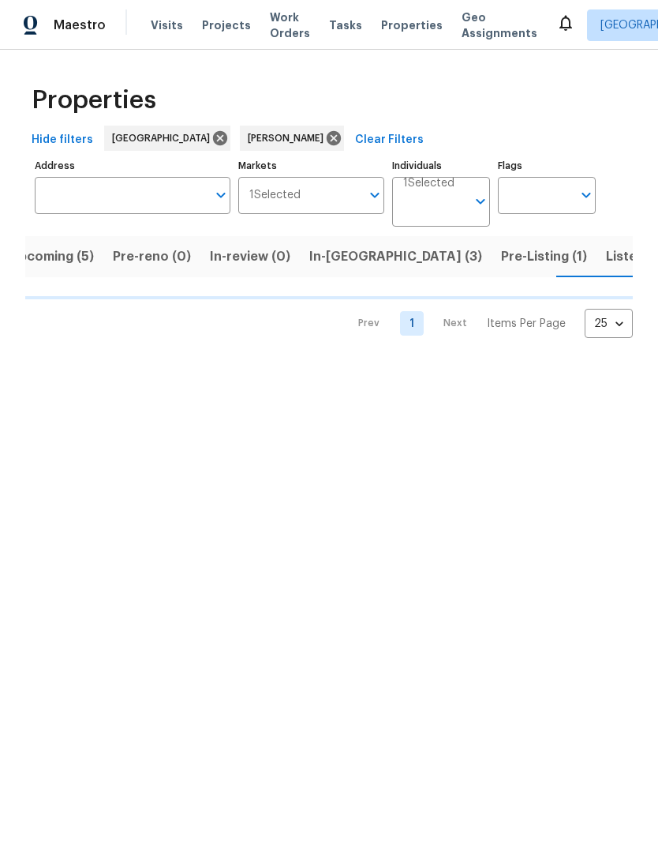
scroll to position [0, 27]
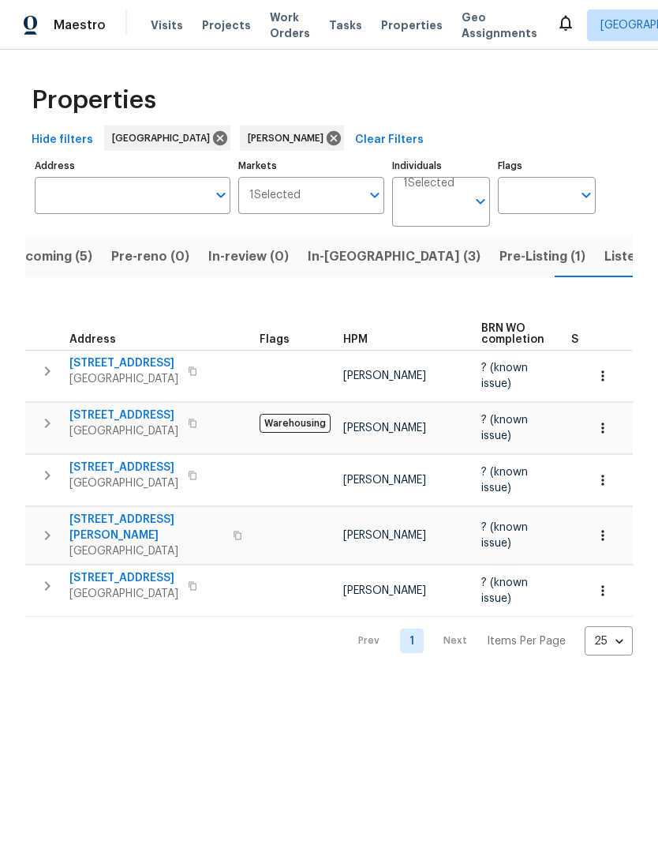
click at [96, 586] on span "[GEOGRAPHIC_DATA]" at bounding box center [123, 594] width 109 height 16
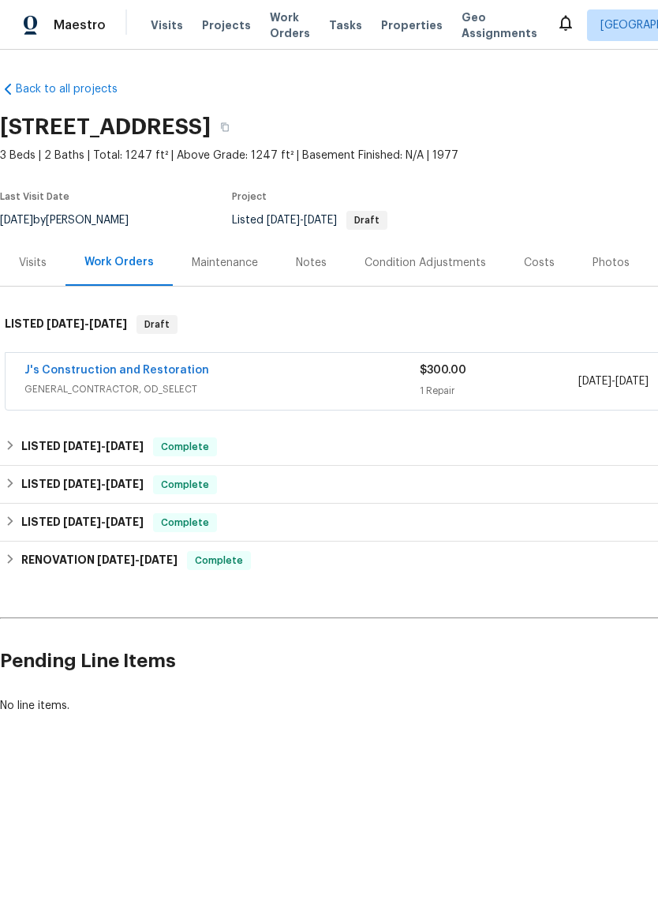
click at [66, 373] on link "J's Construction and Restoration" at bounding box center [116, 370] width 185 height 11
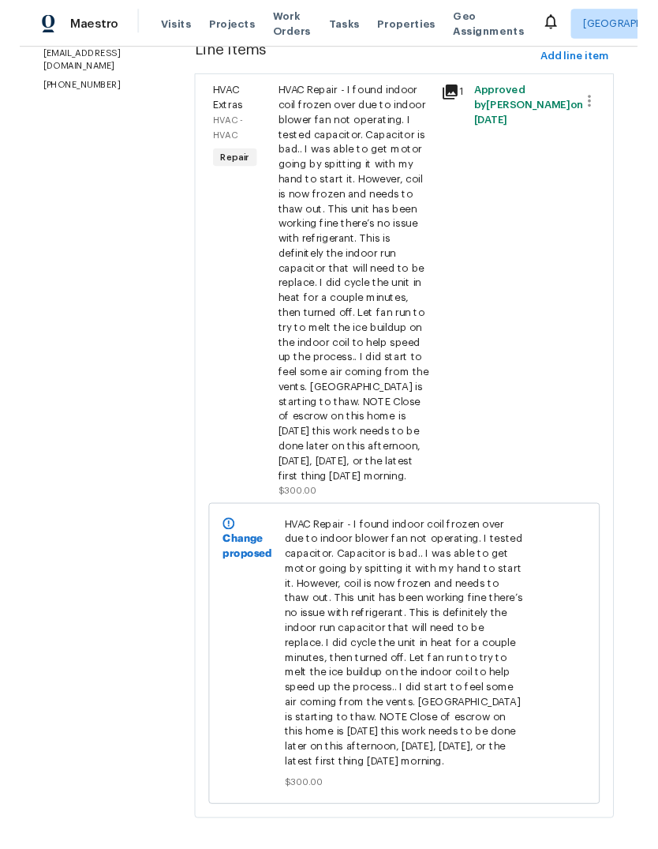
scroll to position [242, 0]
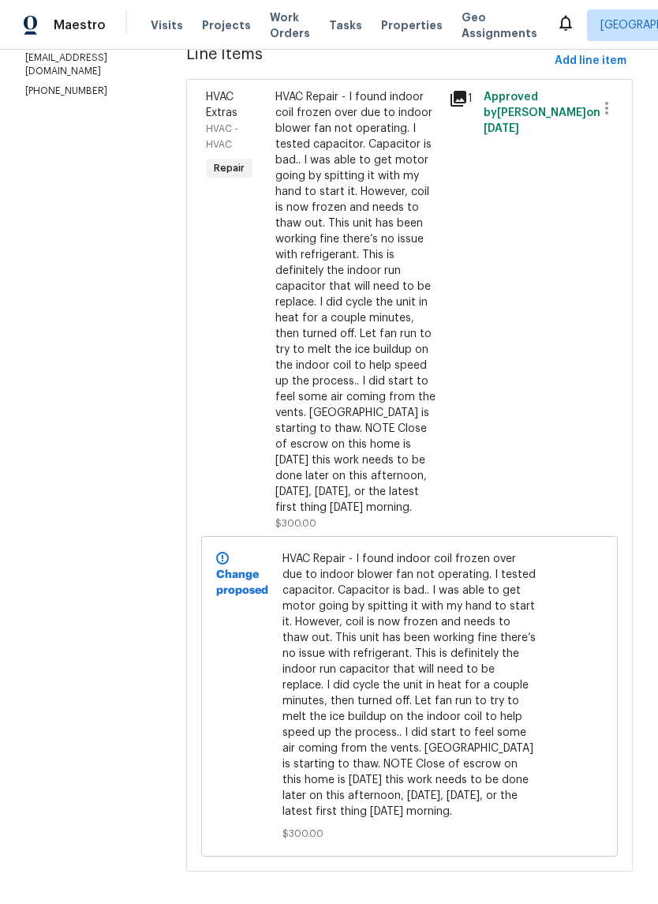
click at [374, 401] on div "HVAC Repair - I found indoor coil frozen over due to indoor blower fan not oper…" at bounding box center [358, 302] width 164 height 426
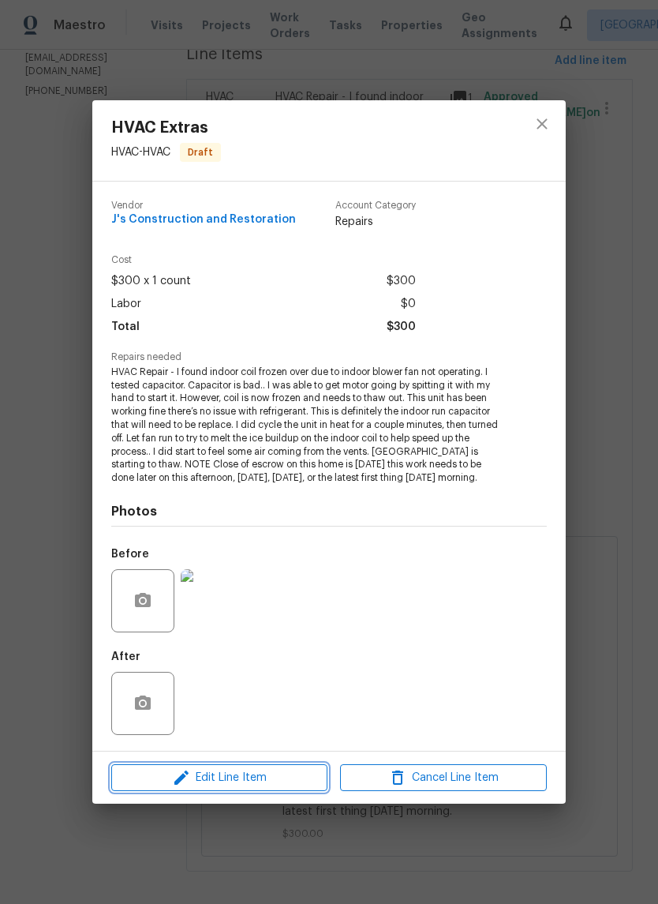
click at [250, 786] on span "Edit Line Item" at bounding box center [219, 778] width 207 height 20
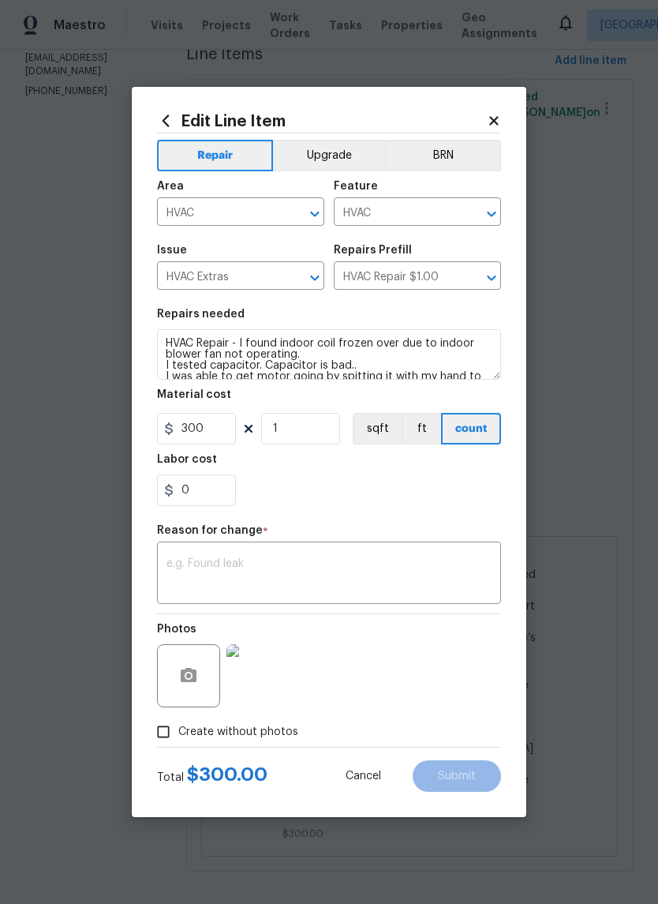
click at [226, 567] on textarea at bounding box center [329, 574] width 325 height 33
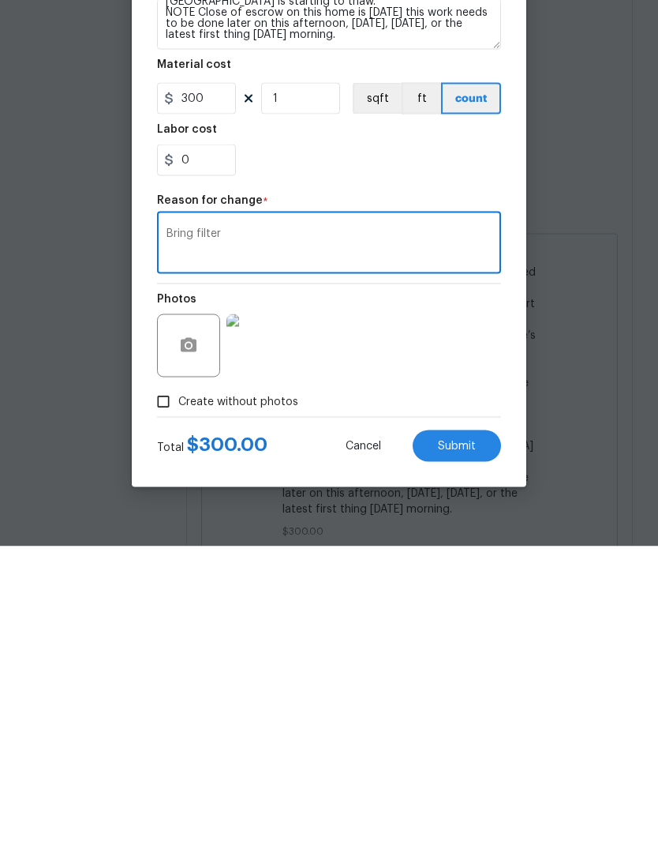
scroll to position [166, 0]
type textarea "Bring filter"
click at [374, 302] on textarea "HVAC Repair - I found indoor coil frozen over due to indoor blower fan not oper…" at bounding box center [329, 327] width 344 height 51
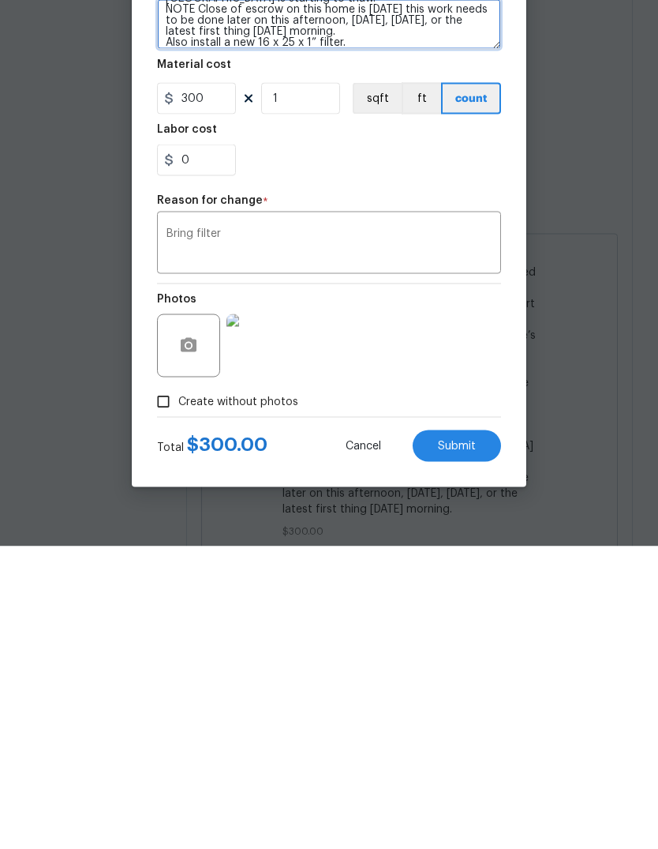
scroll to position [170, 0]
click at [189, 646] on circle "button" at bounding box center [188, 648] width 5 height 5
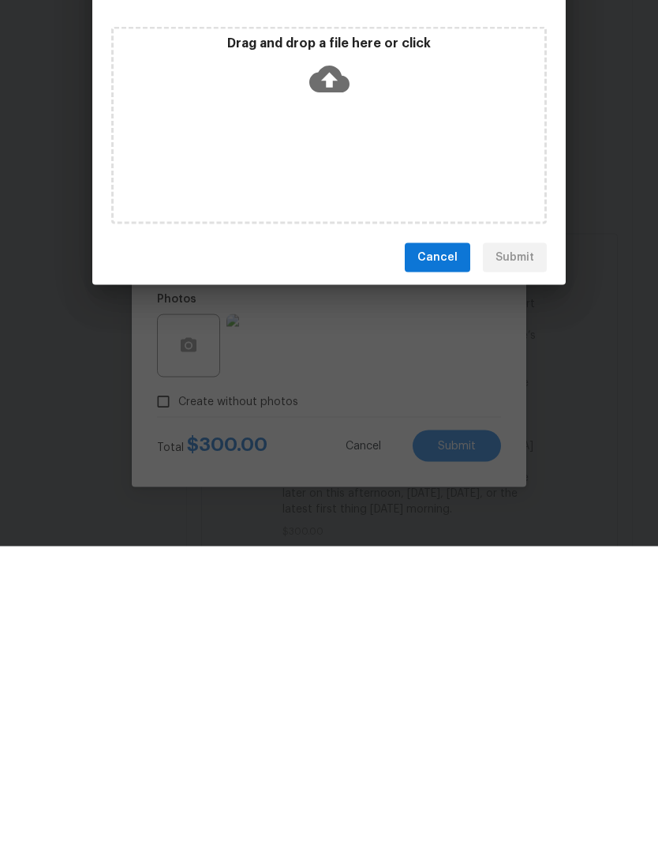
scroll to position [59, 0]
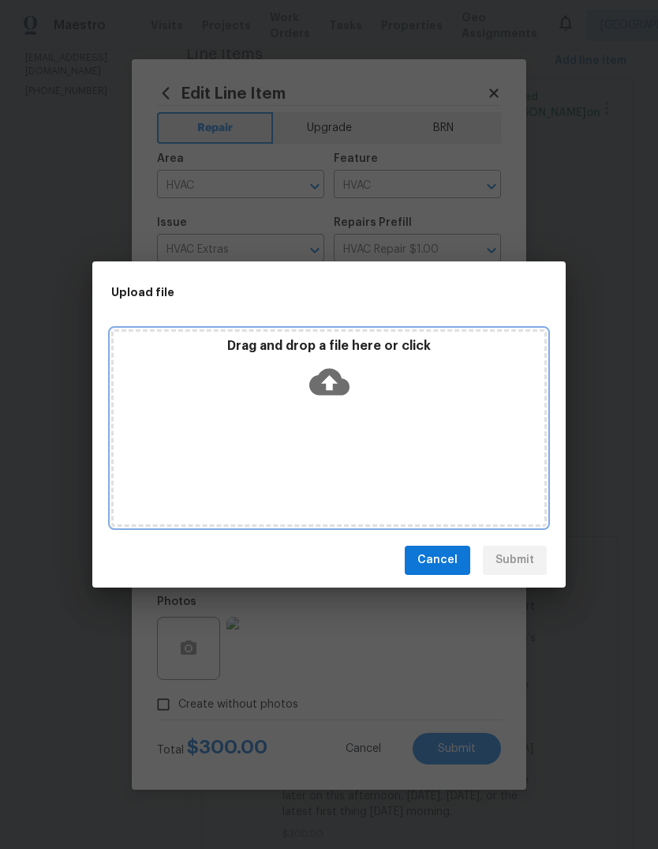
click at [344, 384] on icon at bounding box center [329, 381] width 40 height 27
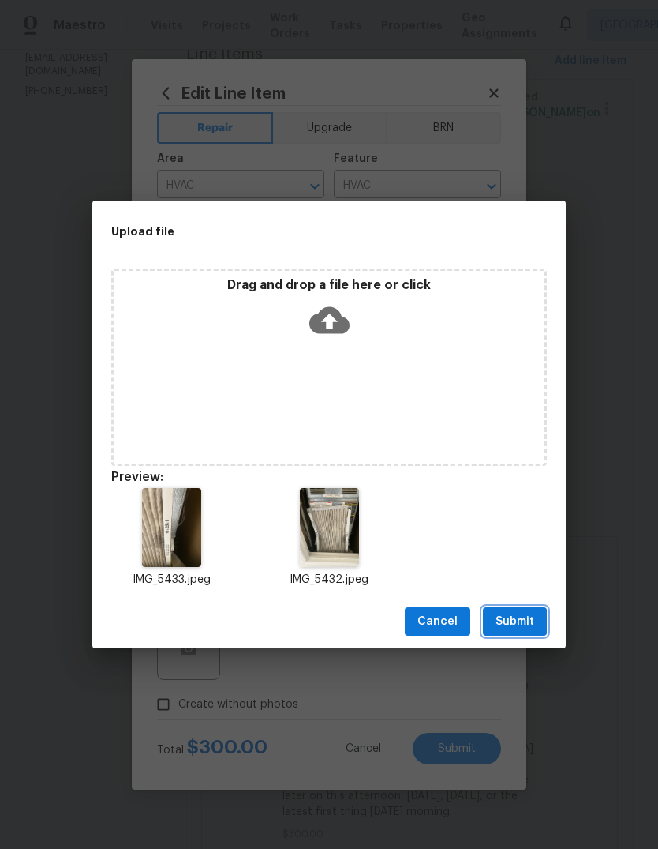
click at [523, 624] on span "Submit" at bounding box center [515, 622] width 39 height 20
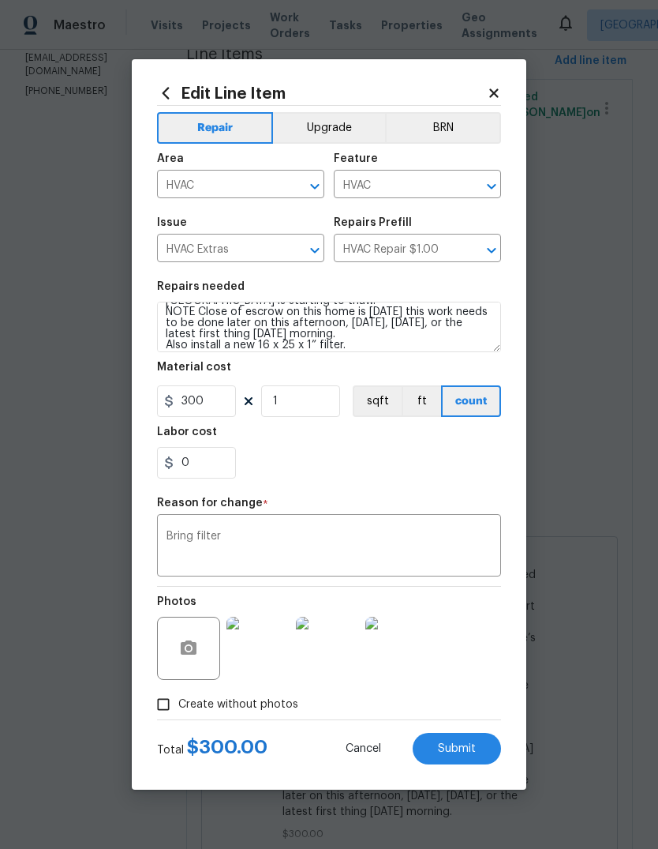
click at [480, 750] on button "Submit" at bounding box center [457, 749] width 88 height 32
type textarea "HVAC Repair - I found indoor coil frozen over due to indoor blower fan not oper…"
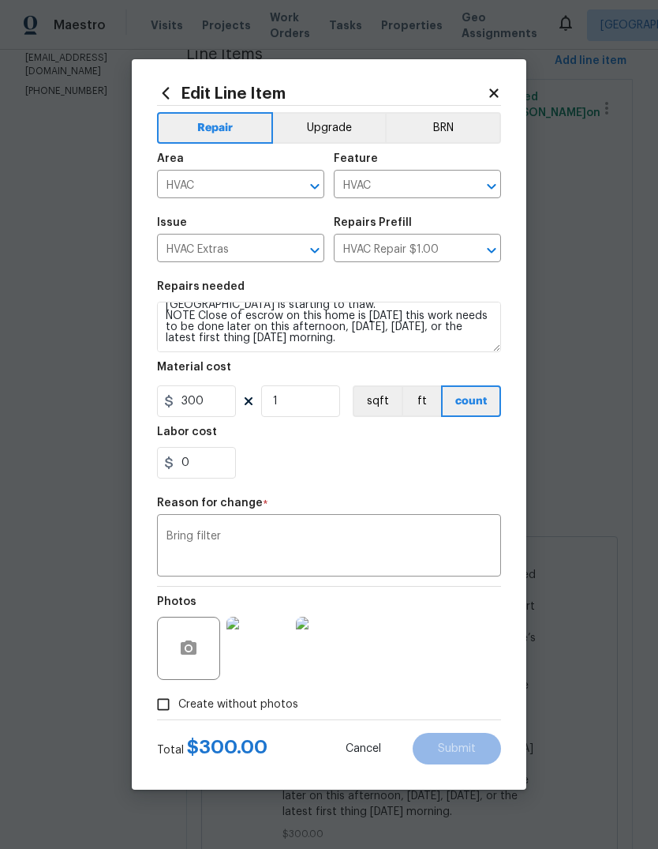
scroll to position [166, 0]
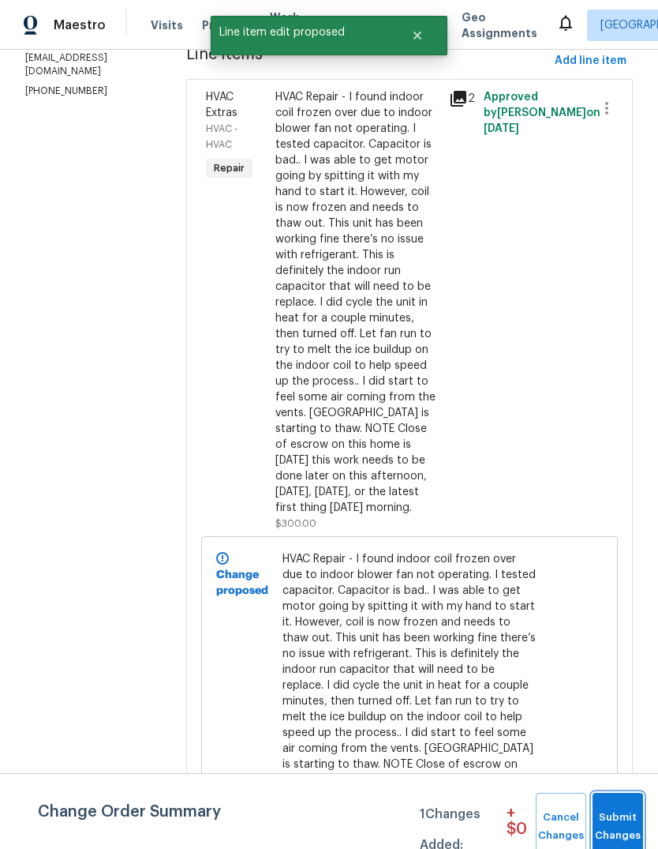
click at [618, 820] on span "Submit Changes" at bounding box center [618, 826] width 35 height 36
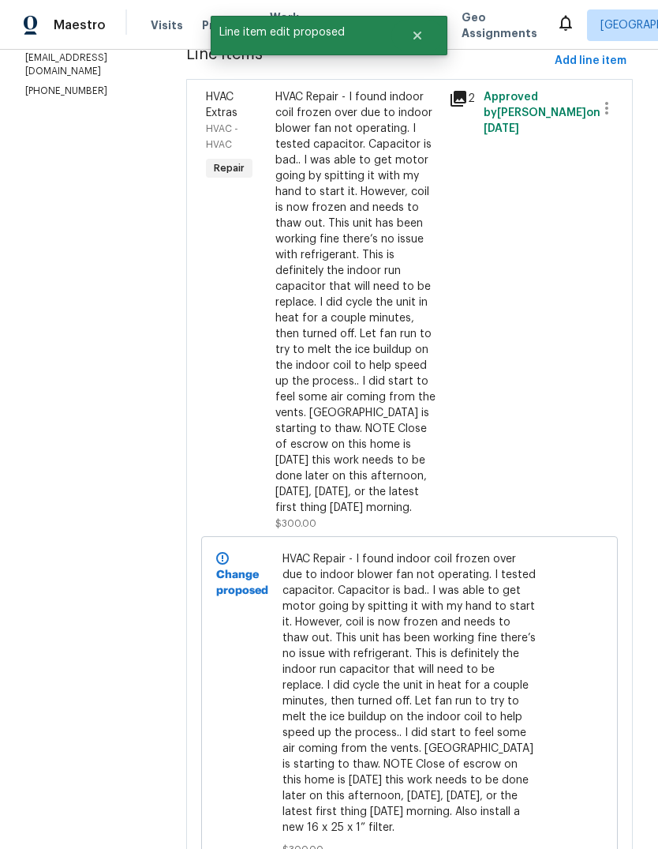
click at [385, 303] on div "HVAC Repair - I found indoor coil frozen over due to indoor blower fan not oper…" at bounding box center [358, 302] width 164 height 426
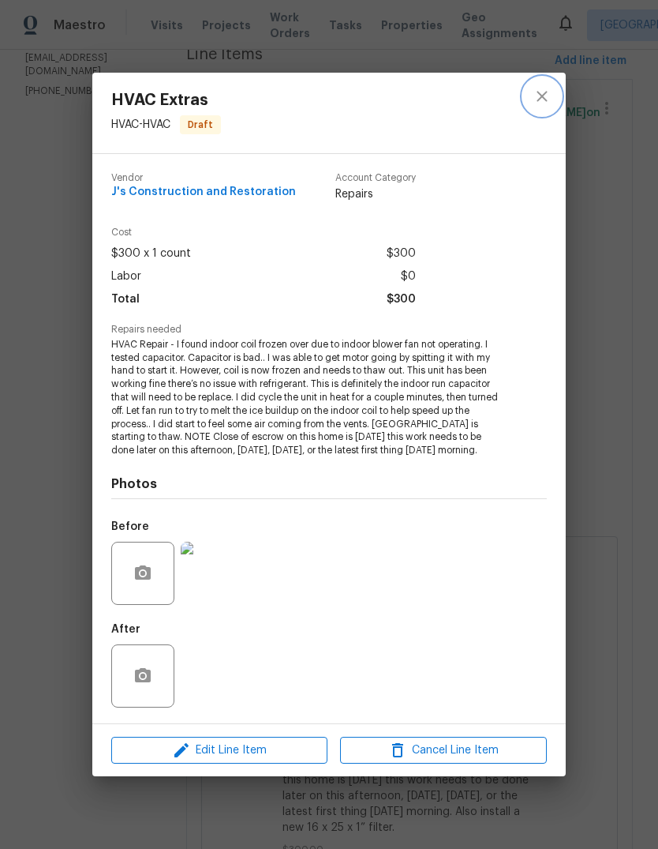
click at [547, 96] on icon "close" at bounding box center [542, 96] width 19 height 19
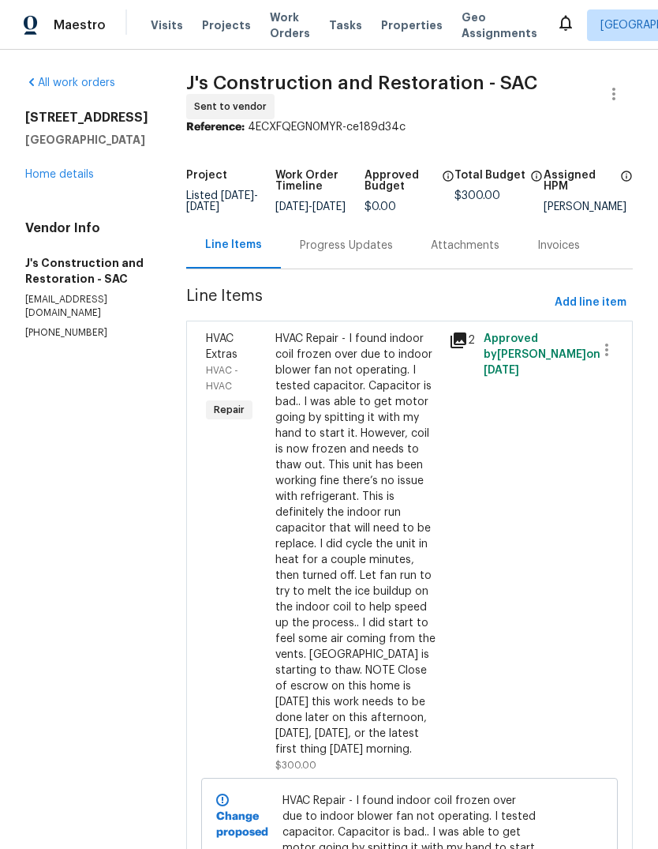
scroll to position [0, 0]
click at [467, 332] on icon at bounding box center [459, 340] width 16 height 16
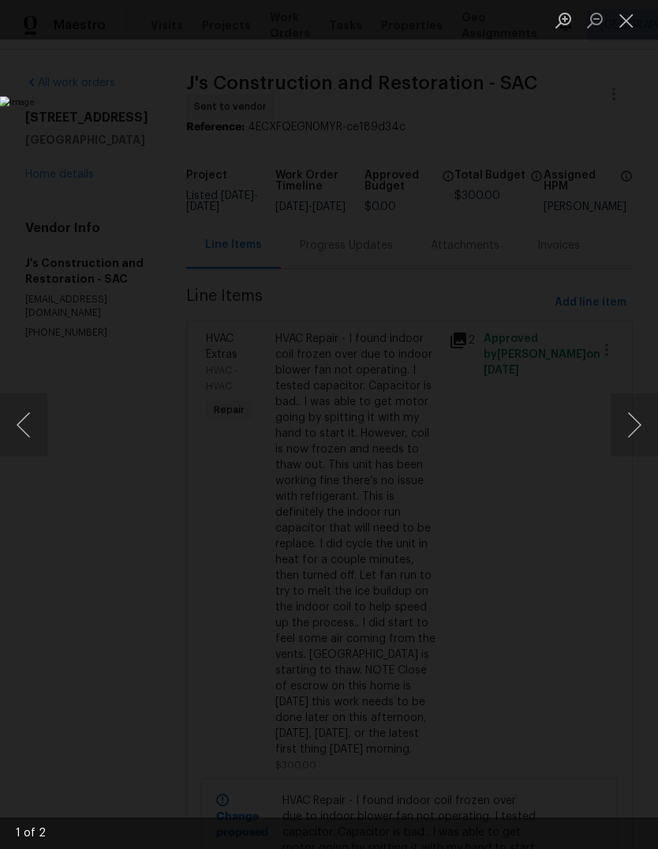
click at [632, 422] on button "Next image" at bounding box center [634, 424] width 47 height 63
click at [28, 426] on button "Previous image" at bounding box center [23, 424] width 47 height 63
click at [29, 418] on button "Previous image" at bounding box center [23, 424] width 47 height 63
click at [24, 424] on button "Previous image" at bounding box center [23, 424] width 47 height 63
click at [27, 418] on button "Previous image" at bounding box center [23, 424] width 47 height 63
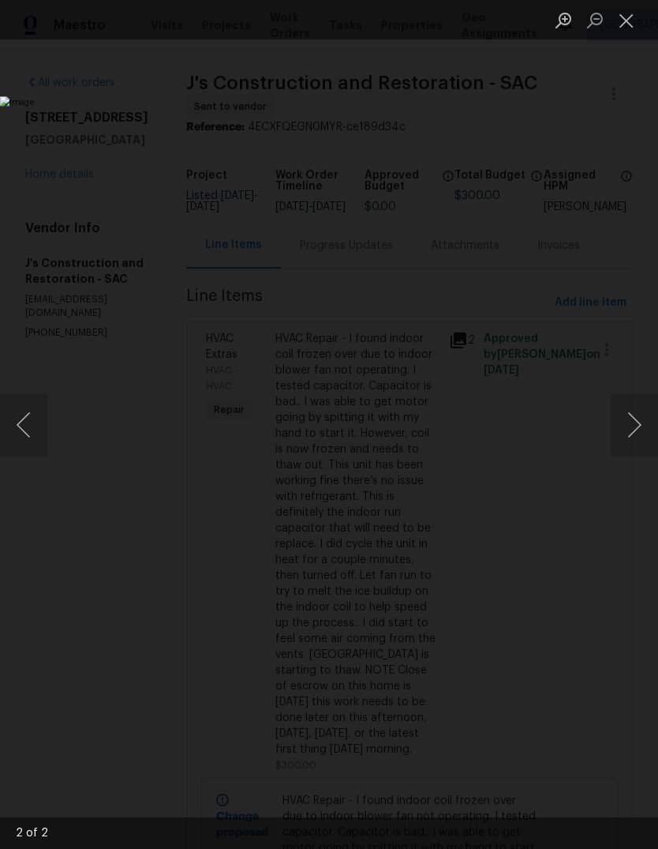
click at [627, 11] on button "Close lightbox" at bounding box center [627, 20] width 32 height 28
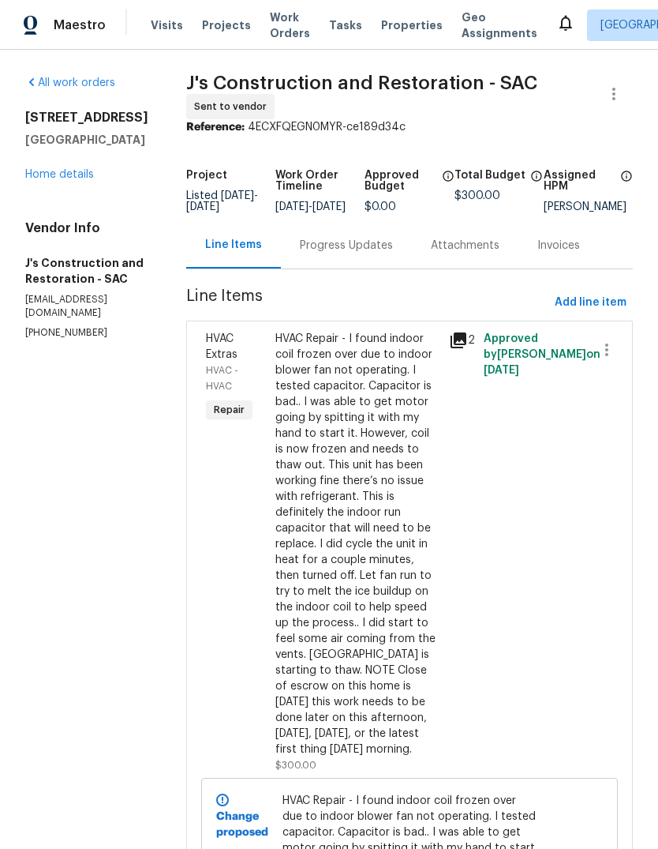
click at [34, 169] on link "Home details" at bounding box center [59, 174] width 69 height 11
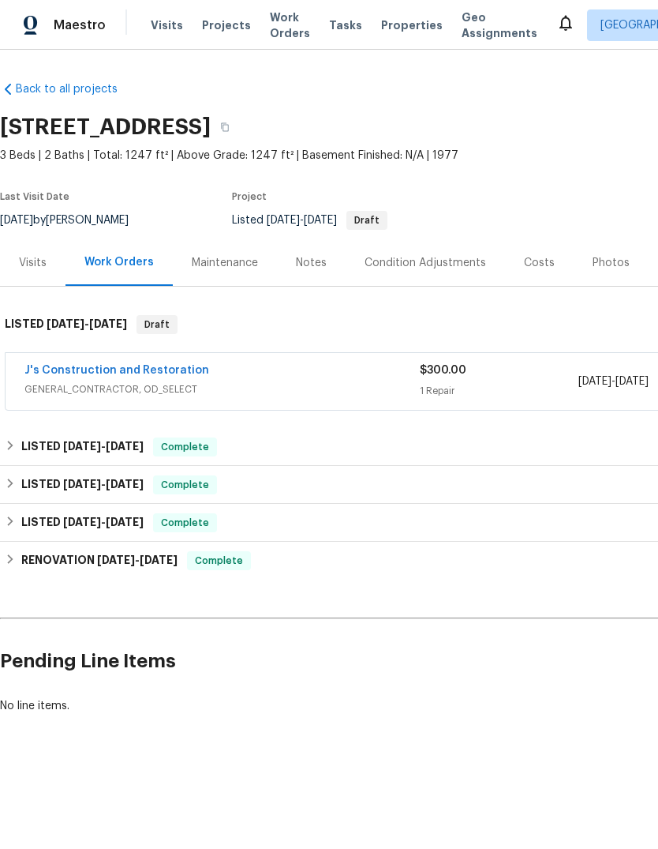
click at [323, 255] on div "Notes" at bounding box center [311, 263] width 31 height 16
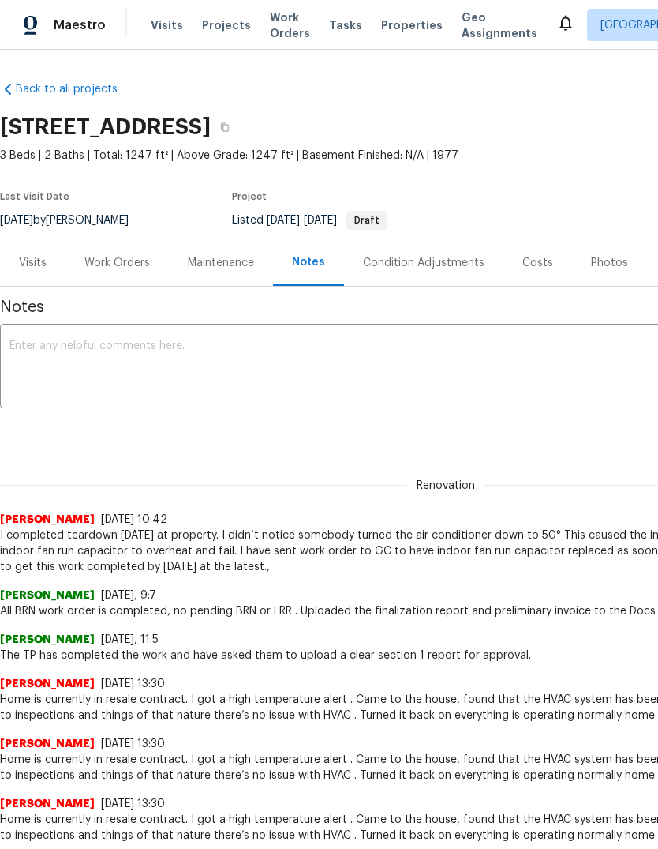
click at [58, 362] on textarea at bounding box center [445, 367] width 873 height 55
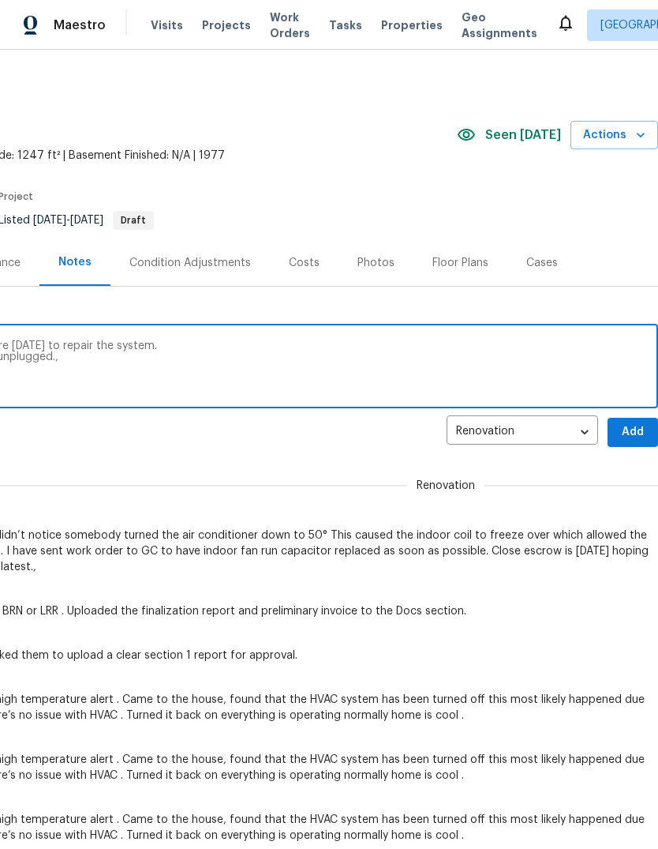
scroll to position [0, 234]
type textarea "I just heard back from vendor they’ll be here tomorrow to repair the system. I …"
click at [633, 428] on span "Add" at bounding box center [633, 432] width 25 height 20
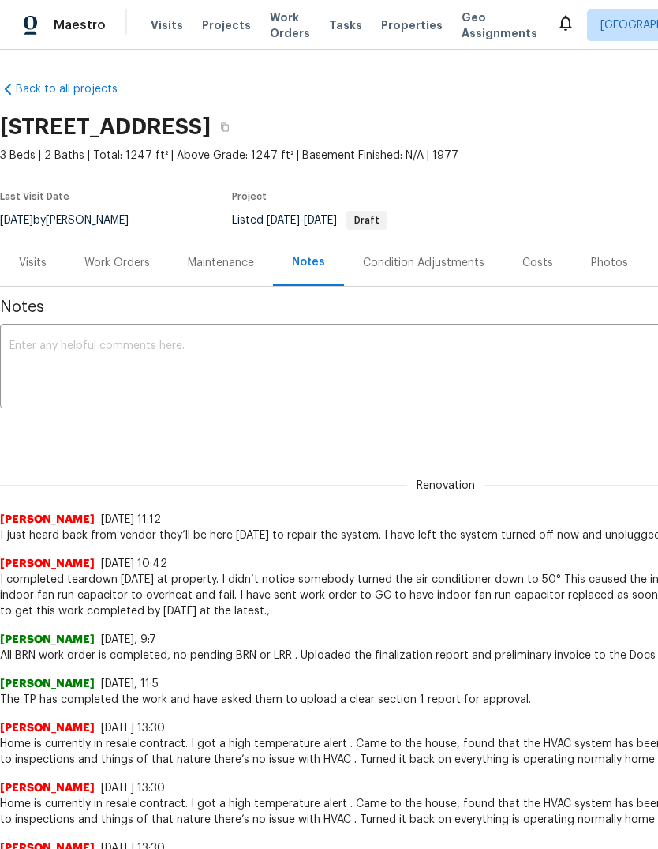
scroll to position [0, 0]
click at [127, 257] on div "Work Orders" at bounding box center [117, 263] width 66 height 16
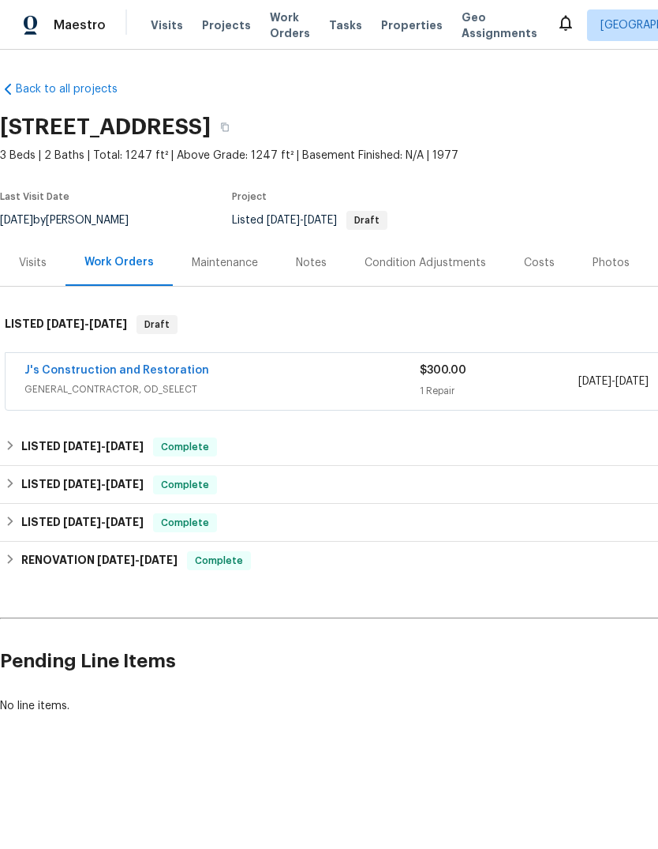
click at [68, 373] on link "J's Construction and Restoration" at bounding box center [116, 370] width 185 height 11
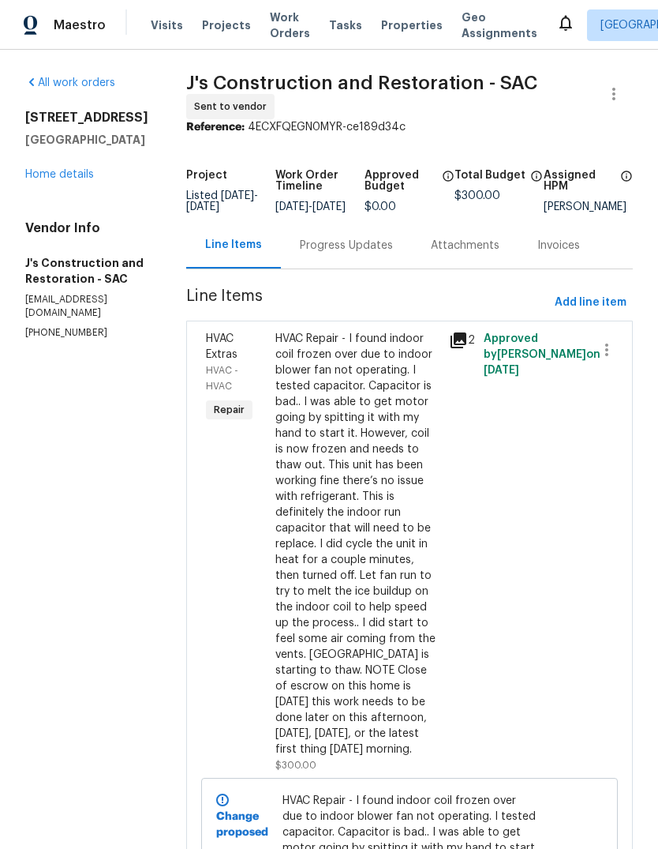
click at [396, 570] on div "HVAC Repair - I found indoor coil frozen over due to indoor blower fan not oper…" at bounding box center [358, 544] width 164 height 426
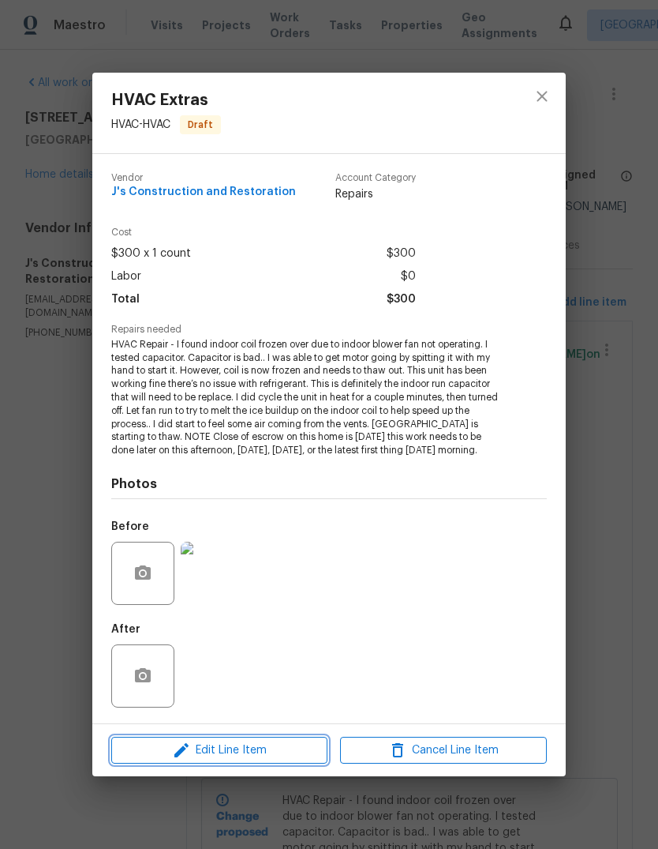
click at [265, 757] on span "Edit Line Item" at bounding box center [219, 751] width 207 height 20
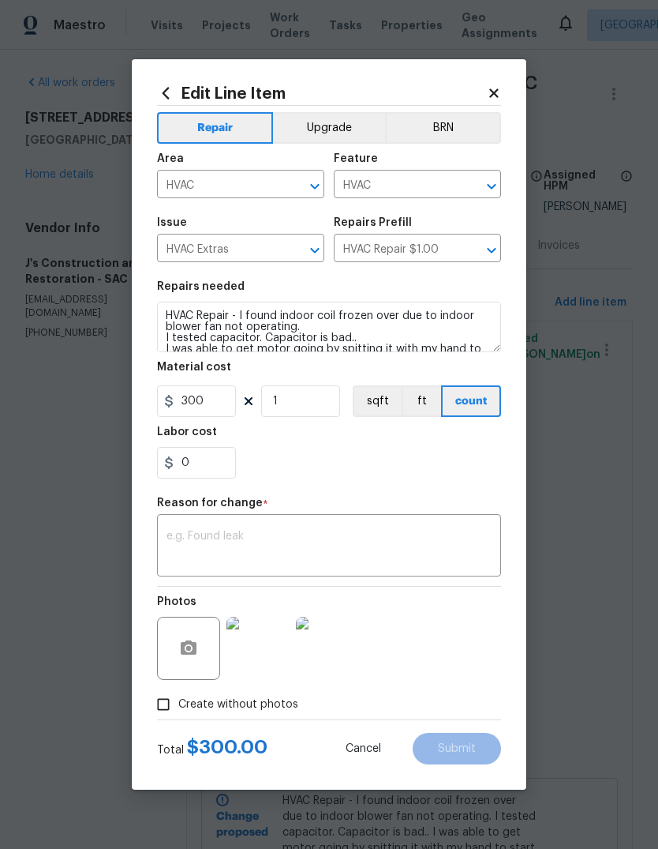
click at [264, 549] on textarea at bounding box center [329, 547] width 325 height 33
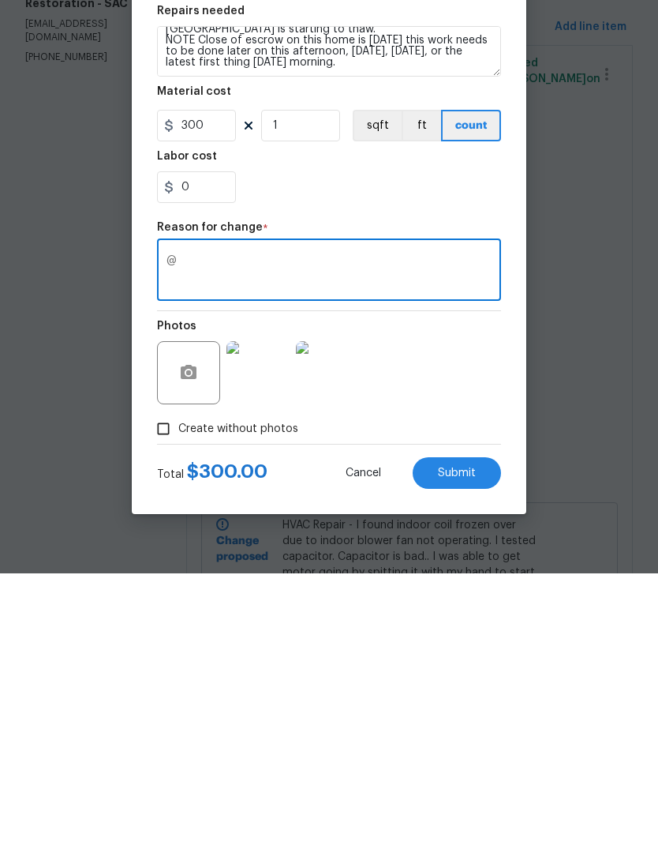
scroll to position [166, 0]
type textarea "@"
click at [362, 302] on textarea "HVAC Repair - I found indoor coil frozen over due to indoor blower fan not oper…" at bounding box center [329, 327] width 344 height 51
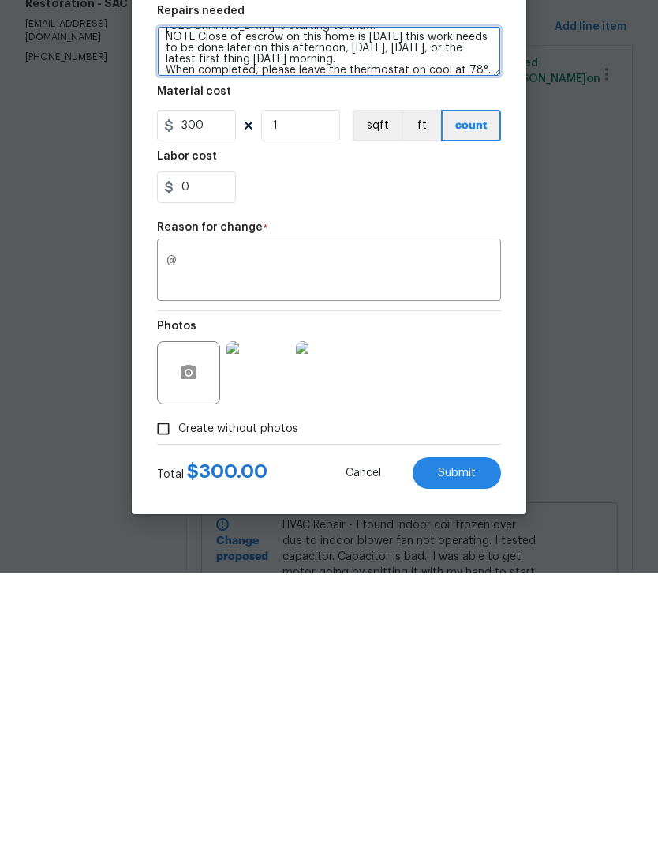
scroll to position [180, 0]
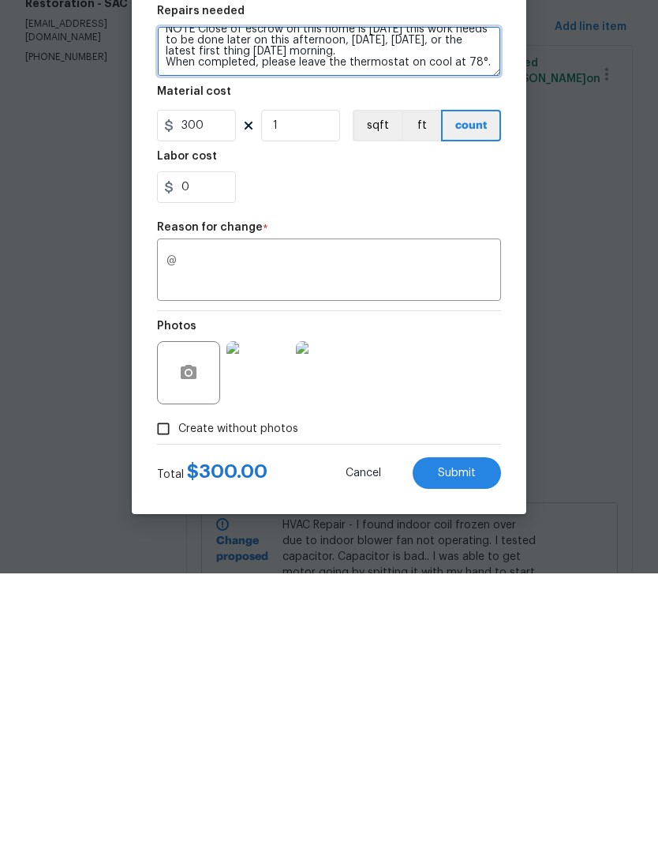
type textarea "HVAC Repair - I found indoor coil frozen over due to indoor blower fan not oper…"
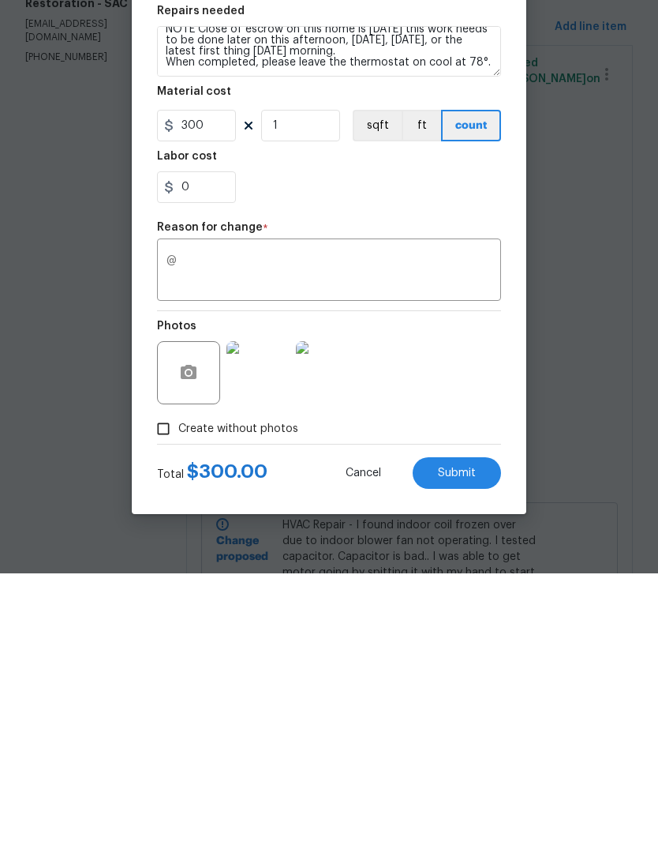
click at [470, 743] on span "Submit" at bounding box center [457, 749] width 38 height 12
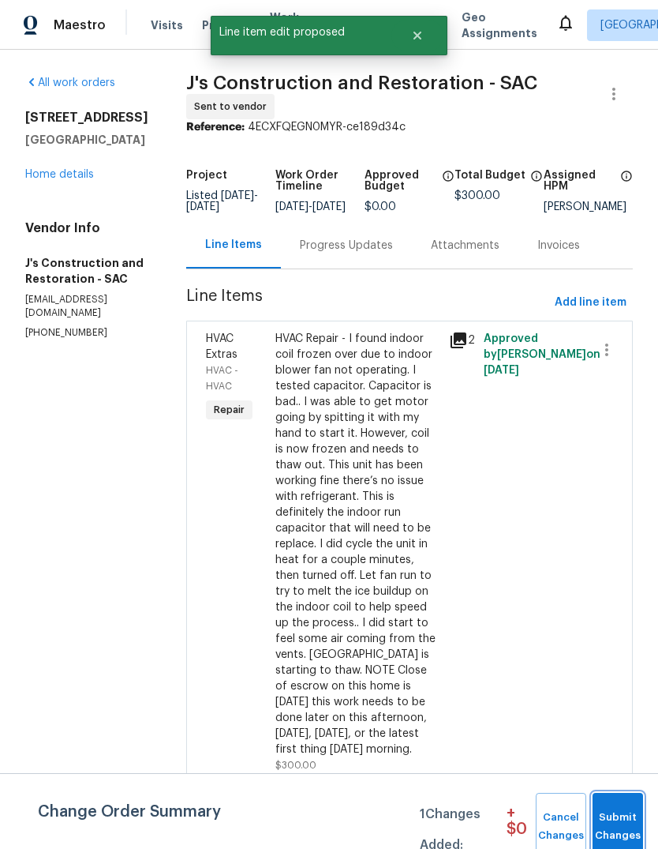
click at [612, 816] on span "Submit Changes" at bounding box center [618, 826] width 35 height 36
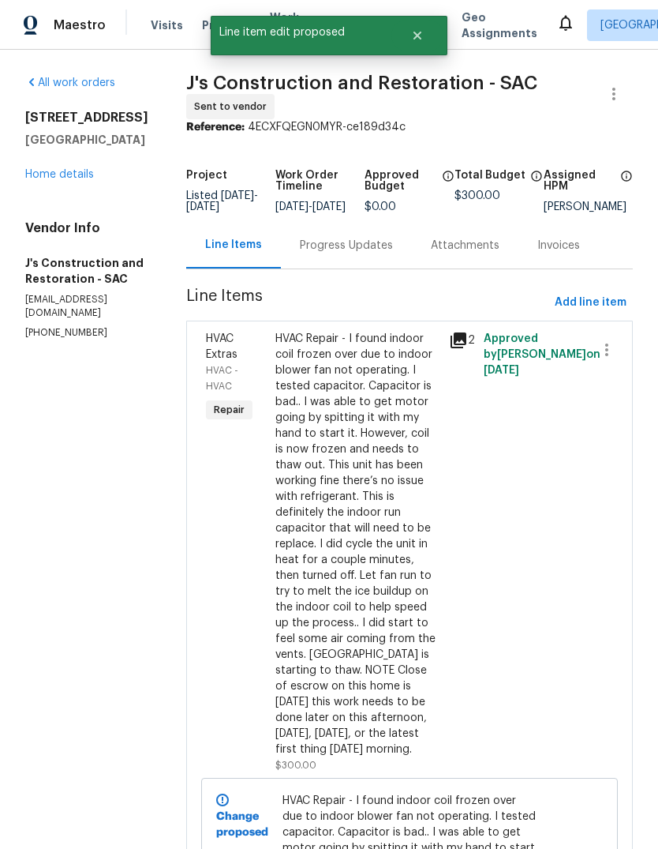
click at [392, 584] on div "HVAC Repair - I found indoor coil frozen over due to indoor blower fan not oper…" at bounding box center [358, 544] width 164 height 426
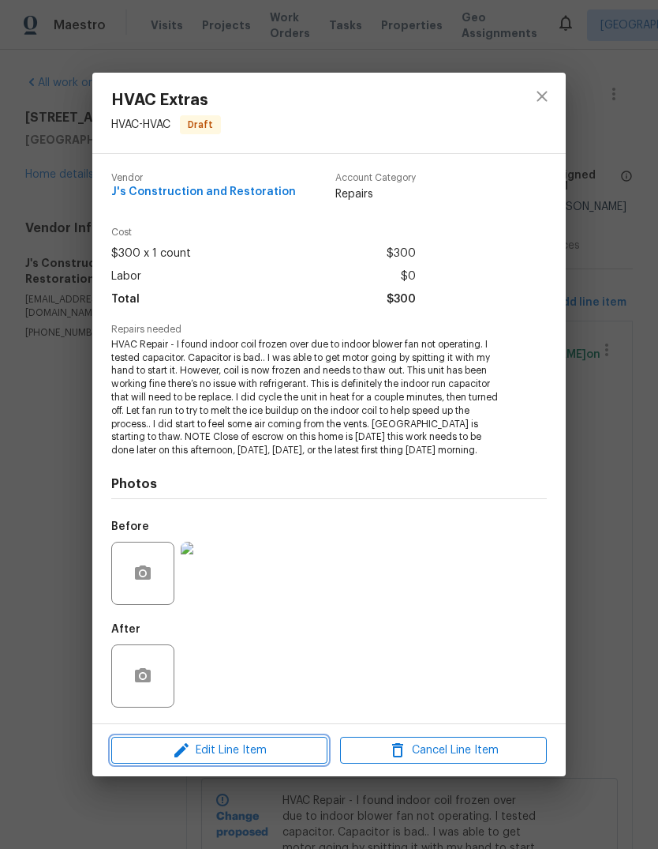
click at [264, 761] on button "Edit Line Item" at bounding box center [219, 751] width 216 height 28
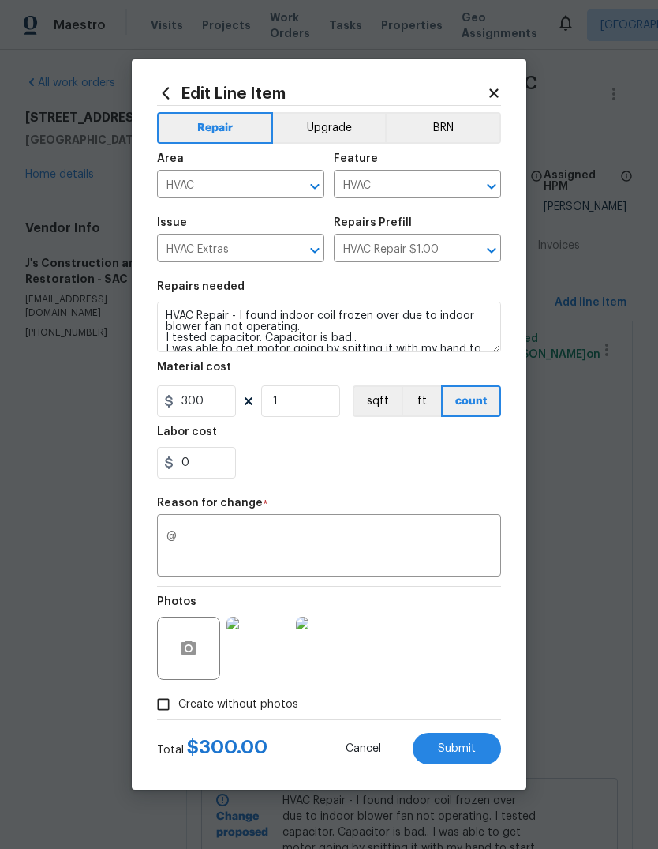
click at [295, 555] on textarea "@" at bounding box center [329, 547] width 325 height 33
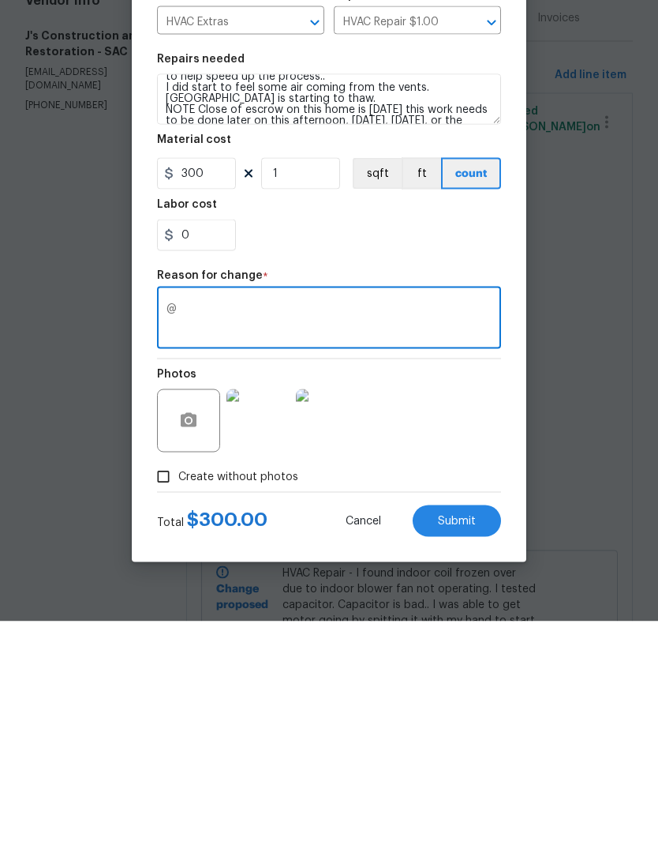
scroll to position [142, 0]
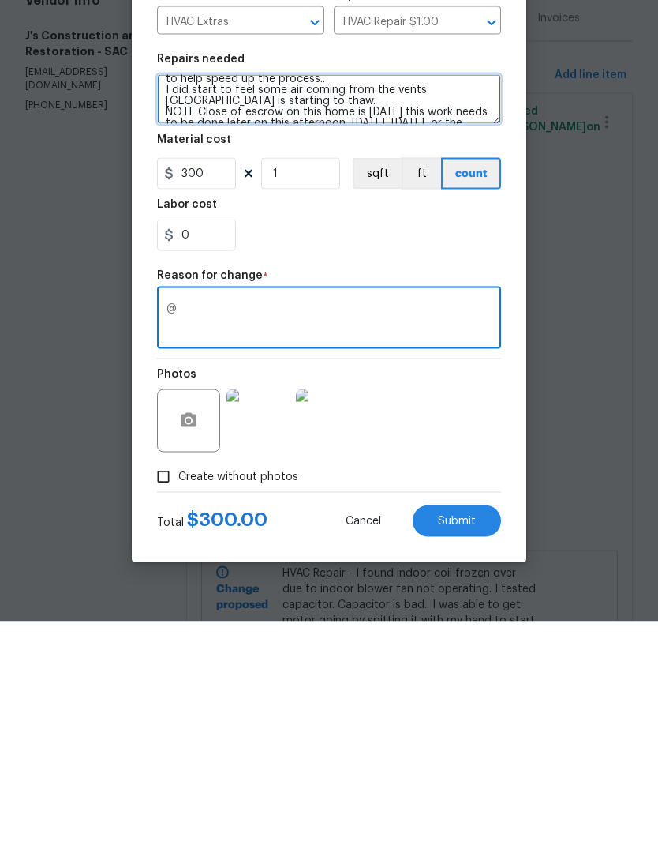
click at [317, 302] on textarea "HVAC Repair - I found indoor coil frozen over due to indoor blower fan not oper…" at bounding box center [329, 327] width 344 height 51
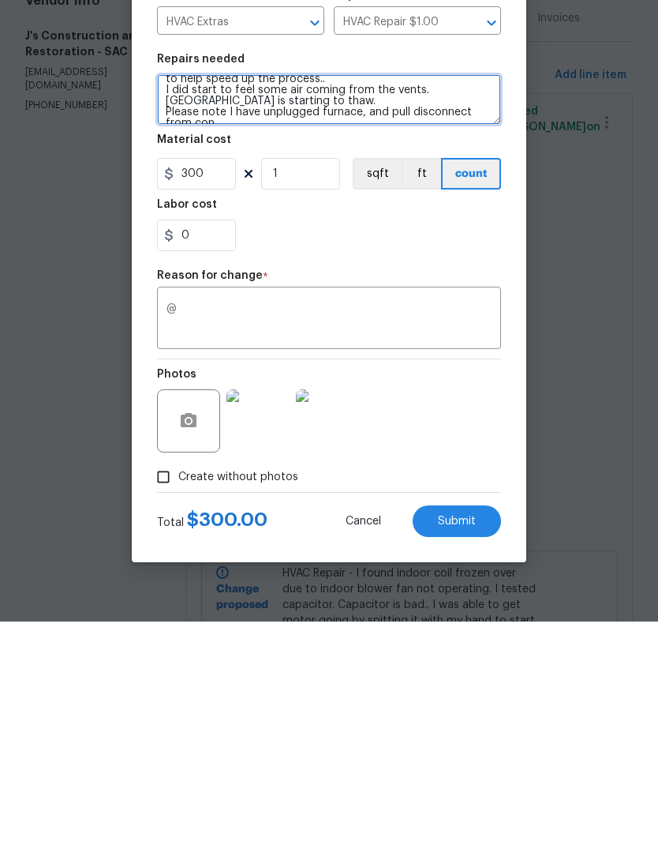
scroll to position [147, 0]
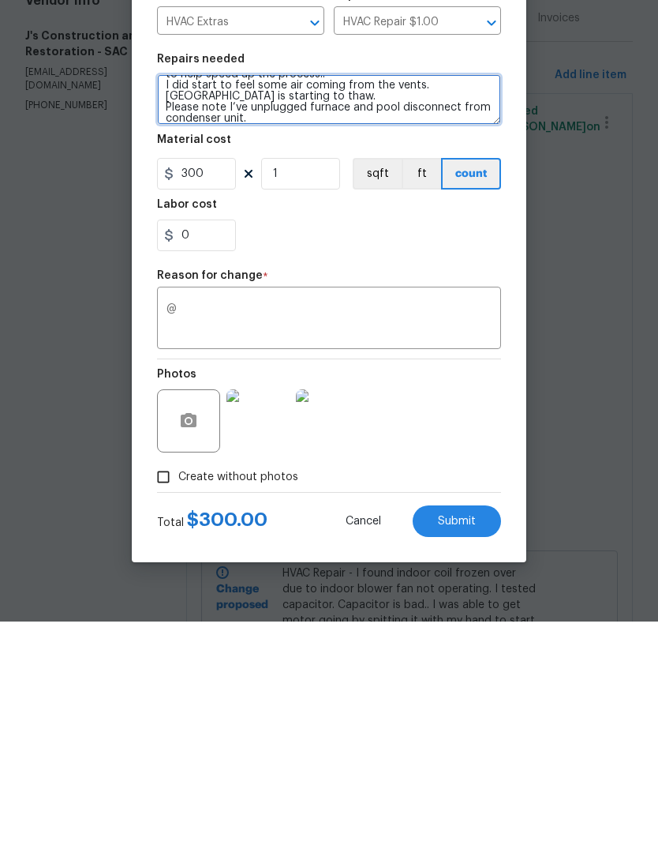
click at [393, 302] on textarea "HVAC Repair - I found indoor coil frozen over due to indoor blower fan not oper…" at bounding box center [329, 327] width 344 height 51
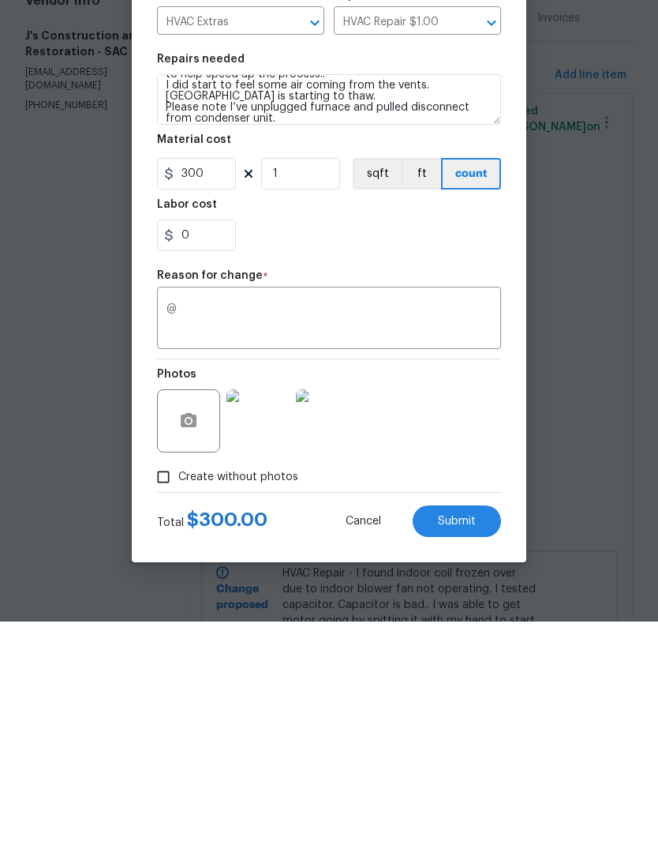
click at [469, 733] on button "Submit" at bounding box center [457, 749] width 88 height 32
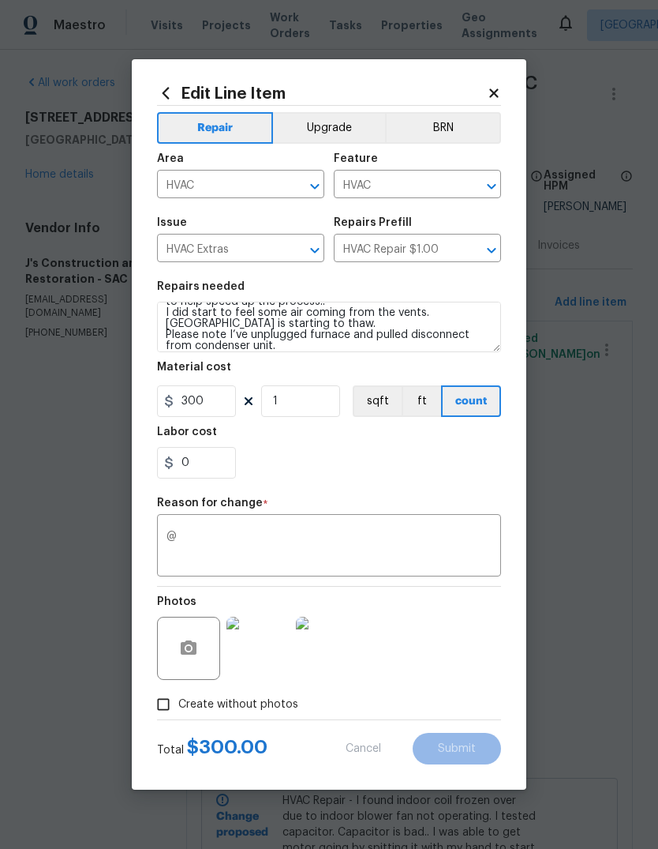
type textarea "HVAC Repair - I found indoor coil frozen over due to indoor blower fan not oper…"
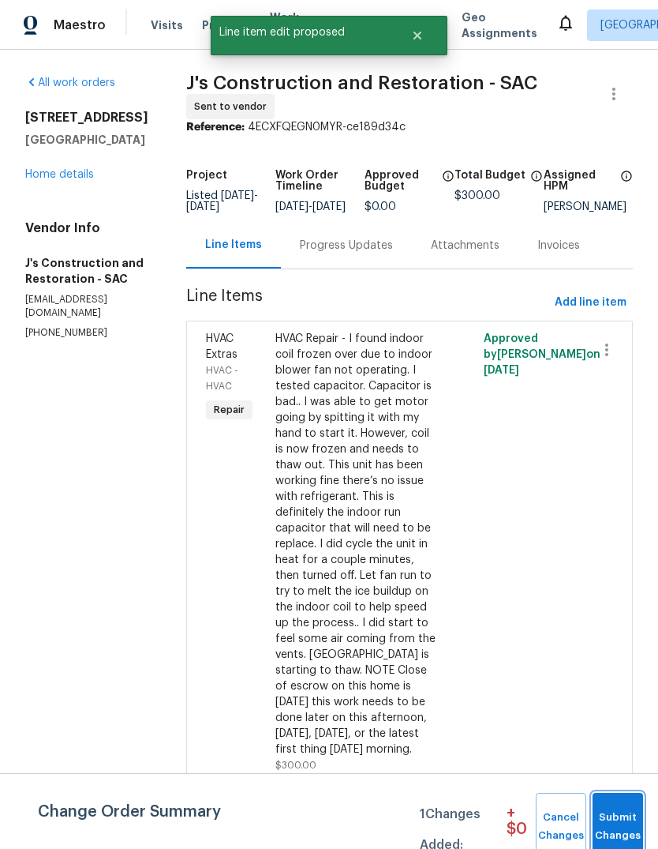
click at [611, 819] on span "Submit Changes" at bounding box center [618, 826] width 35 height 36
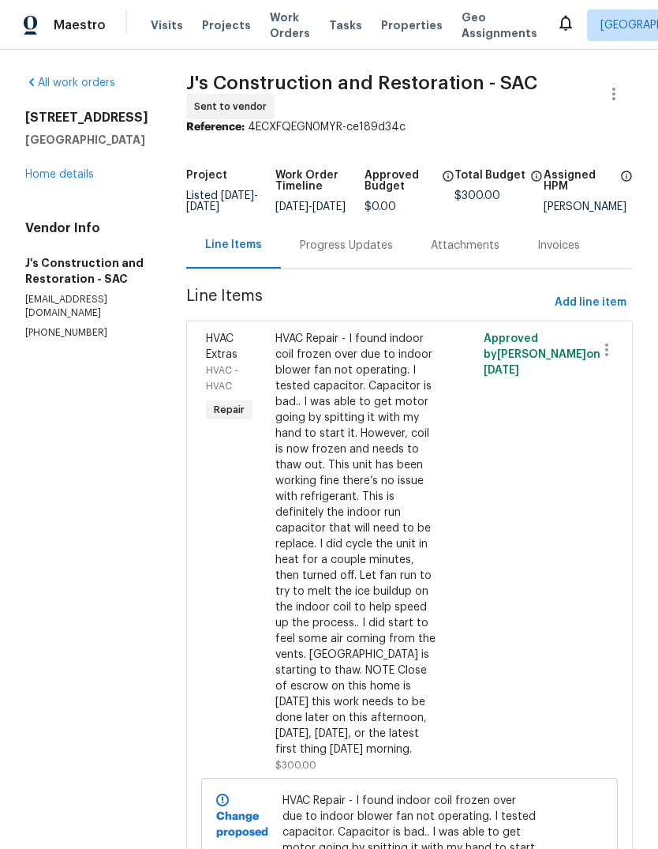
click at [45, 169] on link "Home details" at bounding box center [59, 174] width 69 height 11
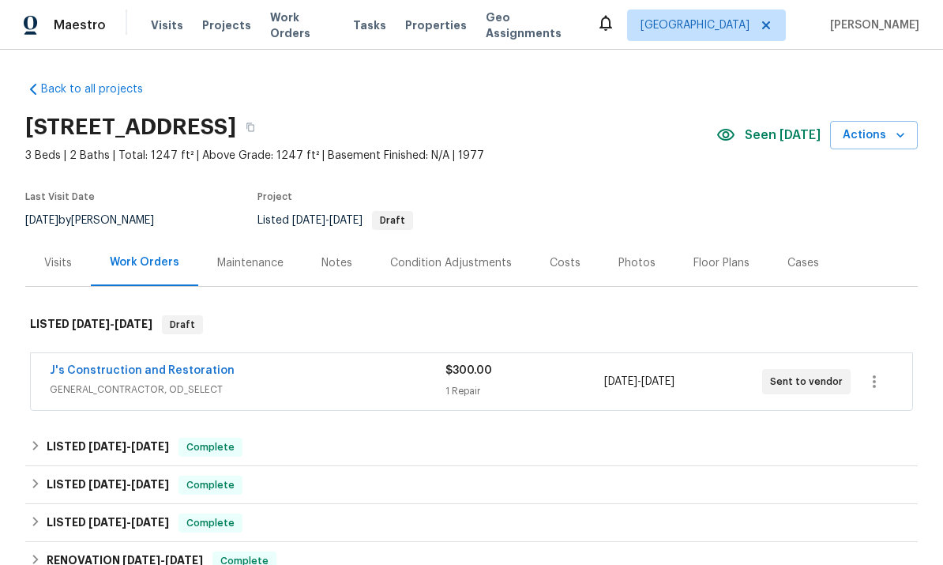
click at [516, 112] on div "3023 Rosemont Dr, Sacramento, CA 95826" at bounding box center [370, 127] width 691 height 41
click at [658, 50] on div "Back to all projects 3023 Rosemont Dr, Sacramento, CA 95826 3 Beds | 2 Baths | …" at bounding box center [471, 307] width 943 height 515
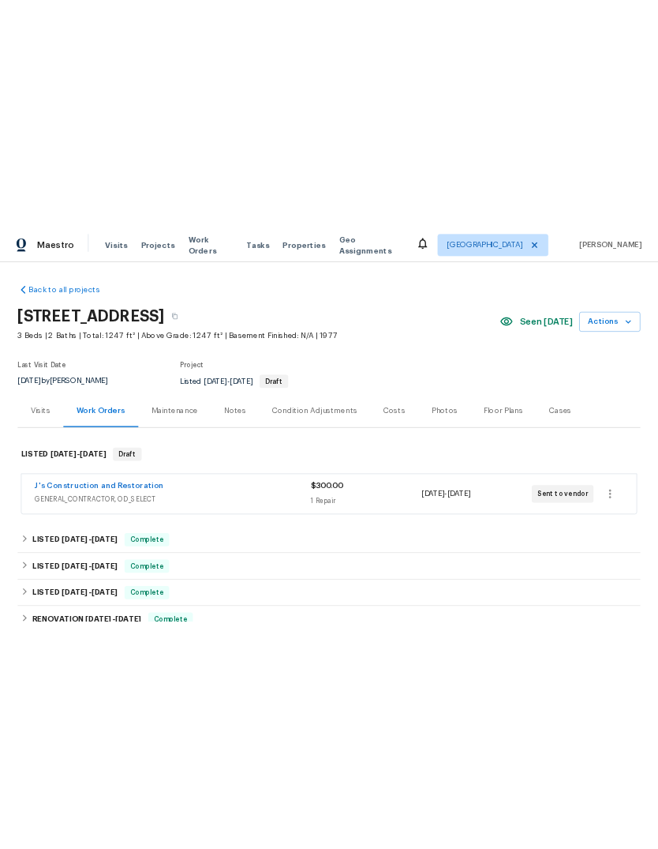
scroll to position [0, 0]
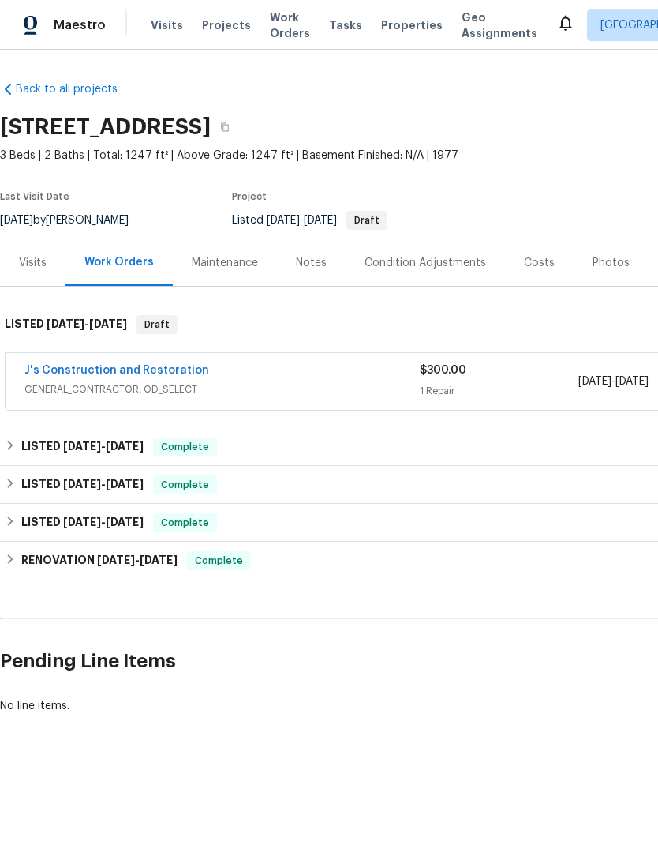
click at [303, 255] on div "Notes" at bounding box center [311, 263] width 31 height 16
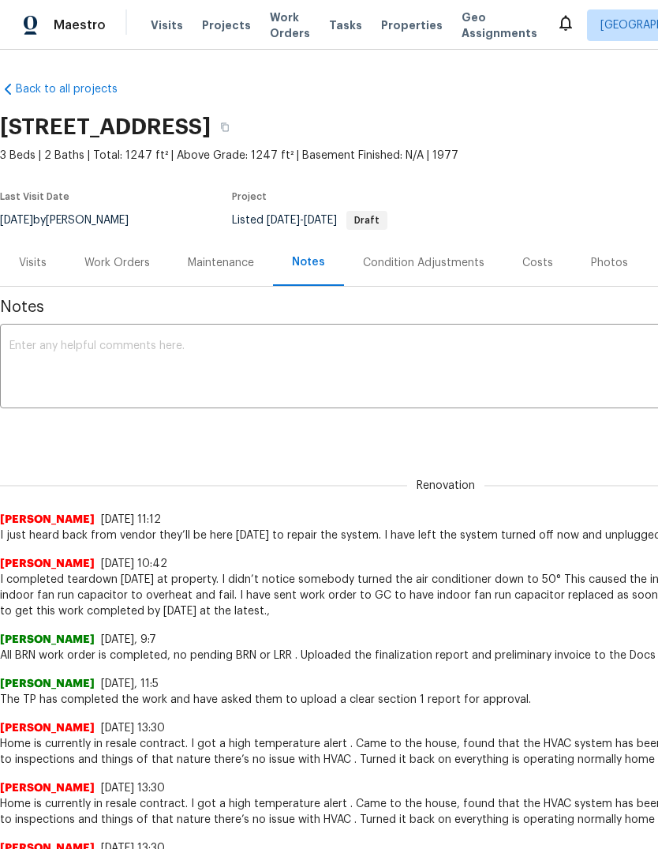
click at [32, 358] on textarea at bounding box center [445, 367] width 873 height 55
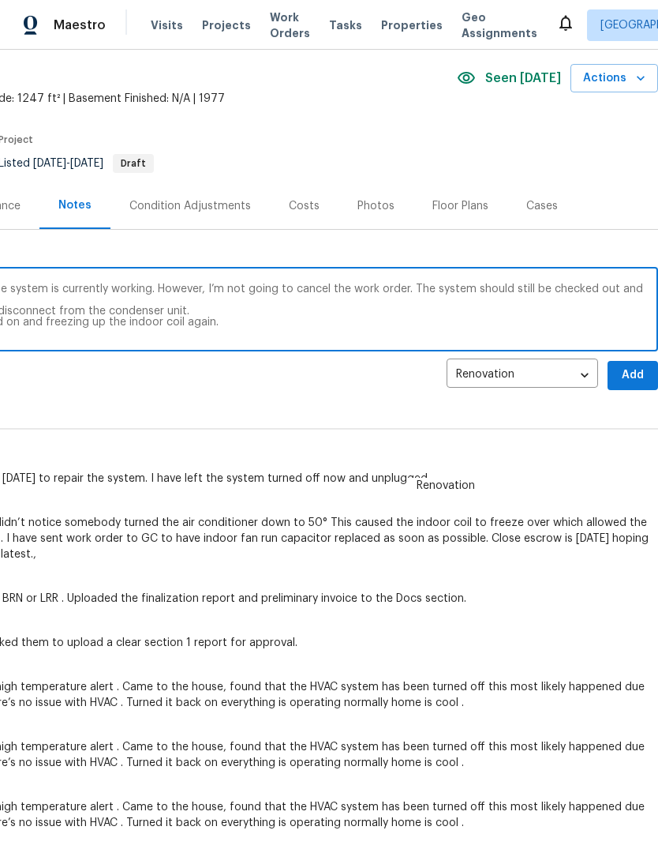
scroll to position [57, 234]
type textarea "Please note on the HVAC system. I was able to thaw the indoor coil. I tested th…"
click at [625, 373] on span "Add" at bounding box center [633, 376] width 25 height 20
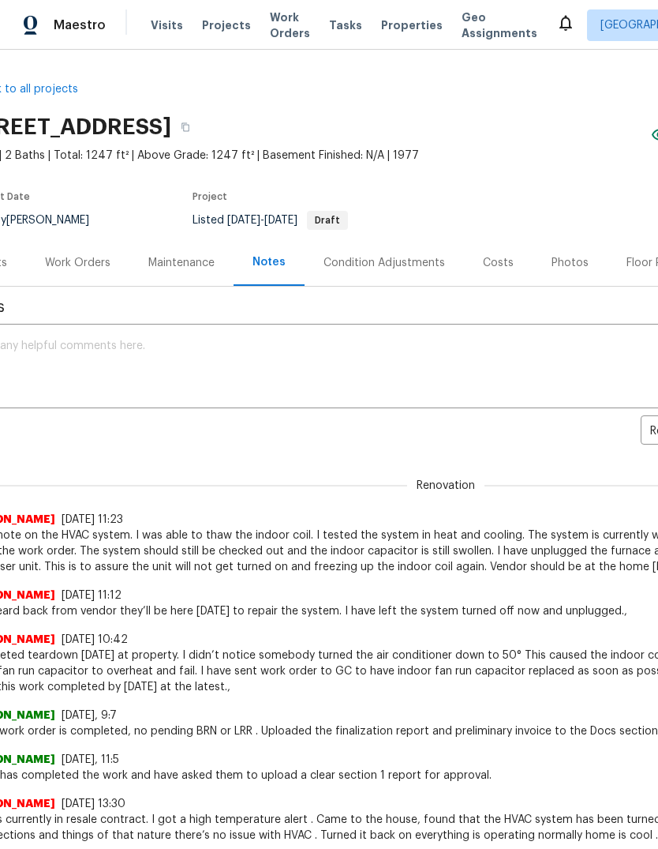
scroll to position [0, 36]
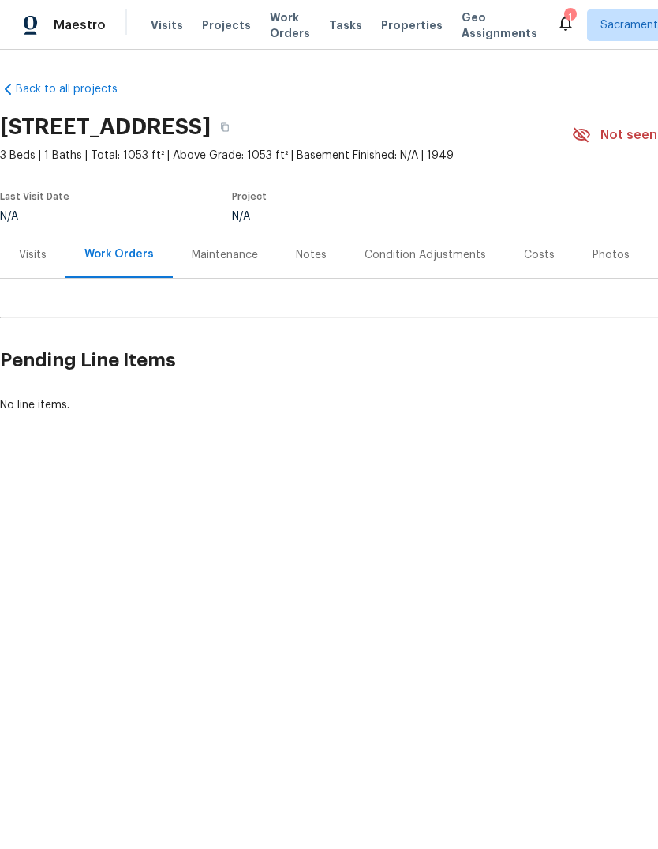
click at [530, 253] on div "Costs" at bounding box center [539, 255] width 31 height 16
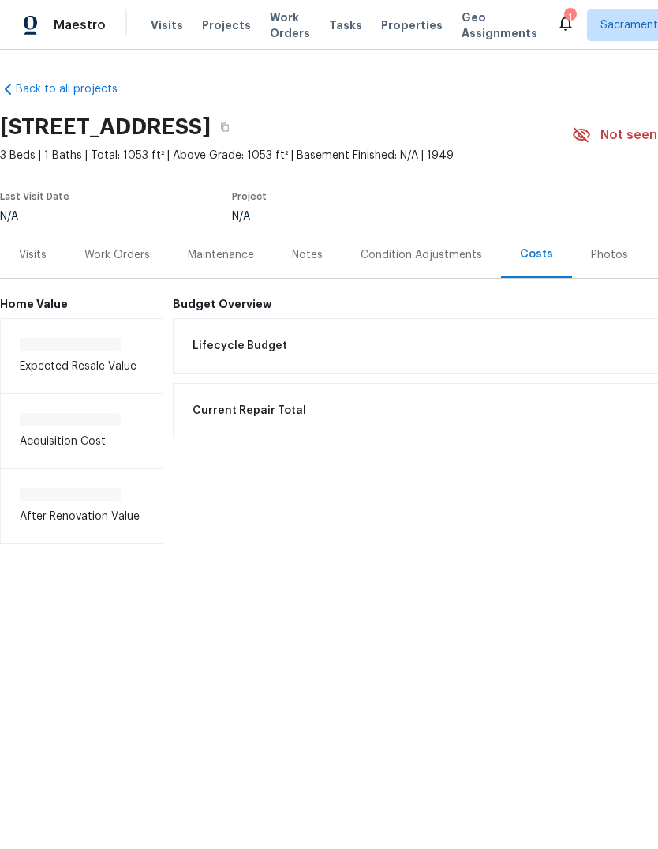
click at [262, 345] on span "Lifecycle Budget" at bounding box center [240, 346] width 95 height 16
click at [440, 254] on div "Condition Adjustments" at bounding box center [422, 255] width 122 height 16
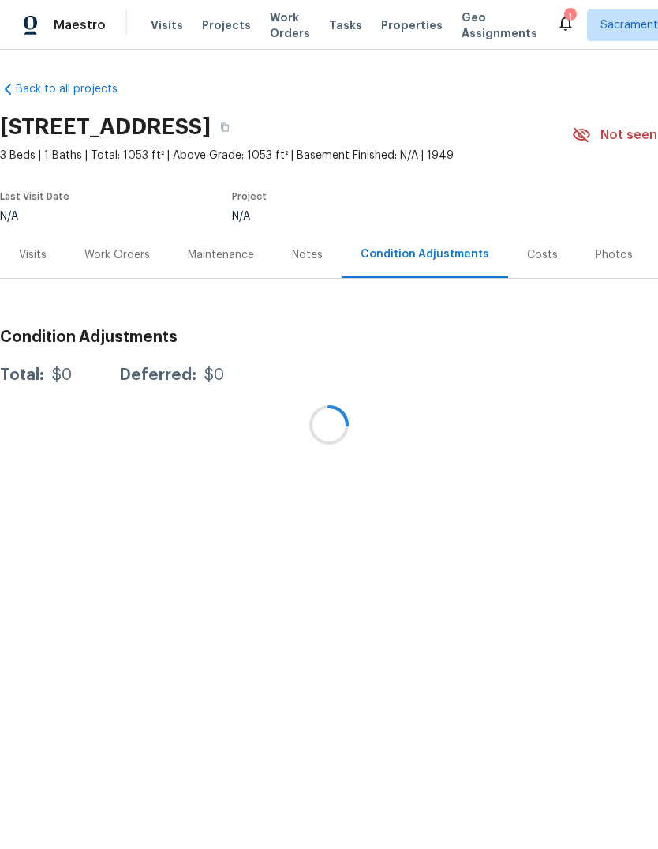
click at [301, 257] on div at bounding box center [329, 424] width 658 height 849
click at [317, 251] on div at bounding box center [329, 424] width 658 height 849
click at [298, 248] on div at bounding box center [329, 424] width 658 height 849
click at [572, 532] on div at bounding box center [329, 424] width 658 height 849
click at [531, 562] on div at bounding box center [329, 424] width 658 height 849
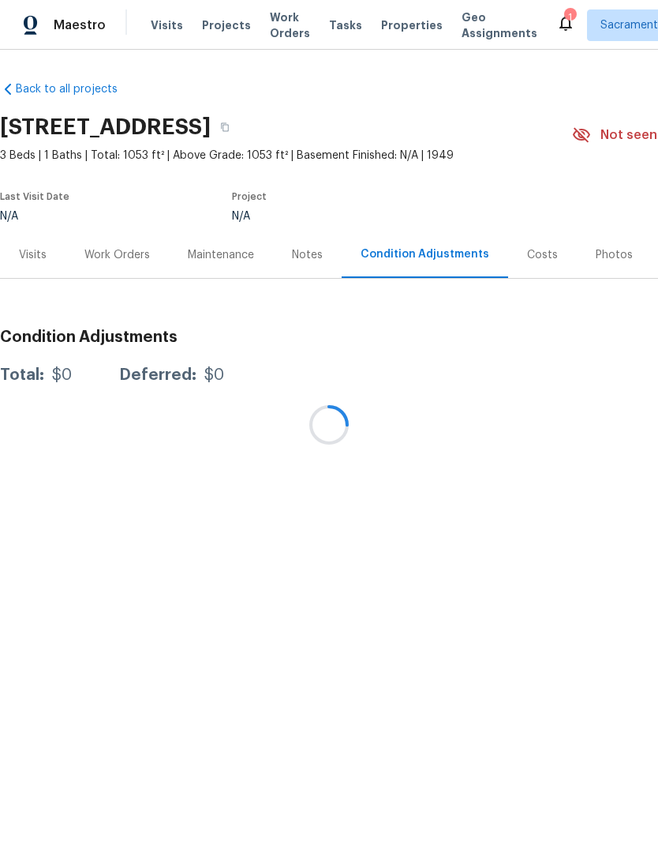
click at [324, 234] on div at bounding box center [329, 424] width 658 height 849
click at [302, 252] on div at bounding box center [329, 424] width 658 height 849
click at [248, 253] on div at bounding box center [329, 424] width 658 height 849
click at [538, 249] on div at bounding box center [329, 424] width 658 height 849
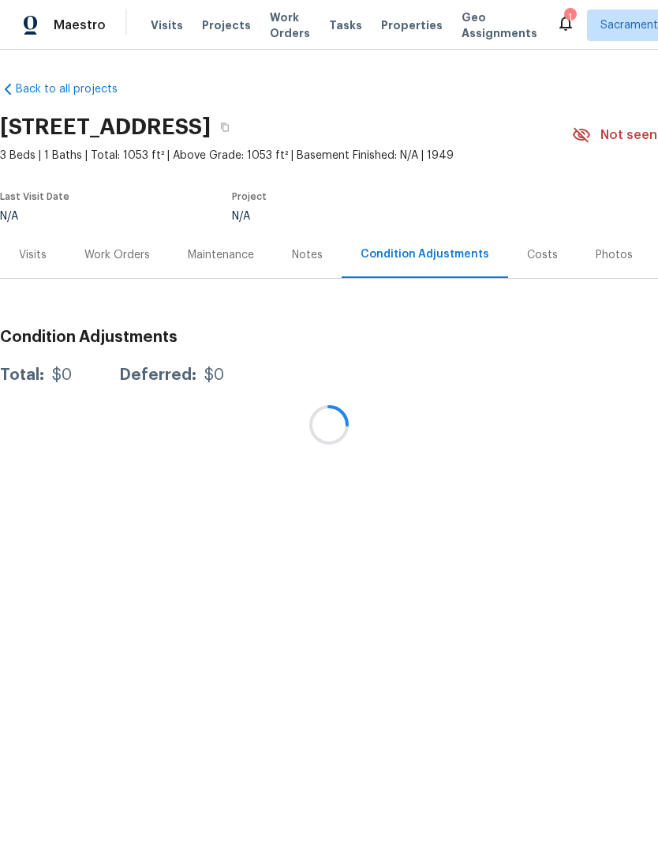
click at [538, 249] on div at bounding box center [329, 424] width 658 height 849
click at [617, 264] on div at bounding box center [329, 424] width 658 height 849
click at [309, 268] on div at bounding box center [329, 424] width 658 height 849
click at [215, 244] on div at bounding box center [329, 424] width 658 height 849
click at [115, 279] on div at bounding box center [329, 424] width 658 height 849
